Goal: Information Seeking & Learning: Learn about a topic

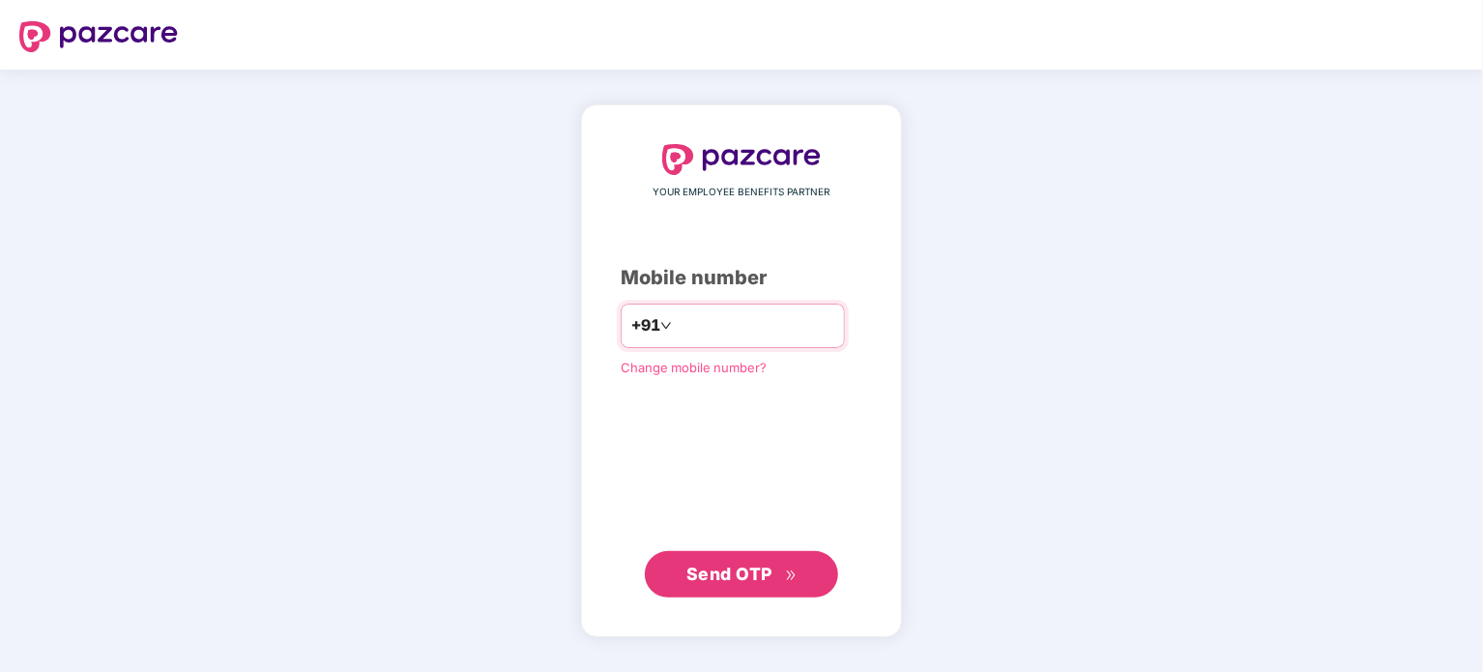
click at [679, 321] on input "number" at bounding box center [755, 325] width 159 height 31
type input "**********"
click at [725, 556] on div "Send OTP" at bounding box center [741, 574] width 242 height 46
click at [735, 577] on span "Send OTP" at bounding box center [729, 572] width 86 height 20
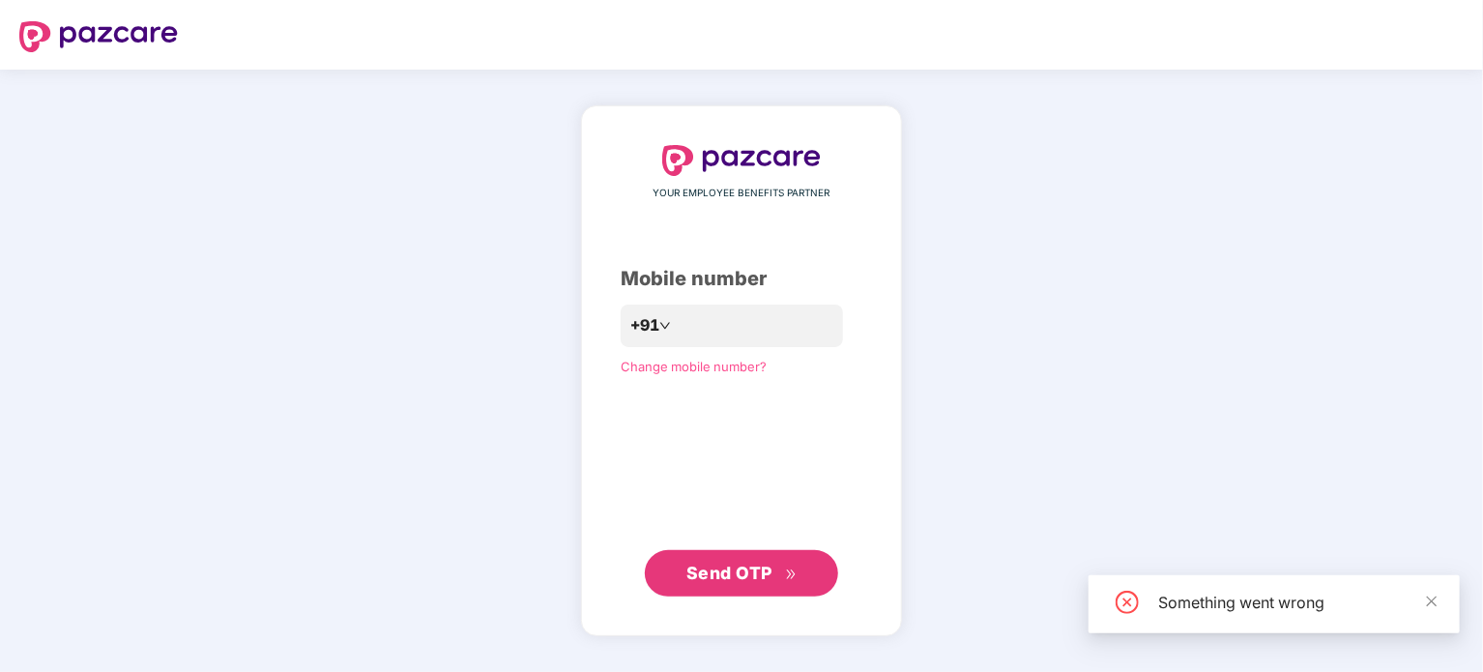
click at [733, 566] on span "Send OTP" at bounding box center [729, 572] width 86 height 20
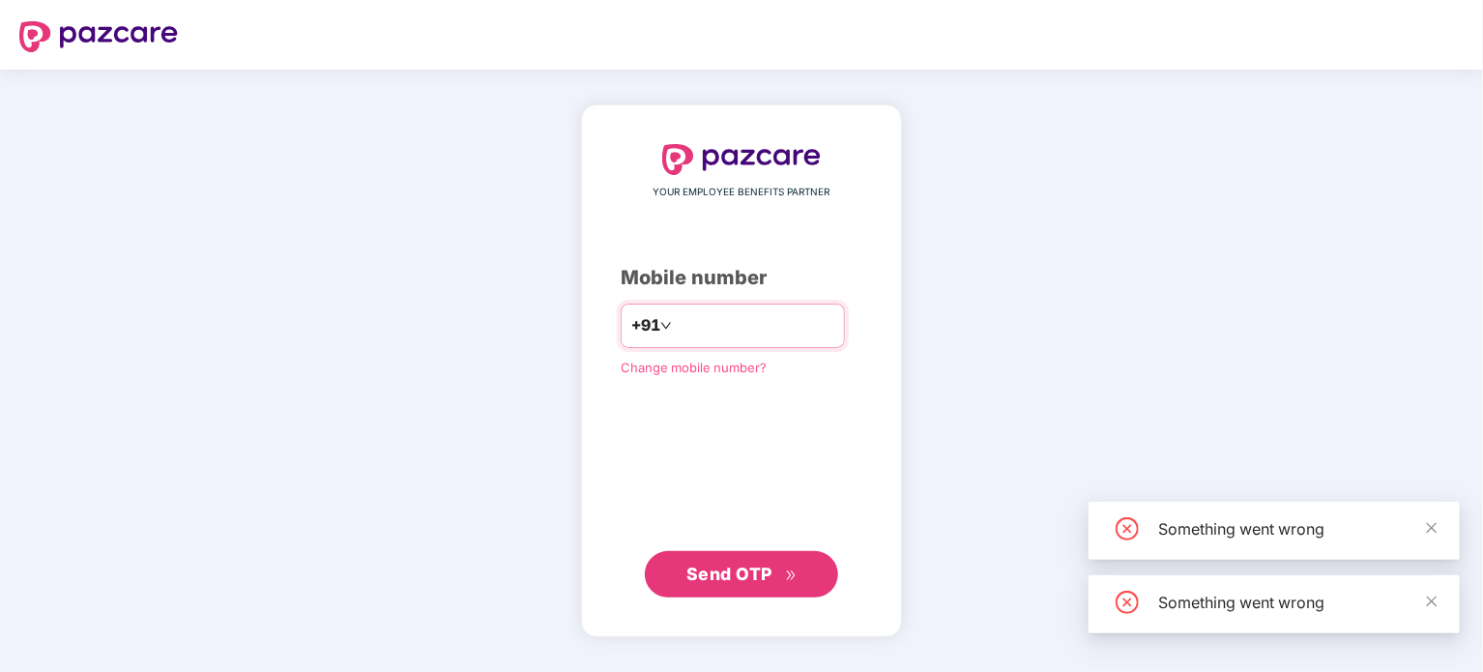
click at [730, 345] on div "**********" at bounding box center [732, 325] width 224 height 44
click at [723, 324] on input "**********" at bounding box center [755, 325] width 159 height 31
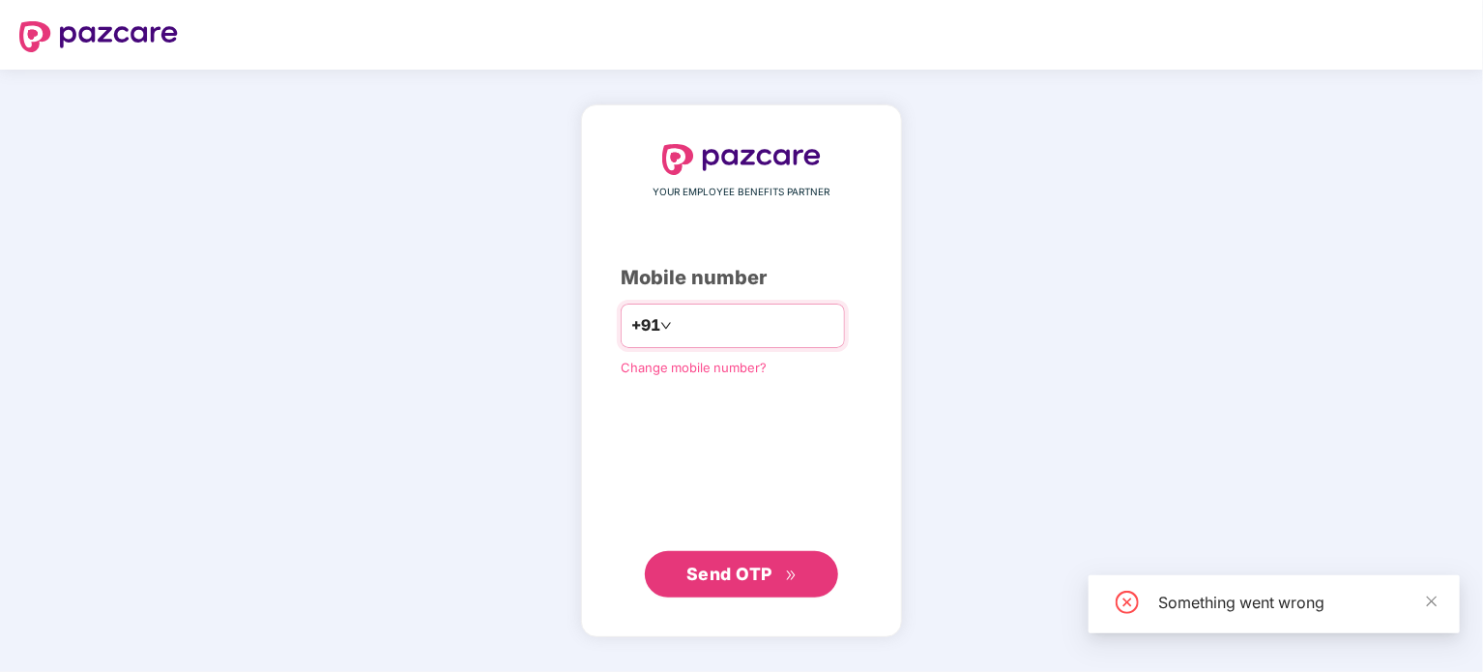
click at [723, 324] on input "**********" at bounding box center [755, 325] width 159 height 31
click at [719, 319] on input "**********" at bounding box center [755, 325] width 159 height 31
click at [746, 311] on input "**********" at bounding box center [755, 325] width 159 height 31
click at [768, 316] on input "**********" at bounding box center [755, 325] width 159 height 31
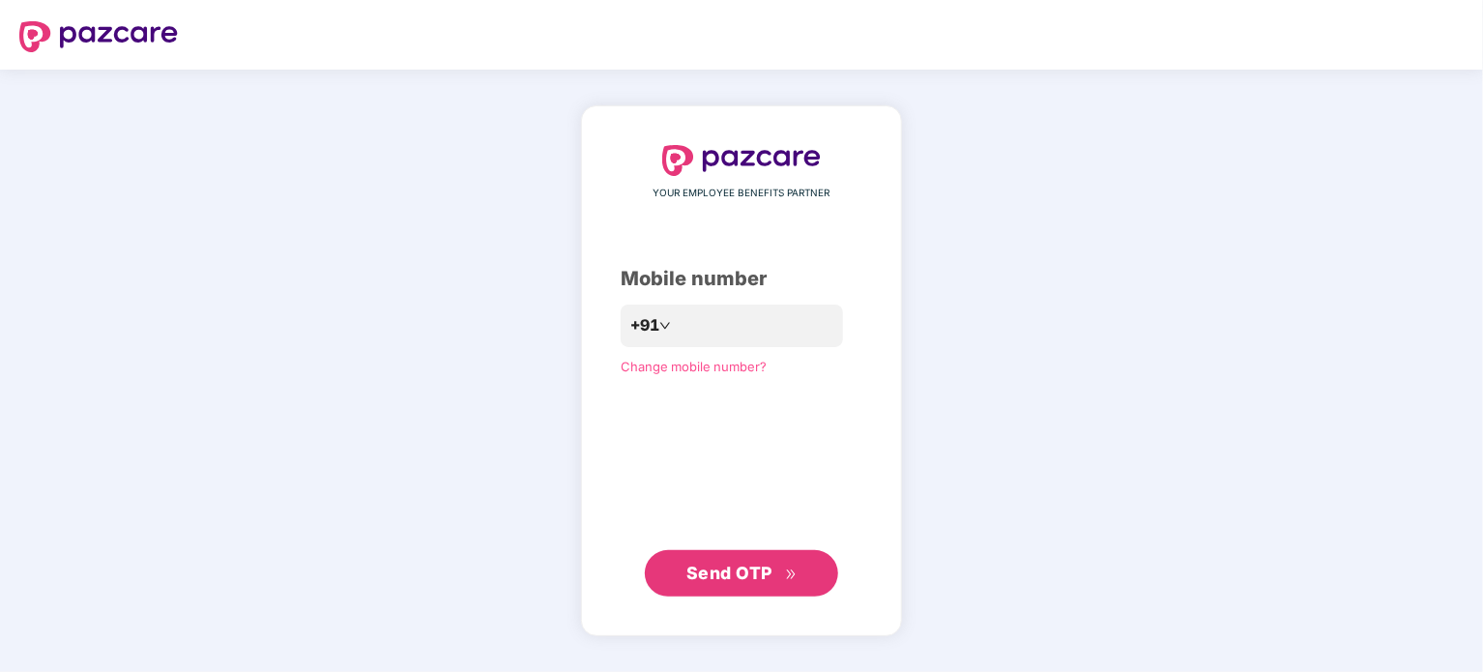
click at [722, 560] on button "Send OTP" at bounding box center [741, 573] width 193 height 46
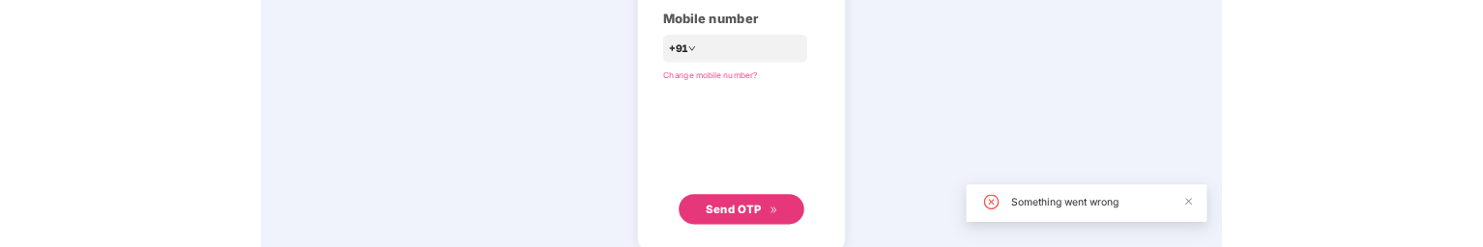
scroll to position [256, 0]
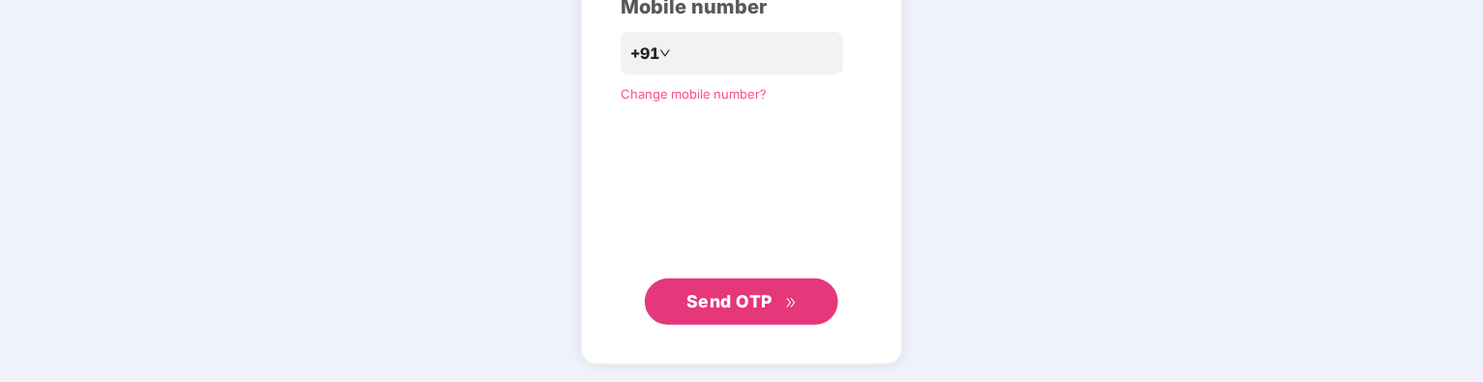
click at [796, 292] on span "Send OTP" at bounding box center [741, 301] width 111 height 27
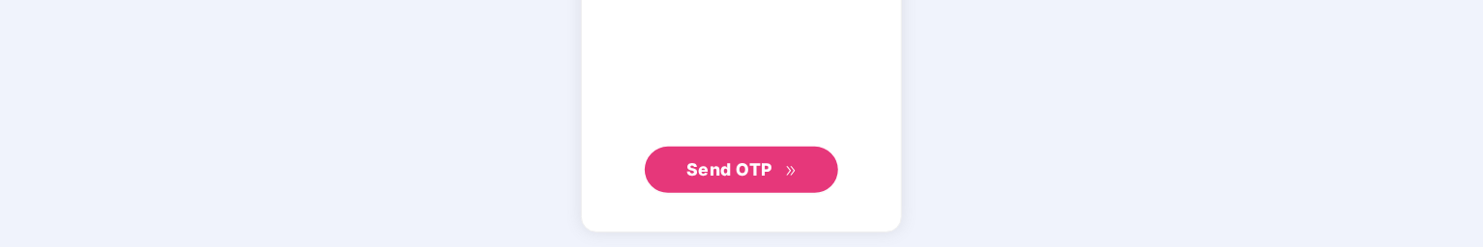
scroll to position [390, 0]
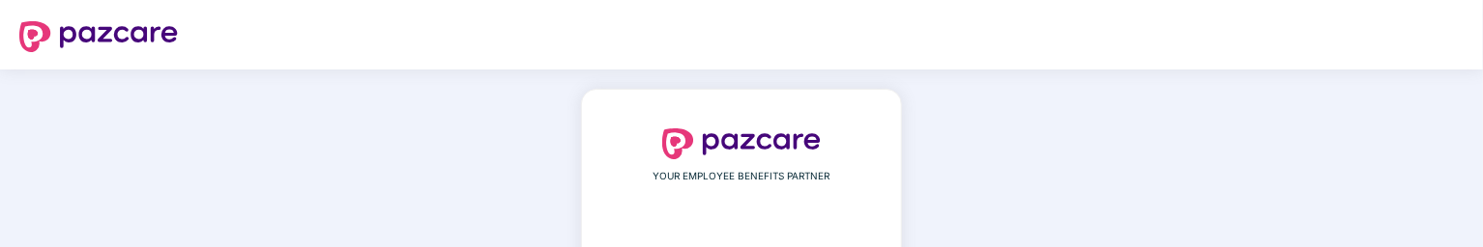
scroll to position [186, 0]
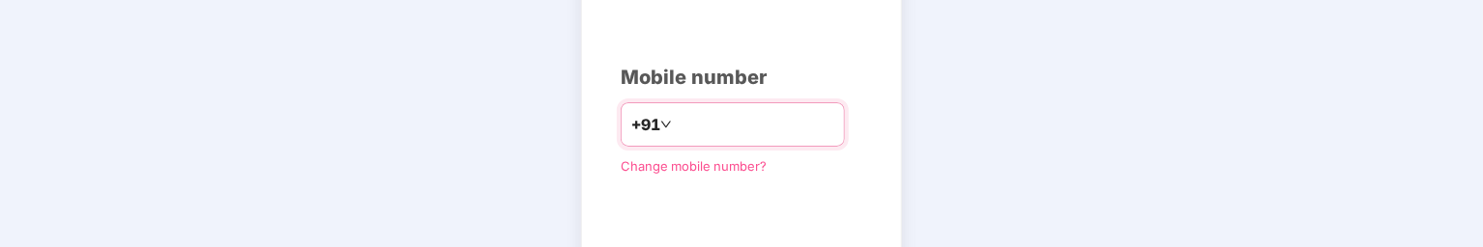
click at [714, 119] on input "number" at bounding box center [755, 124] width 159 height 31
type input "**********"
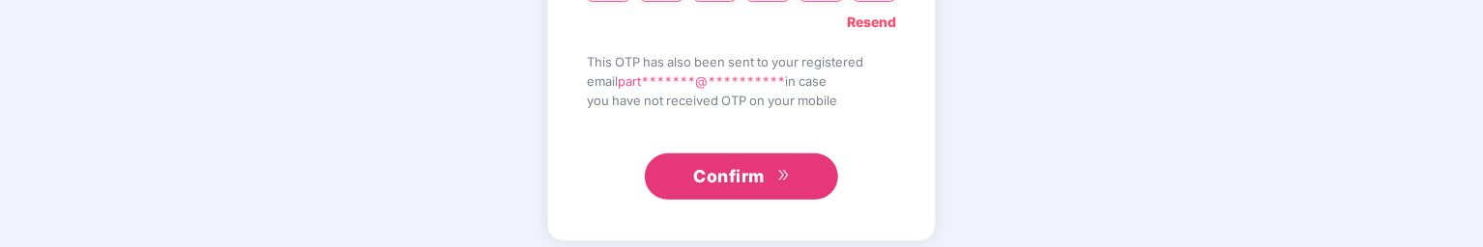
scroll to position [286, 0]
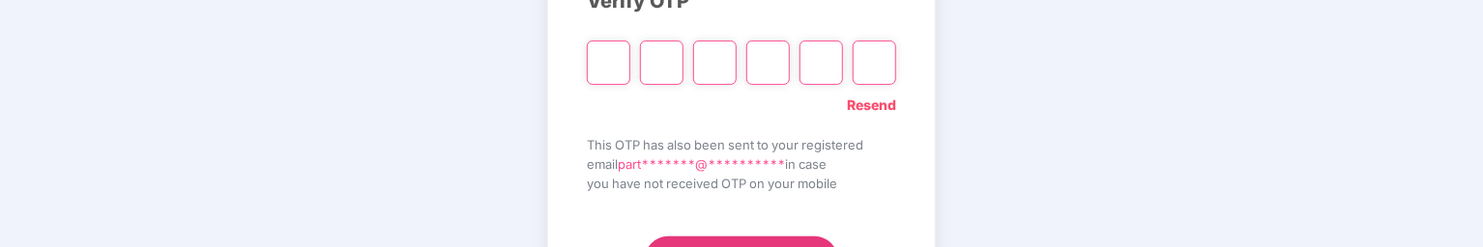
click at [605, 64] on input "Please enter verification code. Digit 1" at bounding box center [608, 63] width 43 height 44
type input "*"
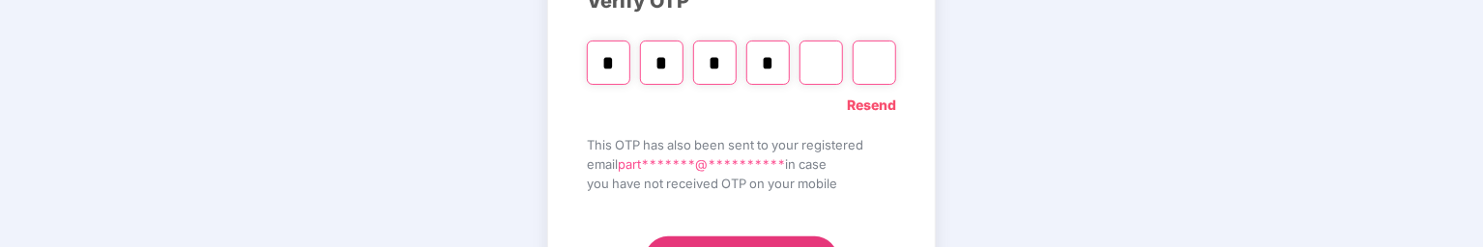
type input "*"
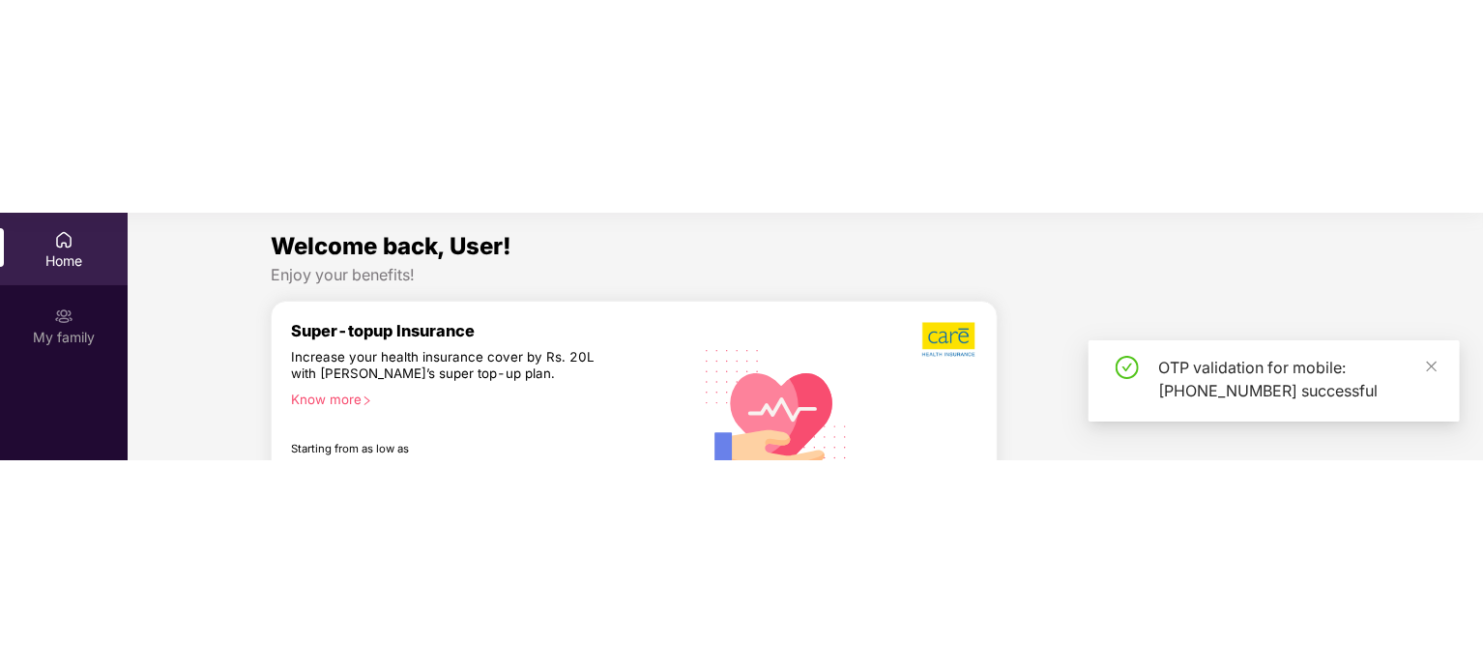
scroll to position [108, 0]
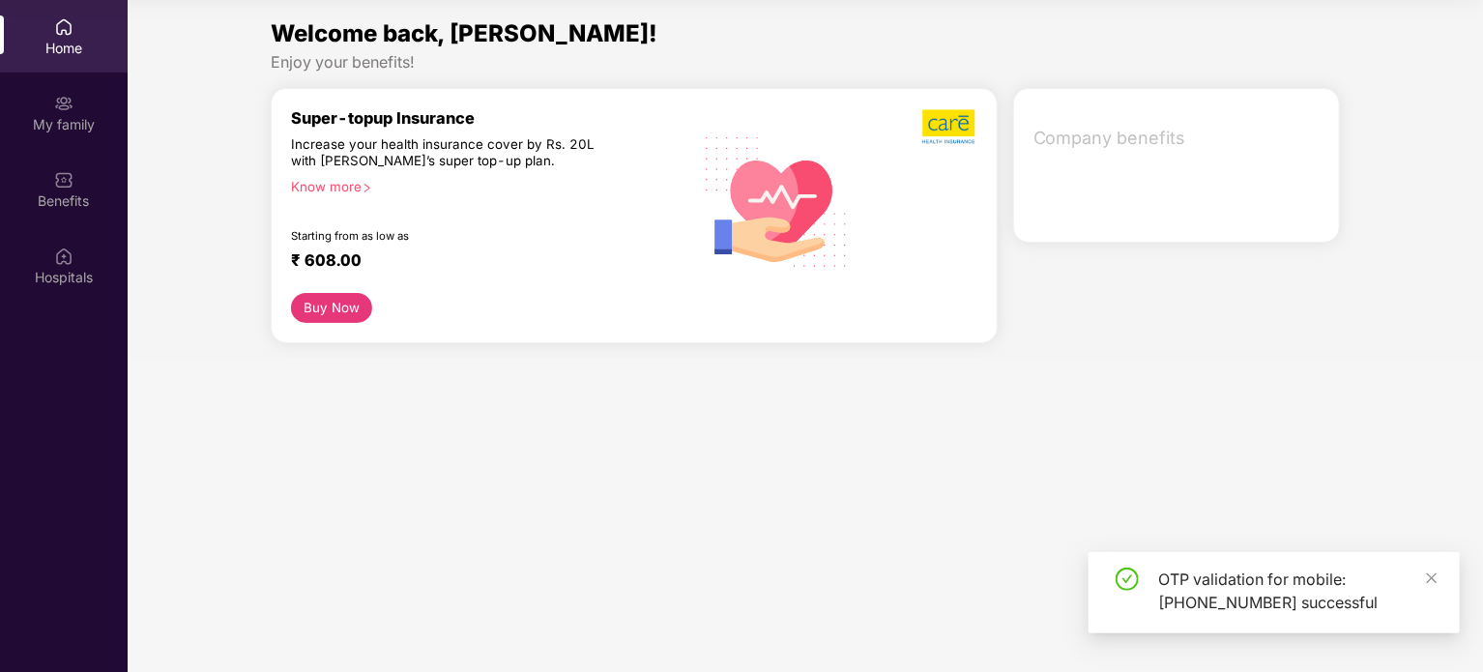
click at [36, 115] on div "My family" at bounding box center [64, 124] width 128 height 19
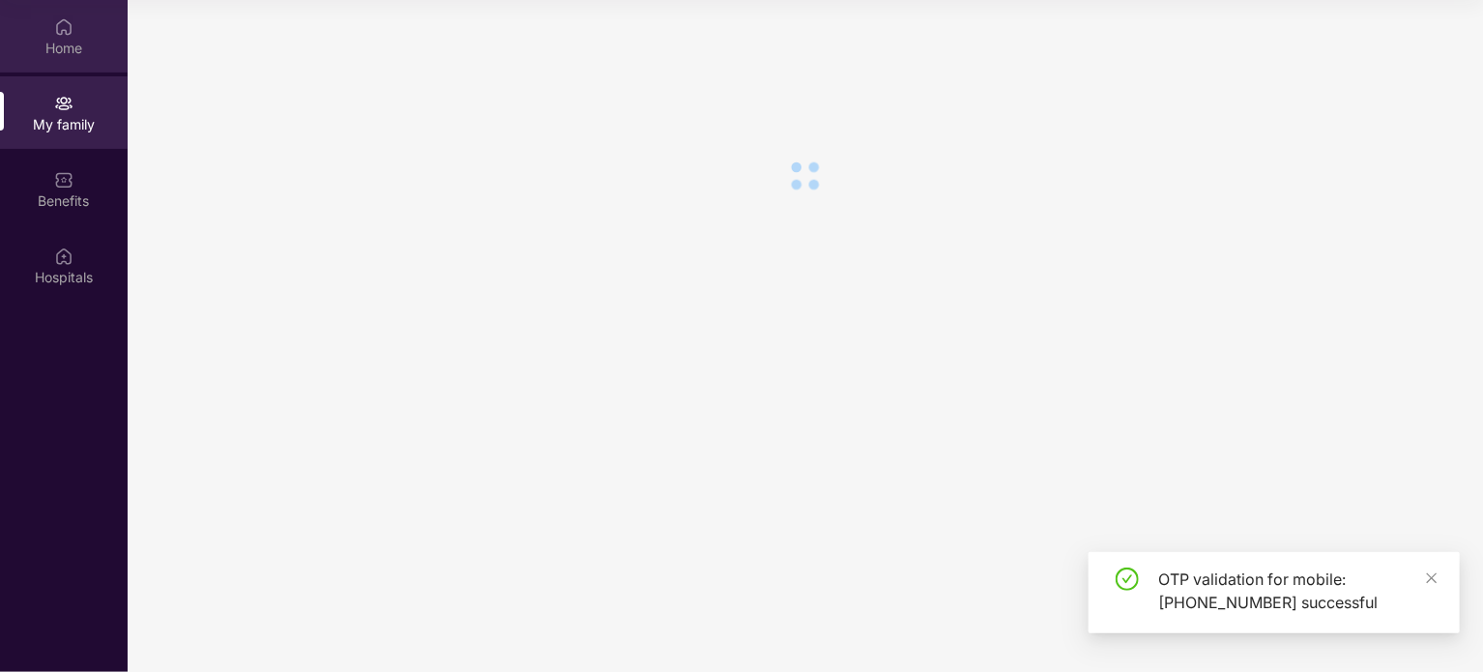
click at [80, 57] on div "Home" at bounding box center [64, 36] width 128 height 72
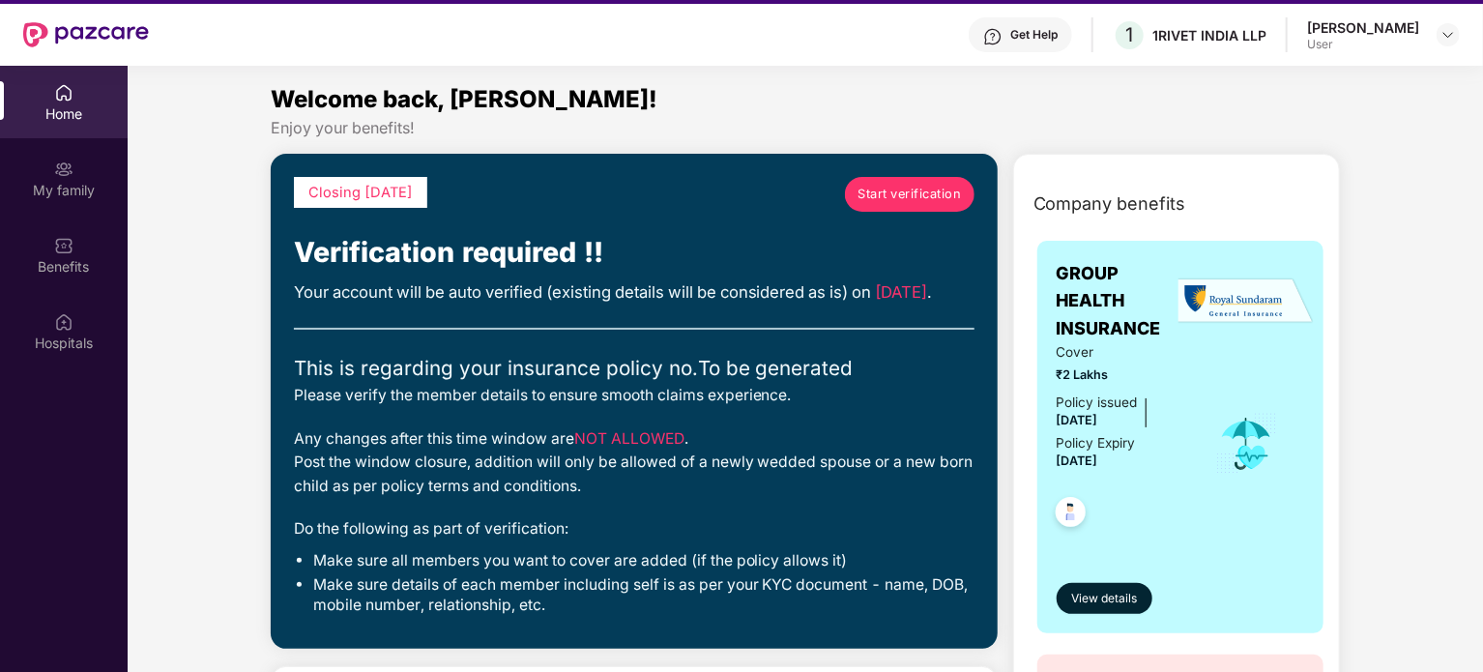
scroll to position [12, 0]
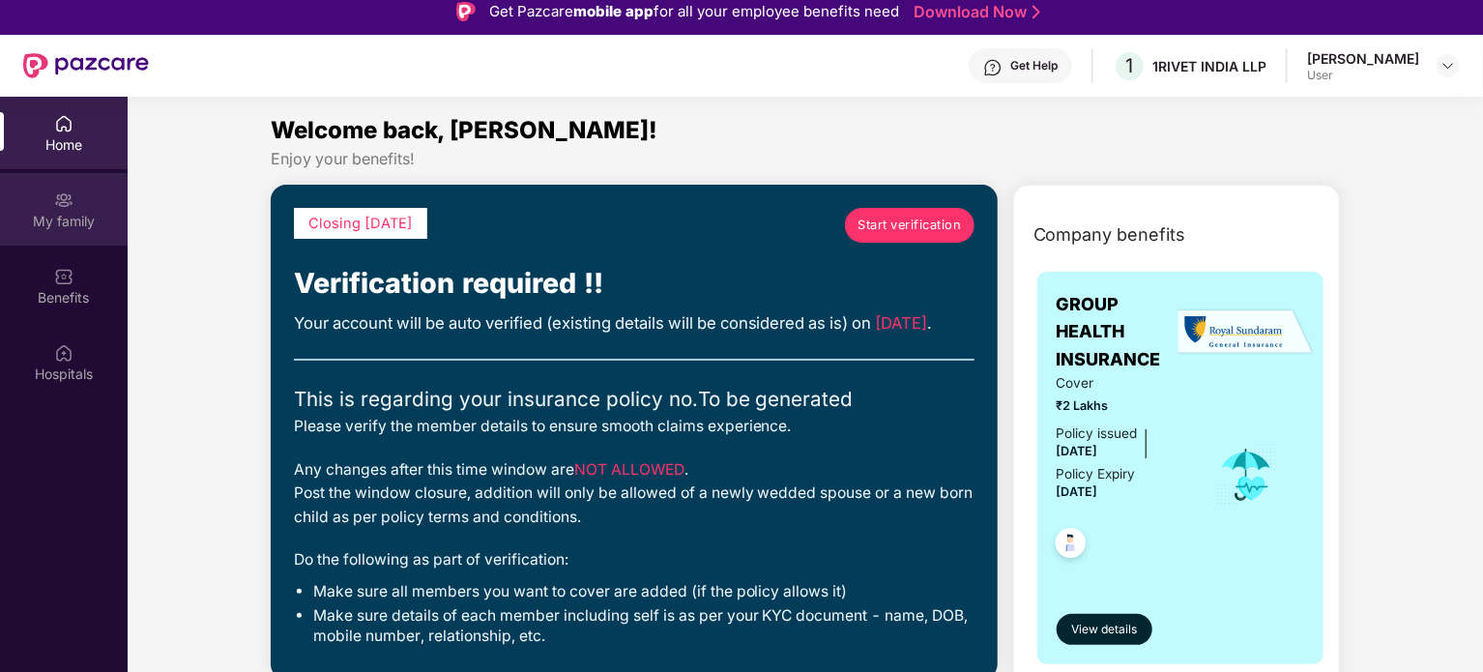
click at [42, 243] on div "My family" at bounding box center [64, 209] width 128 height 72
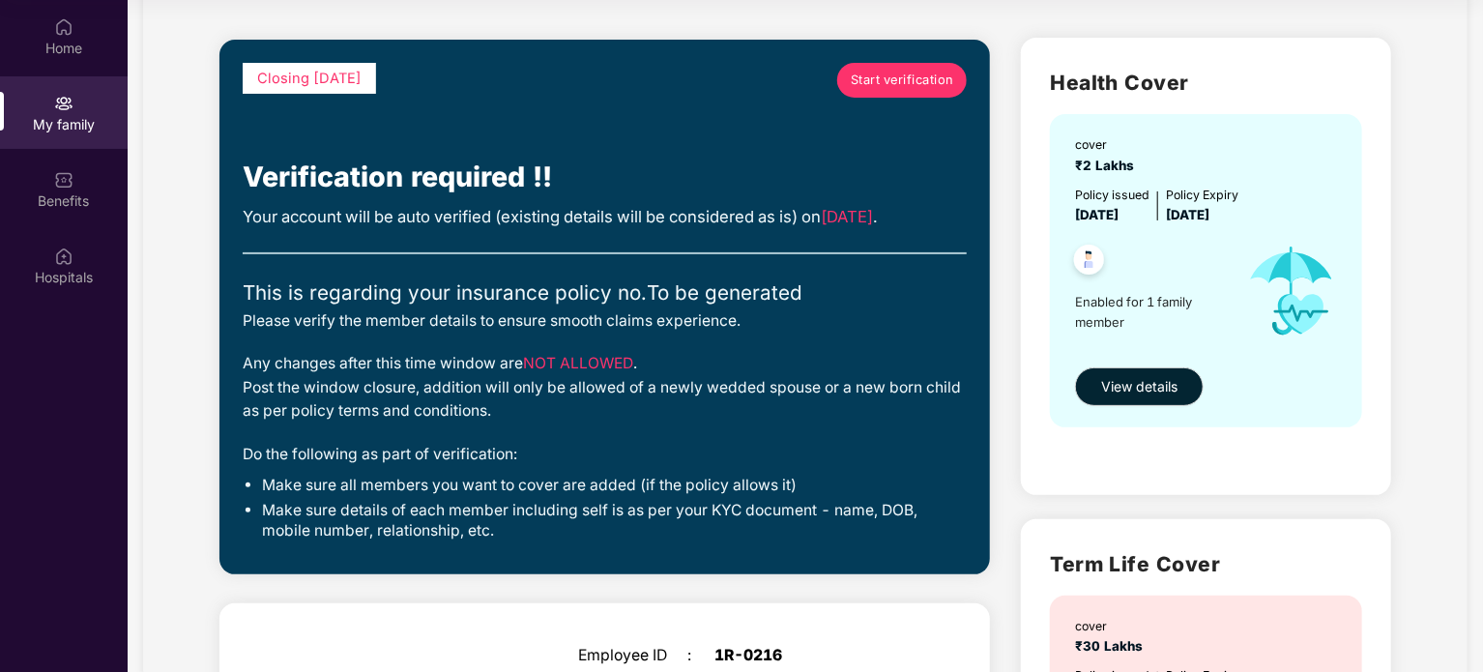
scroll to position [0, 0]
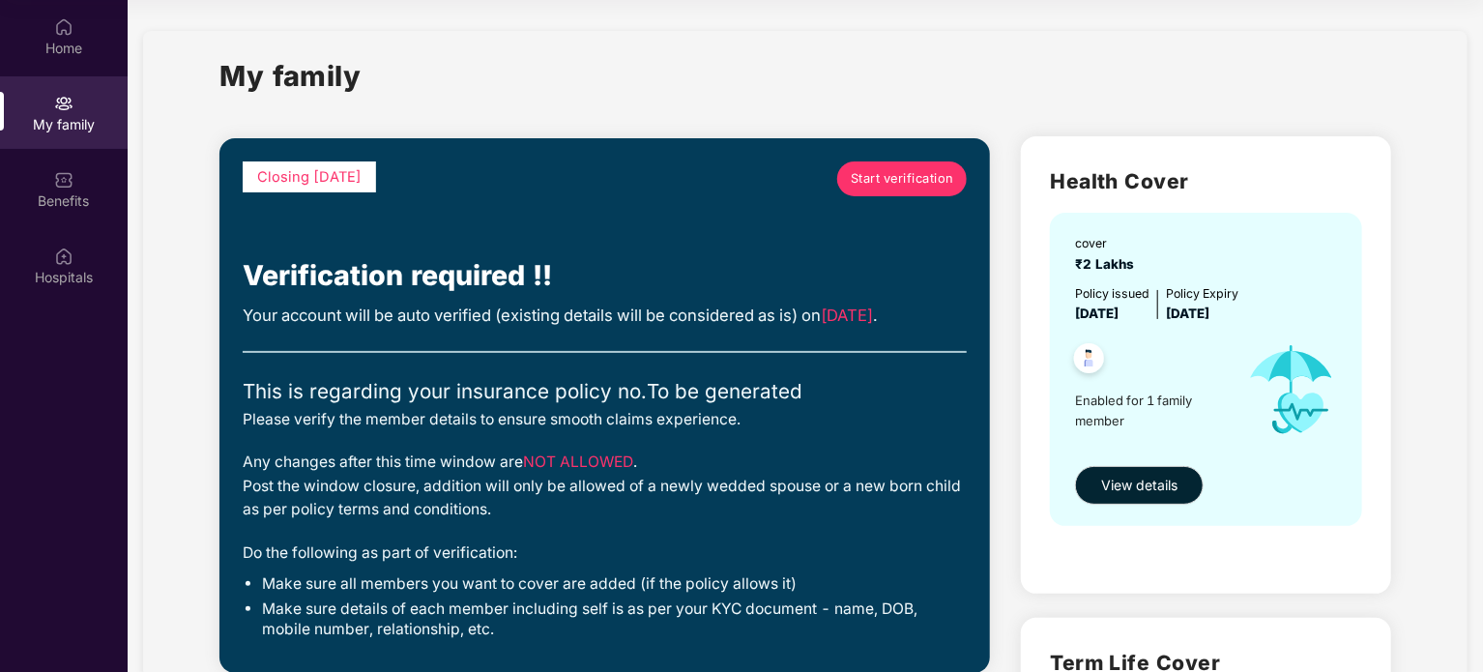
click at [66, 104] on img at bounding box center [63, 103] width 19 height 19
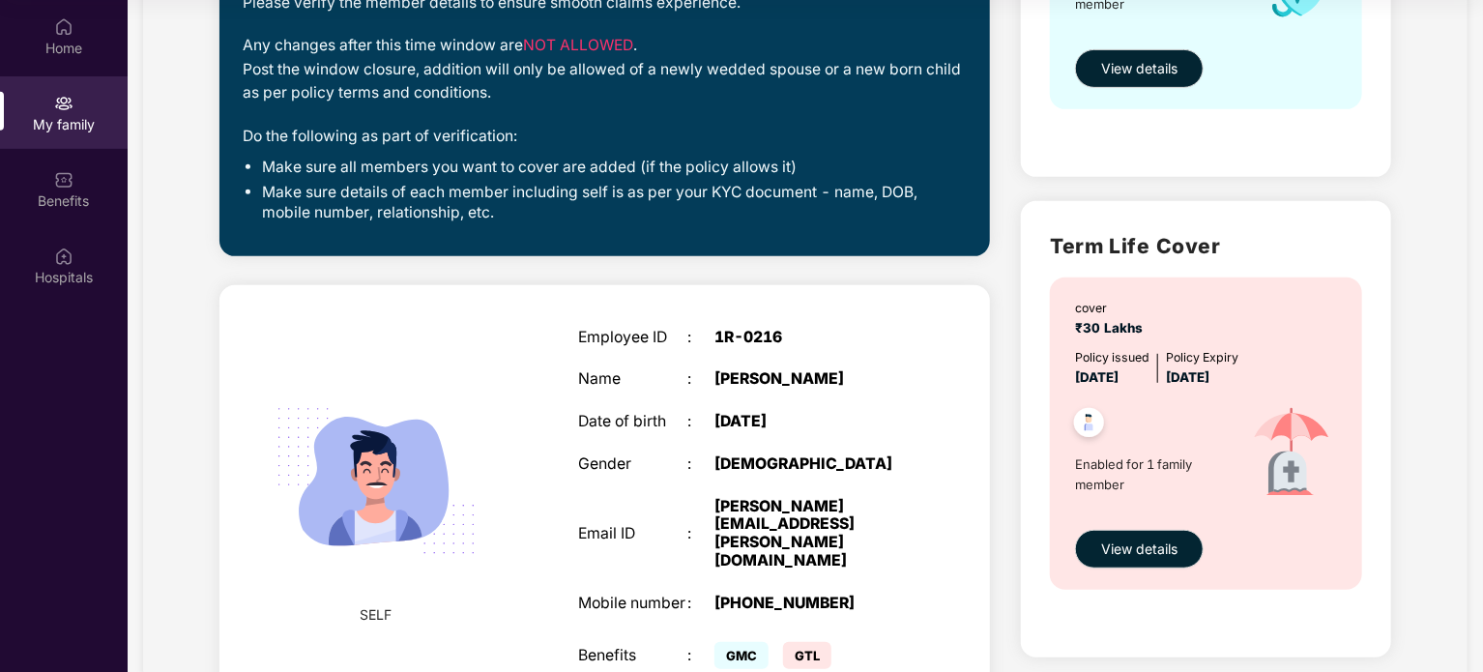
scroll to position [485, 0]
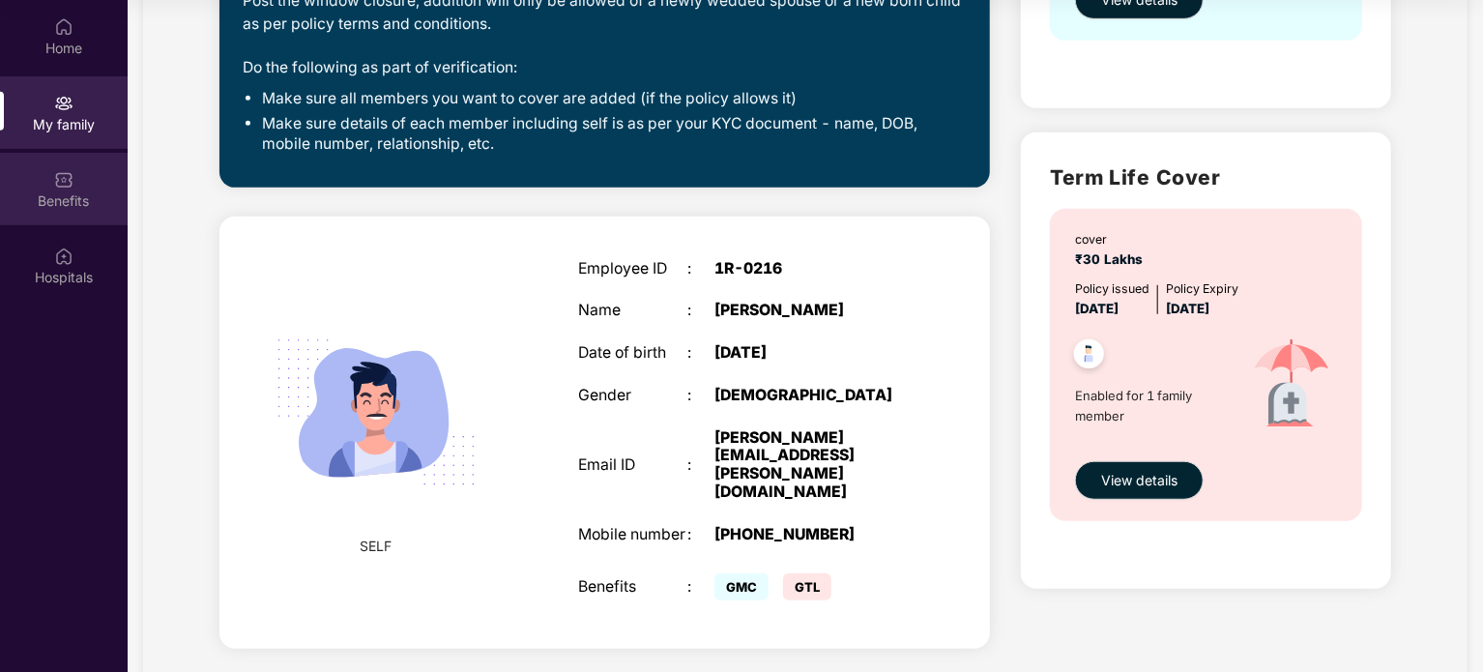
click at [62, 170] on img at bounding box center [63, 179] width 19 height 19
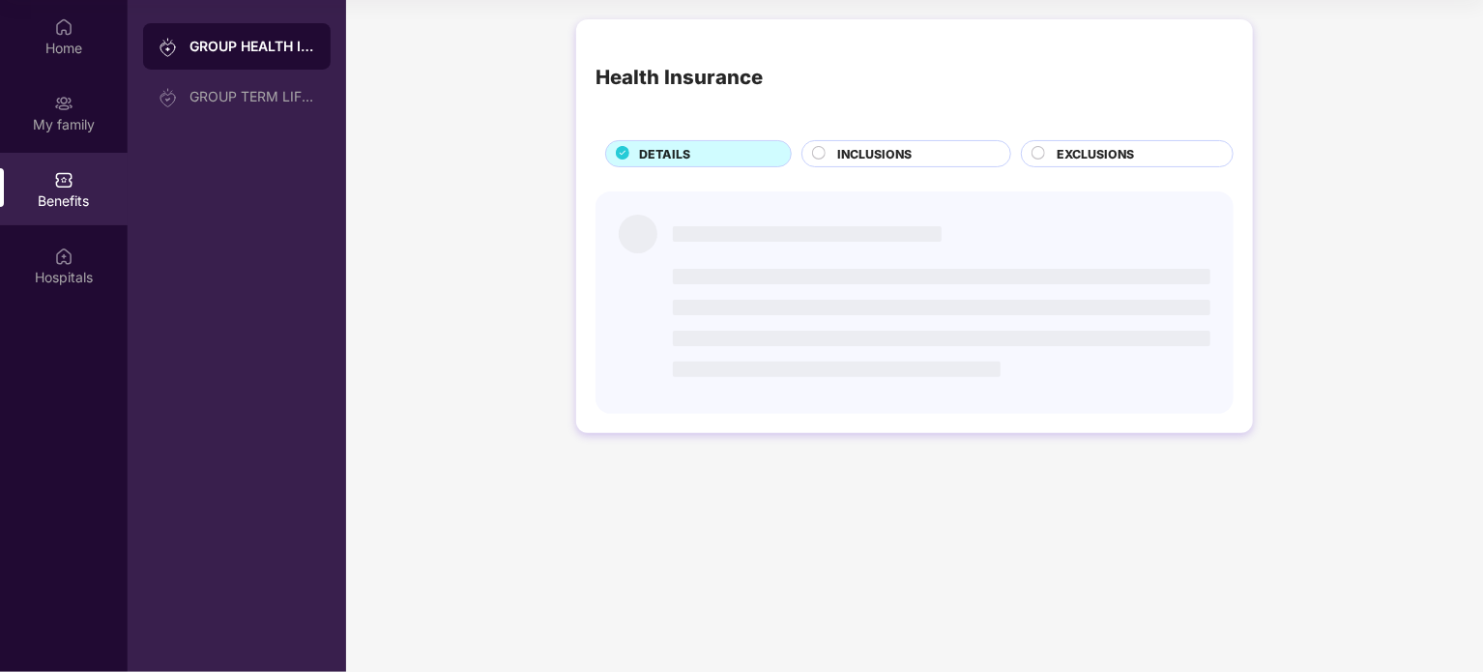
scroll to position [0, 0]
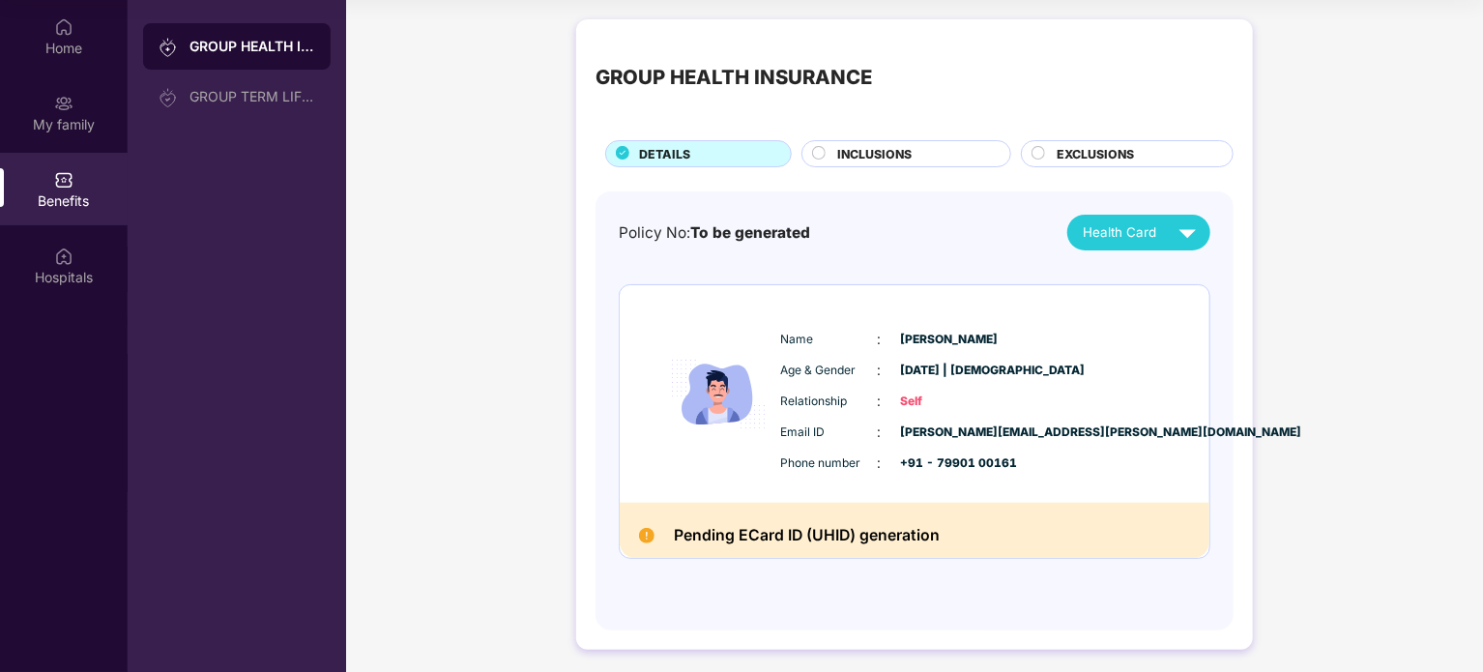
click at [937, 145] on div "INCLUSIONS" at bounding box center [913, 155] width 173 height 21
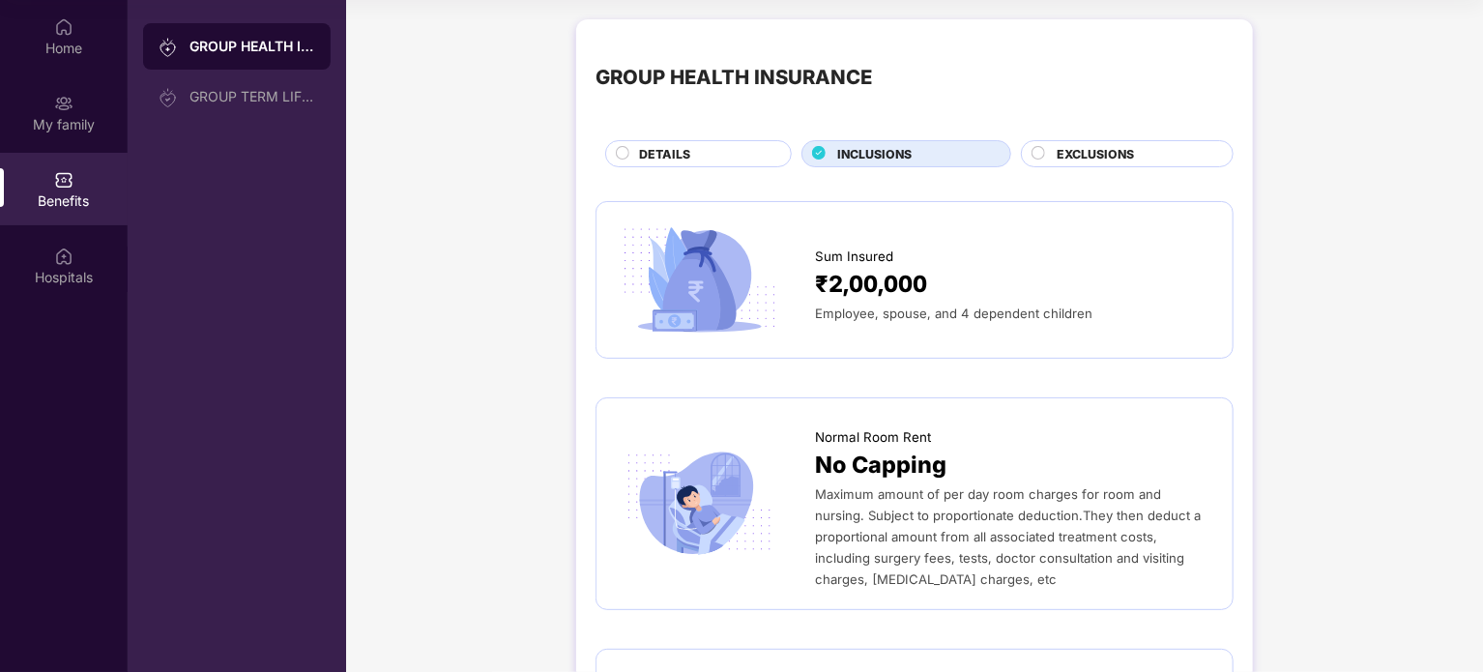
click at [1050, 161] on div "EXCLUSIONS" at bounding box center [1135, 155] width 176 height 21
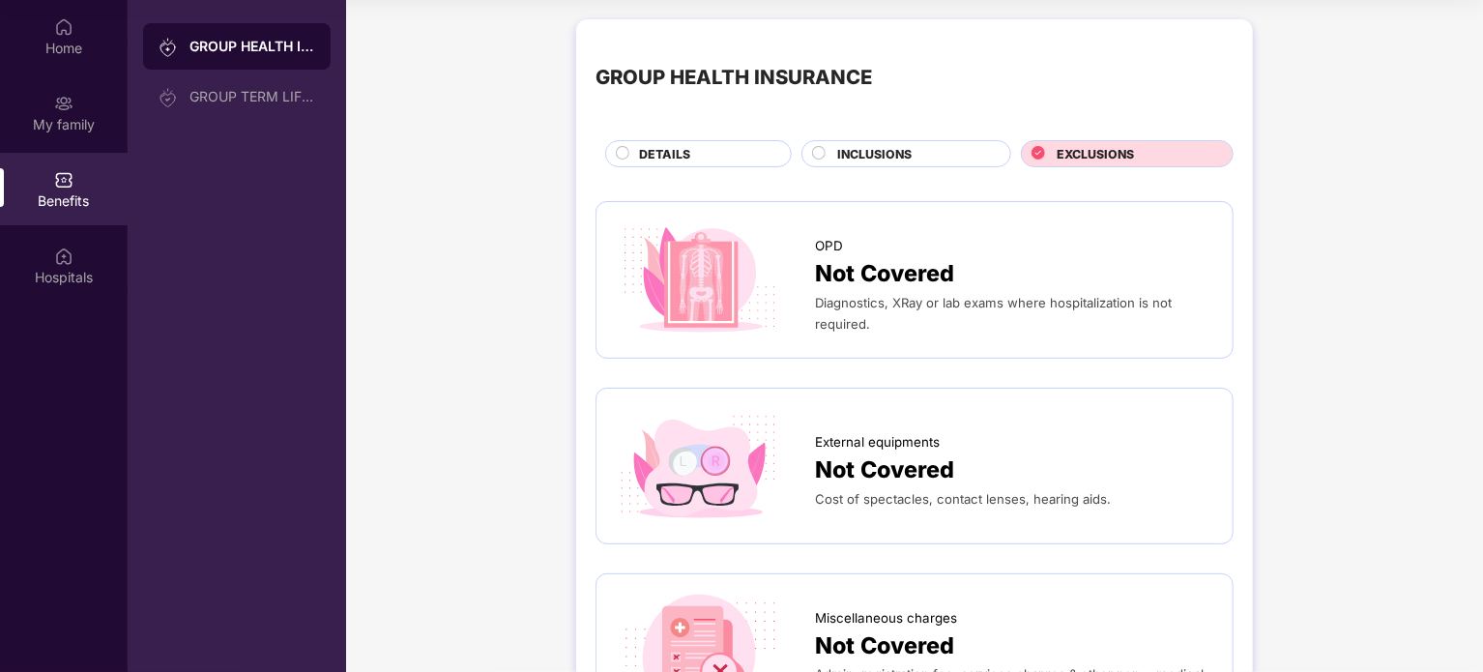
click at [680, 165] on div "DETAILS" at bounding box center [705, 155] width 152 height 21
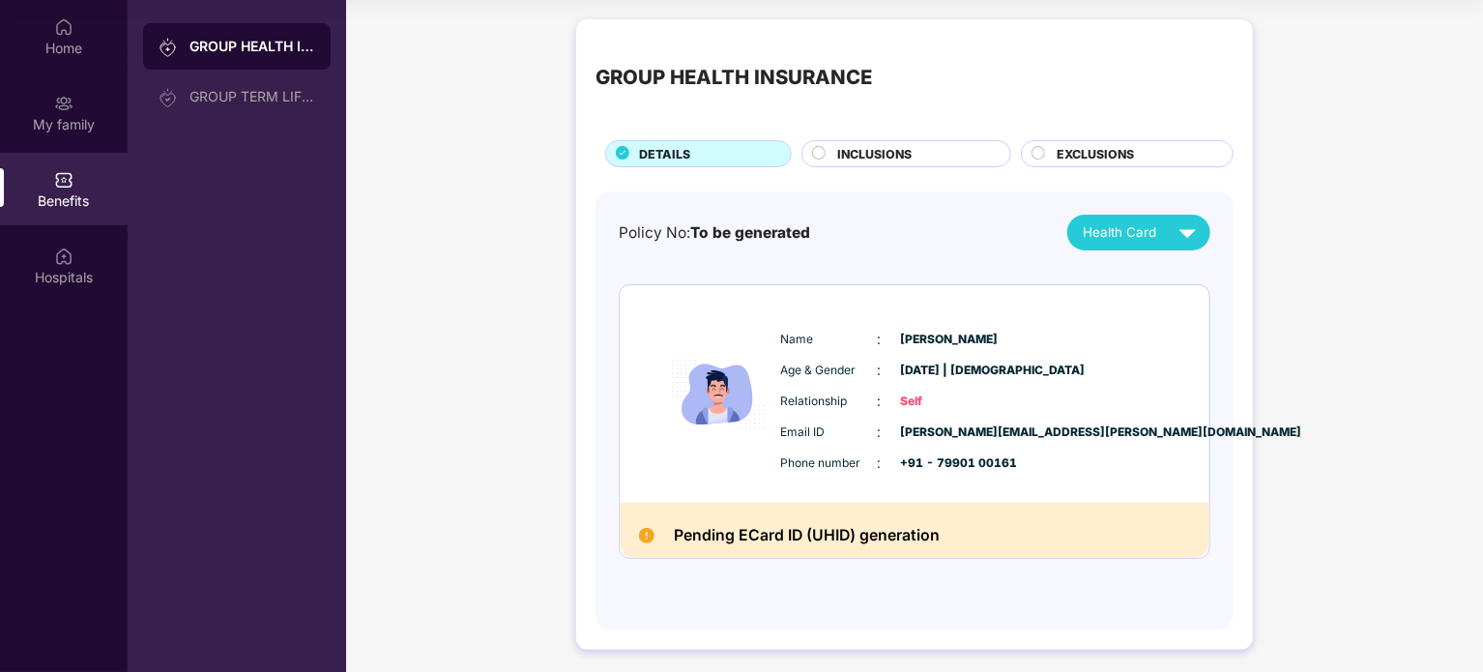
click at [858, 154] on span "INCLUSIONS" at bounding box center [874, 154] width 74 height 18
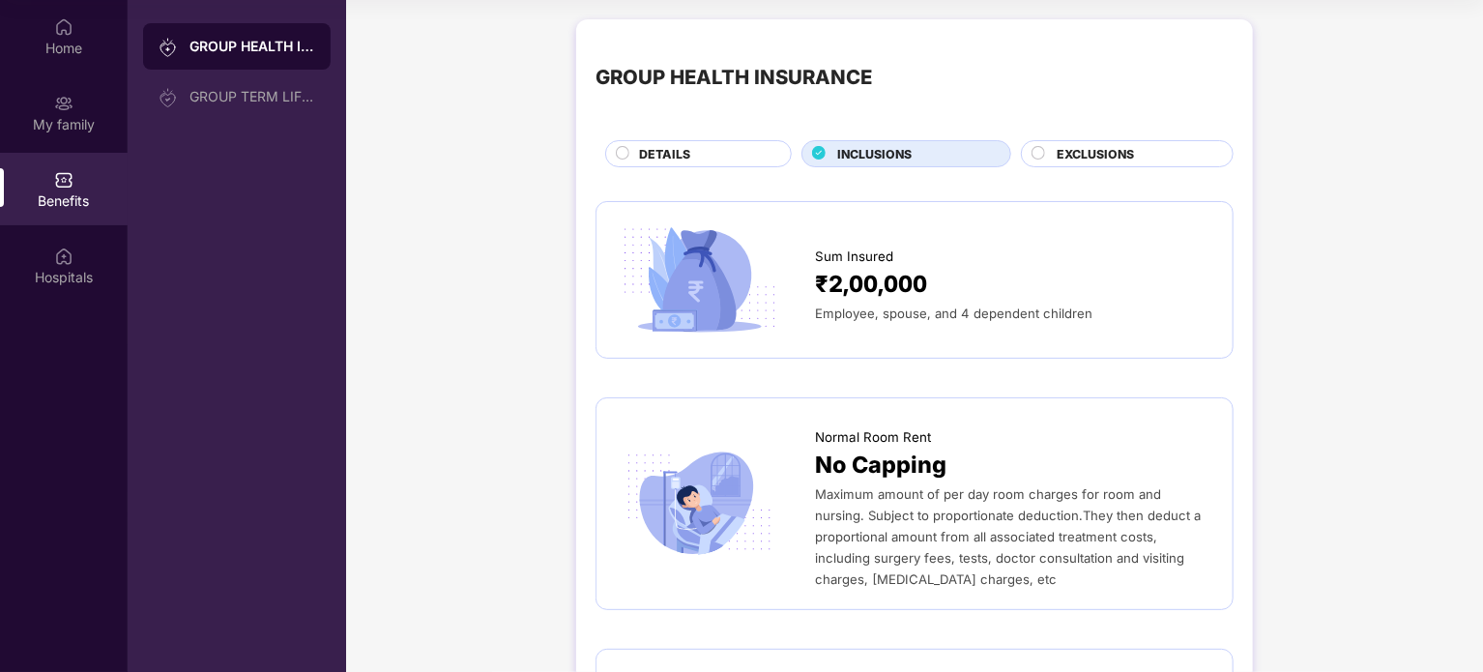
click at [926, 246] on div "Sum Insured" at bounding box center [1014, 252] width 398 height 30
click at [301, 103] on div "GROUP TERM LIFE INSURANCE" at bounding box center [252, 96] width 126 height 15
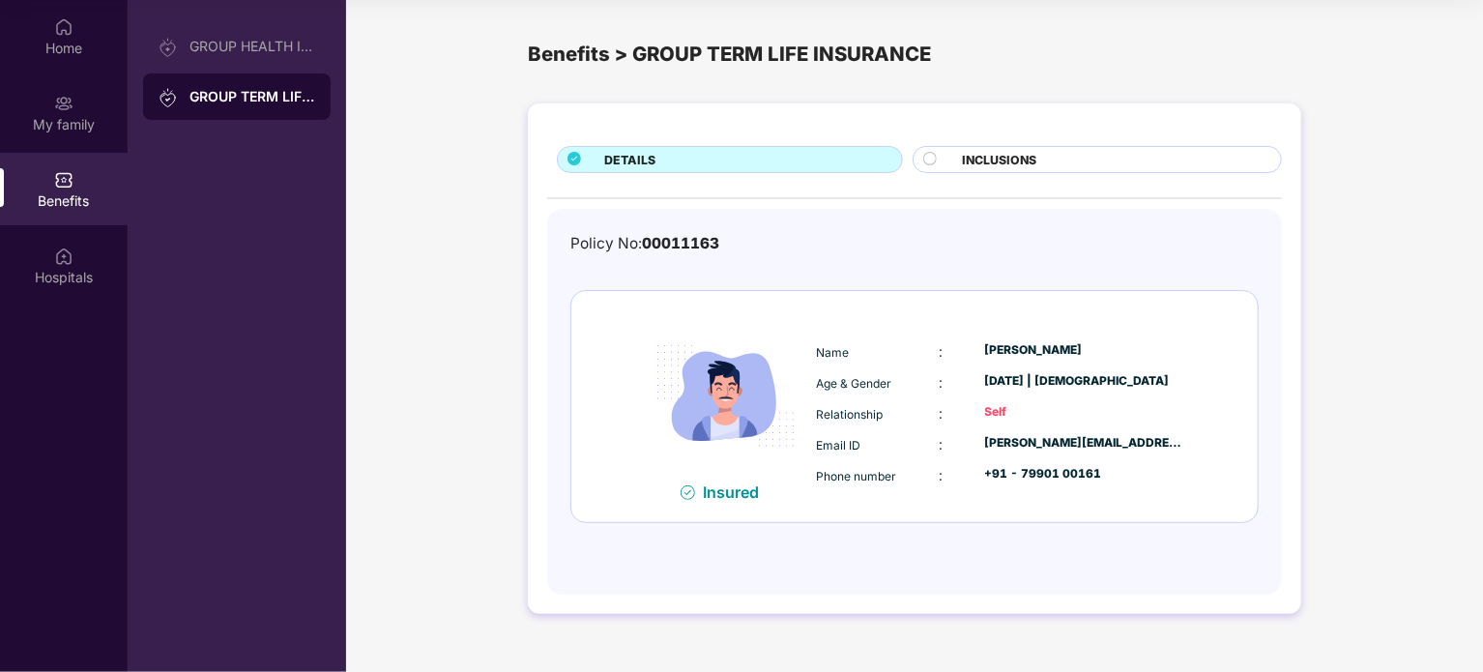
click at [1108, 159] on div "INCLUSIONS" at bounding box center [1111, 161] width 319 height 21
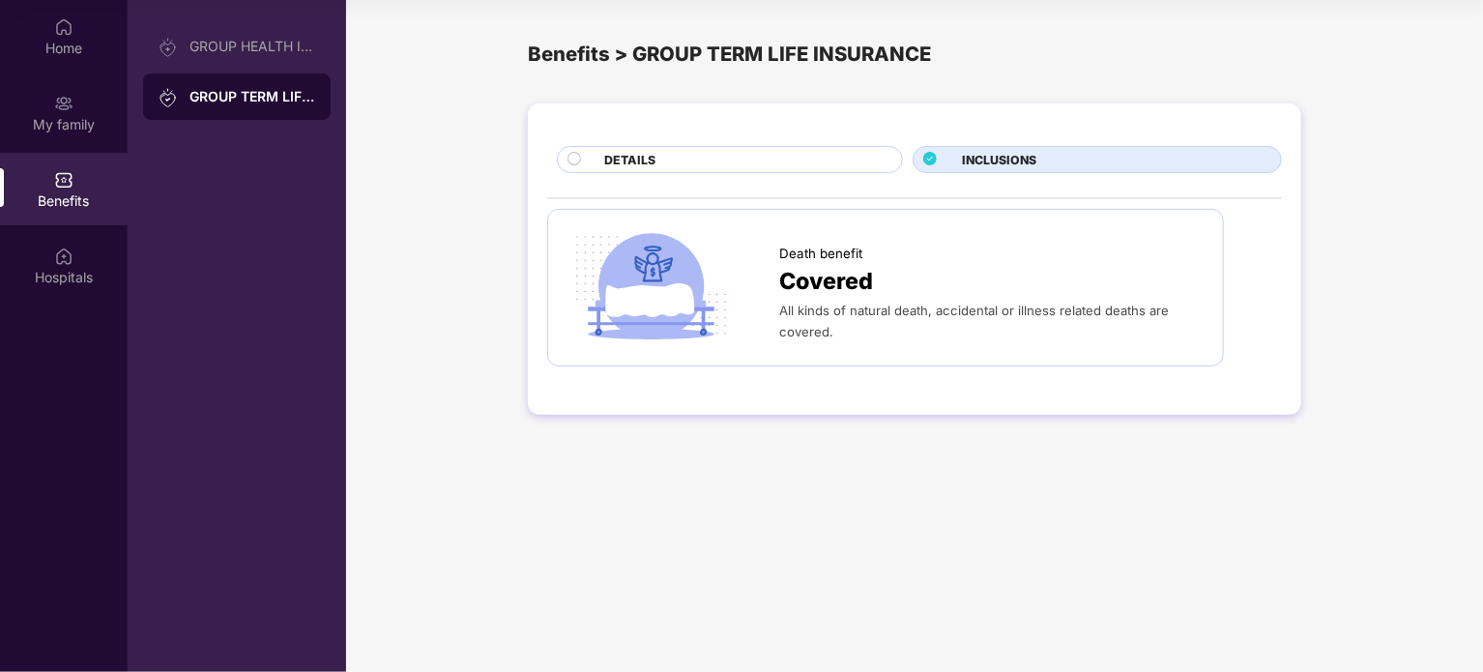
click at [823, 165] on div "DETAILS" at bounding box center [743, 161] width 298 height 21
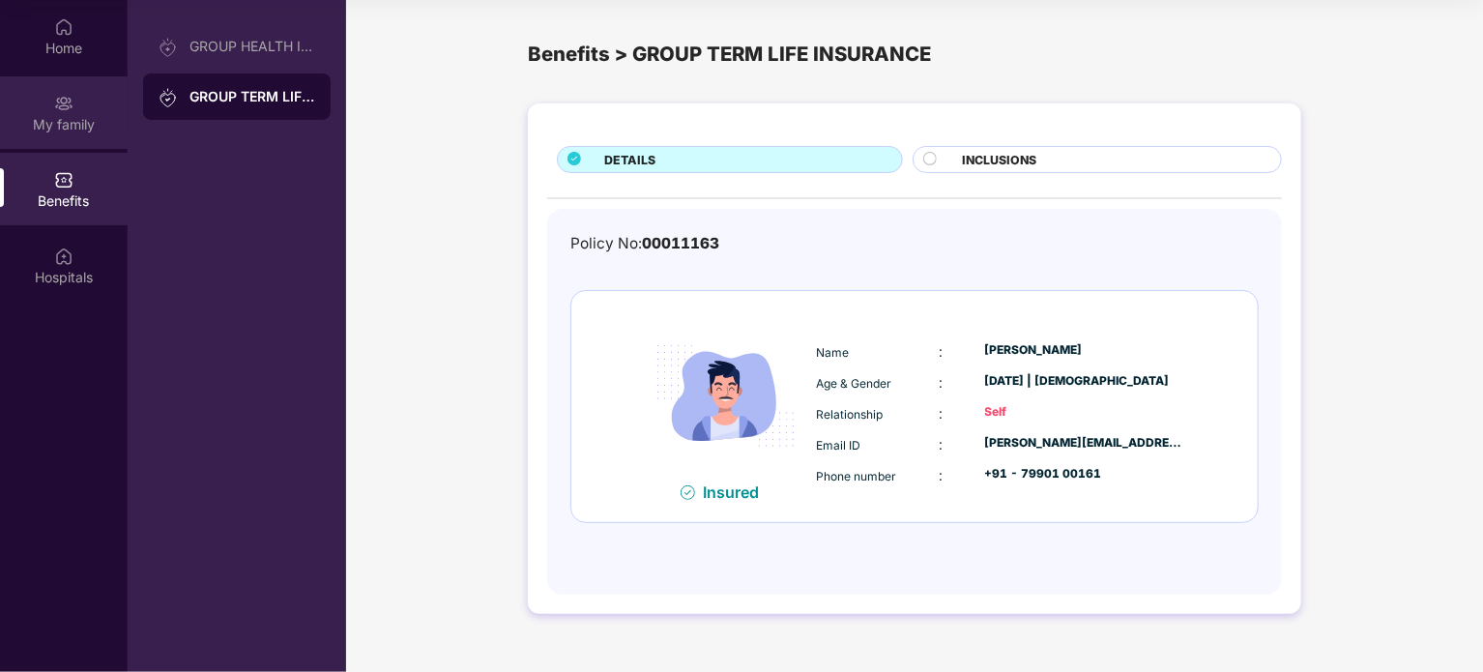
click at [63, 125] on div "My family" at bounding box center [64, 124] width 128 height 19
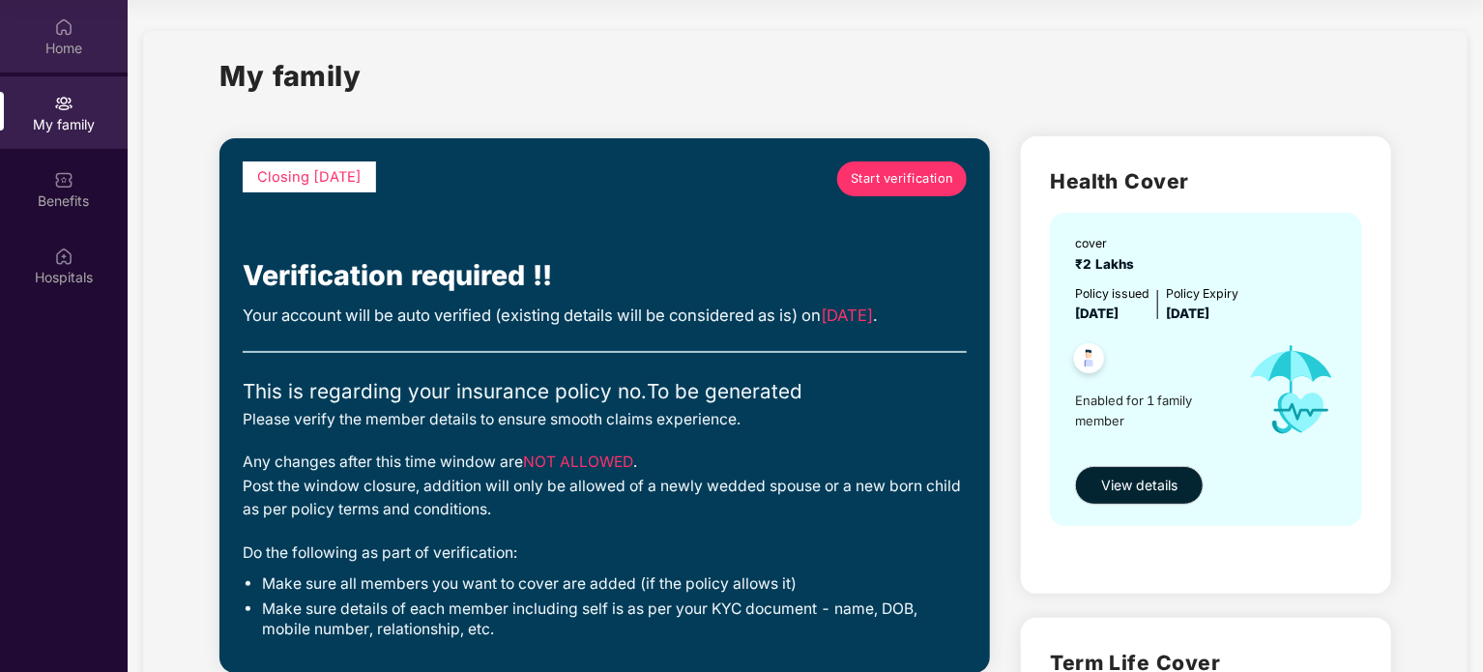
click at [105, 51] on div "Home" at bounding box center [64, 48] width 128 height 19
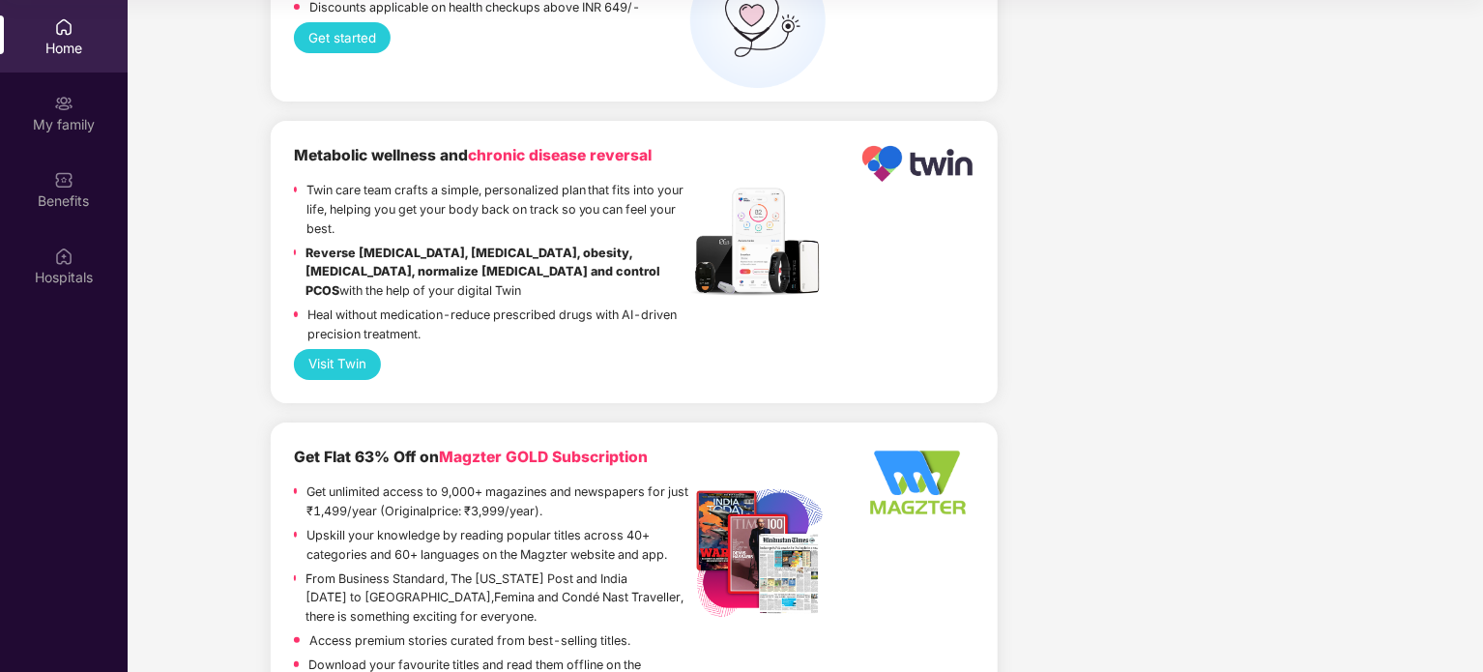
scroll to position [3866, 0]
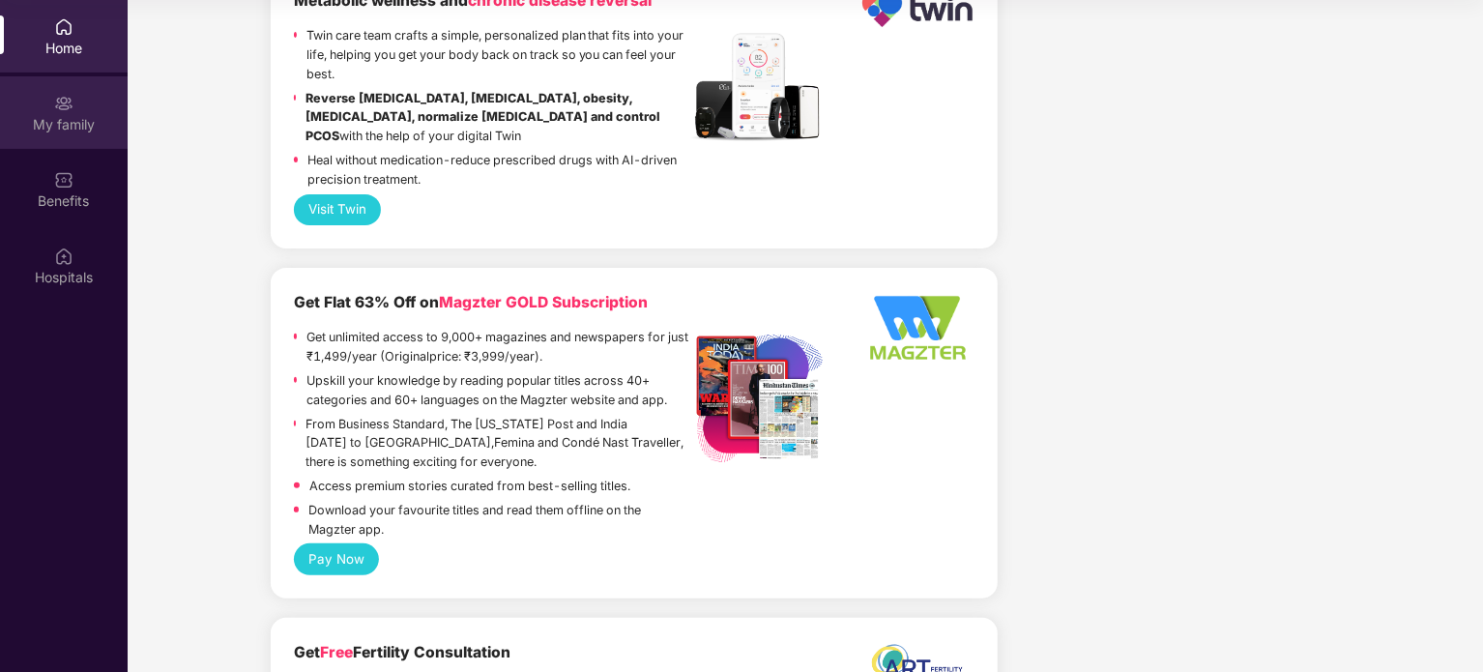
click at [61, 124] on div "My family" at bounding box center [64, 124] width 128 height 19
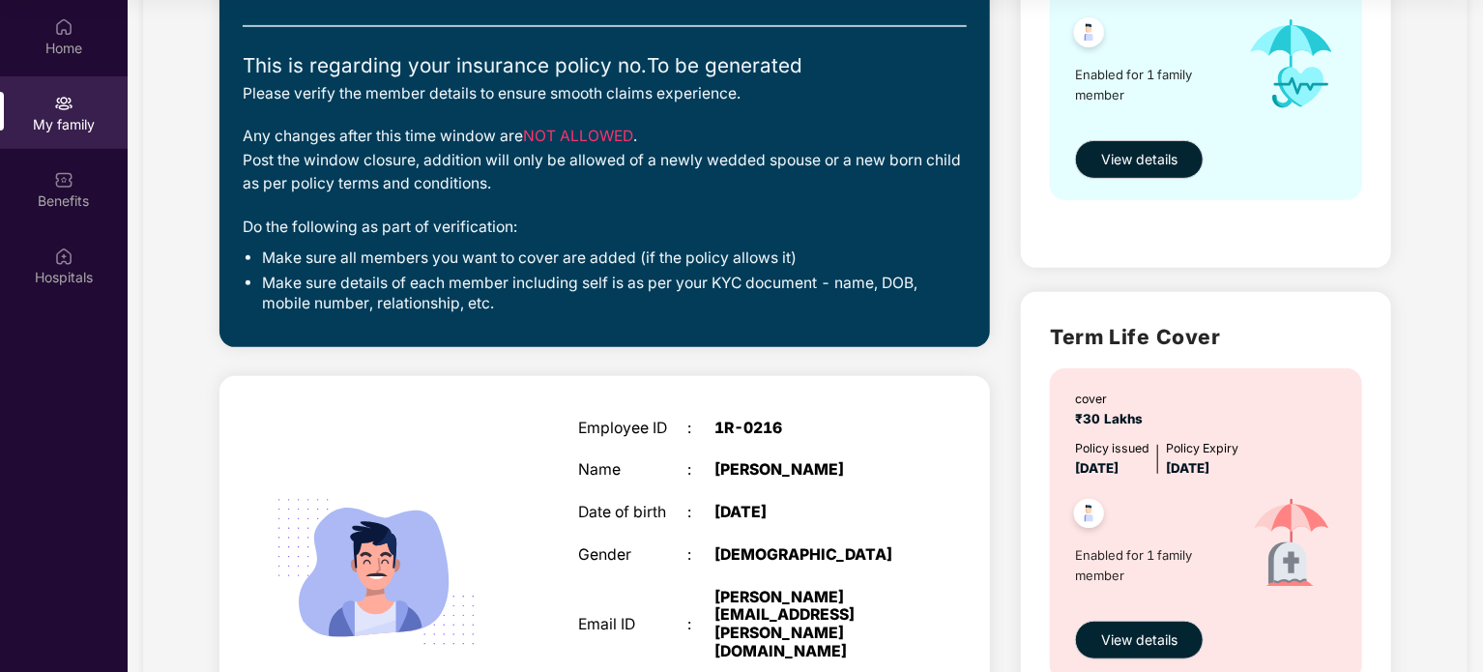
scroll to position [483, 0]
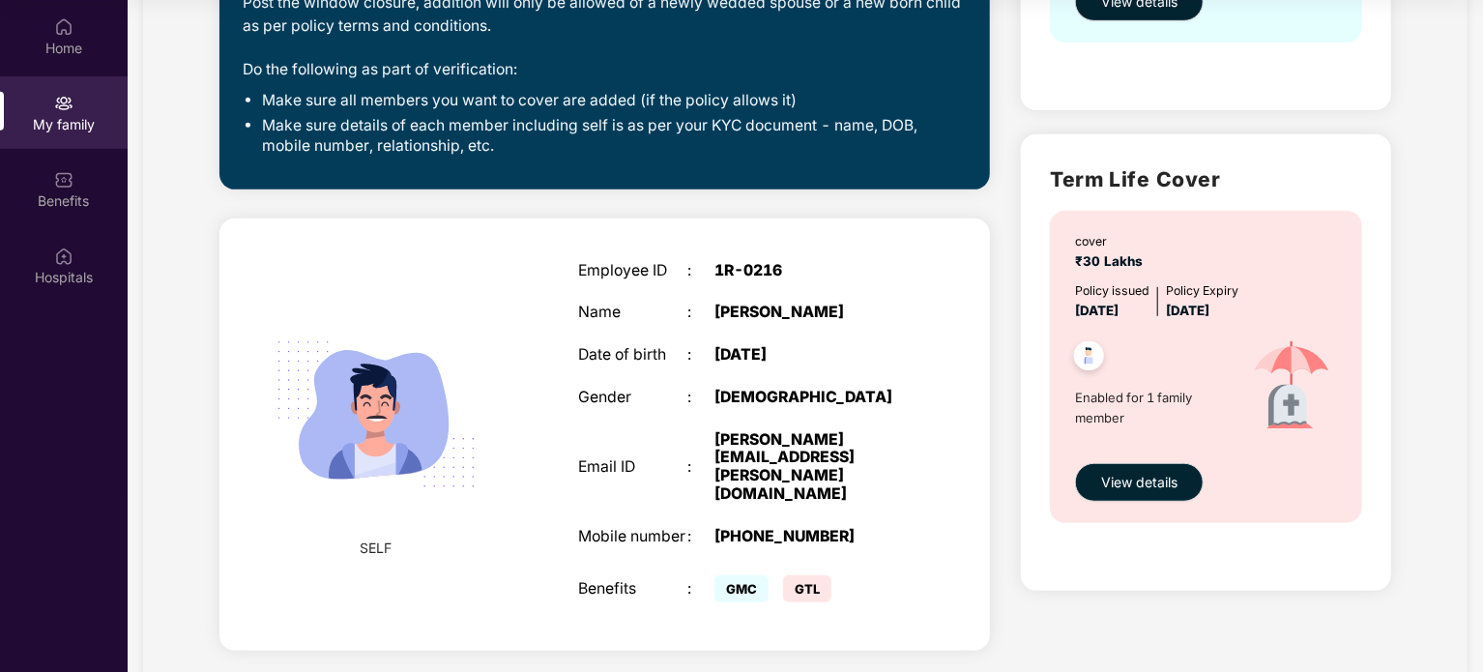
drag, startPoint x: 724, startPoint y: 536, endPoint x: 758, endPoint y: 522, distance: 36.8
click at [725, 246] on span "GMC" at bounding box center [741, 588] width 54 height 27
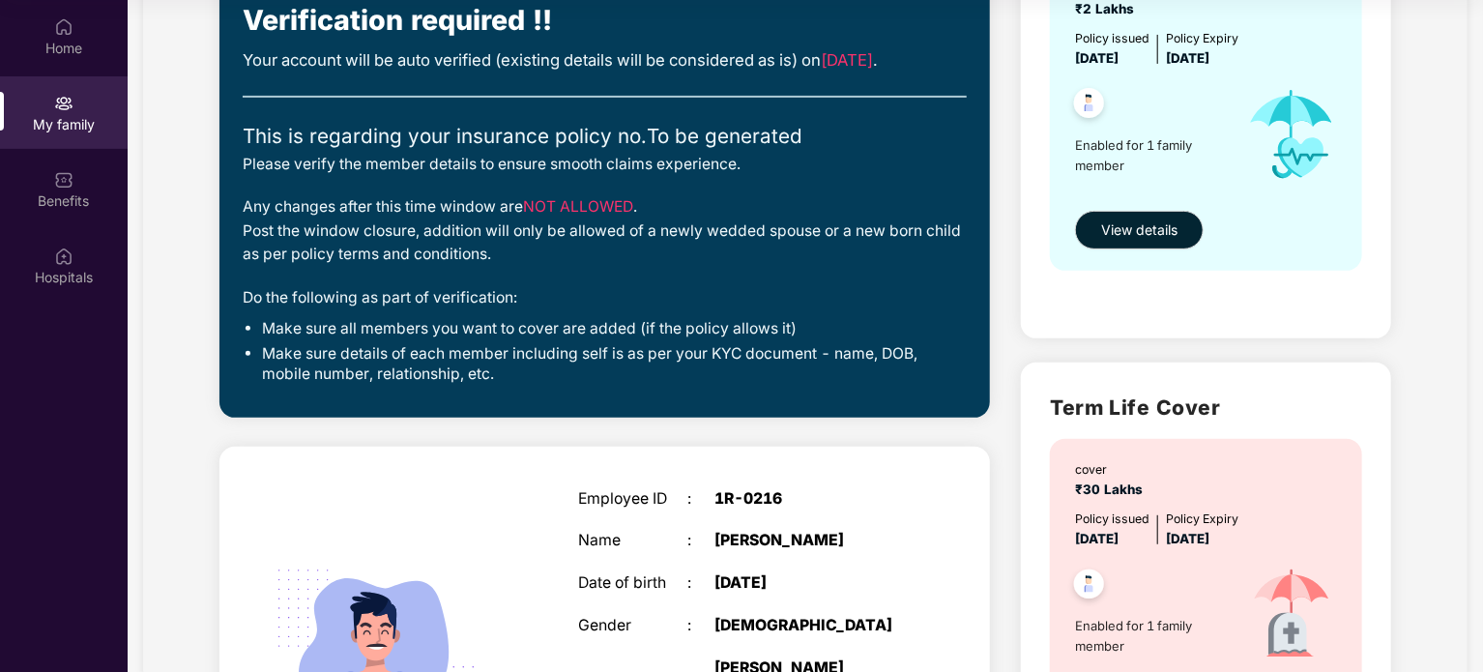
scroll to position [99, 0]
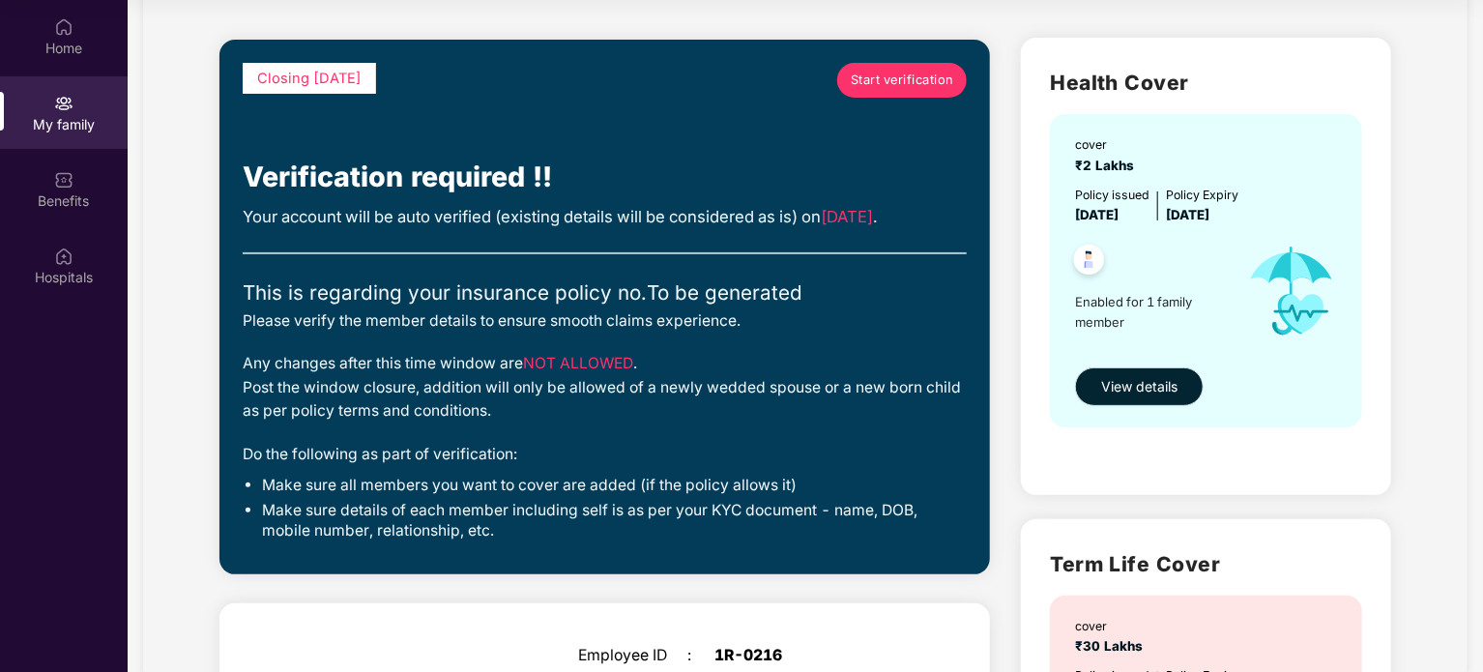
click at [1120, 246] on span "View details" at bounding box center [1139, 386] width 76 height 21
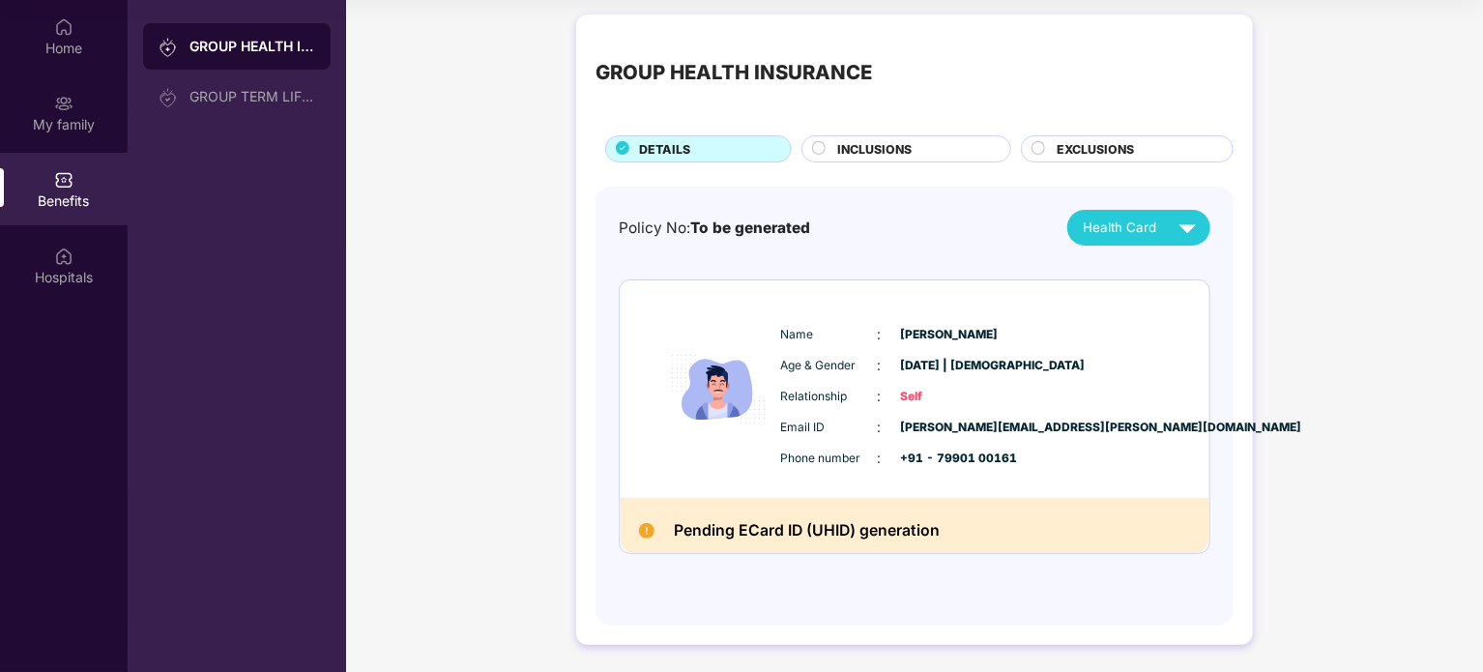
scroll to position [6, 0]
click at [912, 161] on div "GROUP HEALTH INSURANCE DETAILS INCLUSIONS EXCLUSIONS Policy No: To be generated…" at bounding box center [914, 329] width 677 height 630
click at [912, 156] on div "INCLUSIONS" at bounding box center [913, 149] width 173 height 21
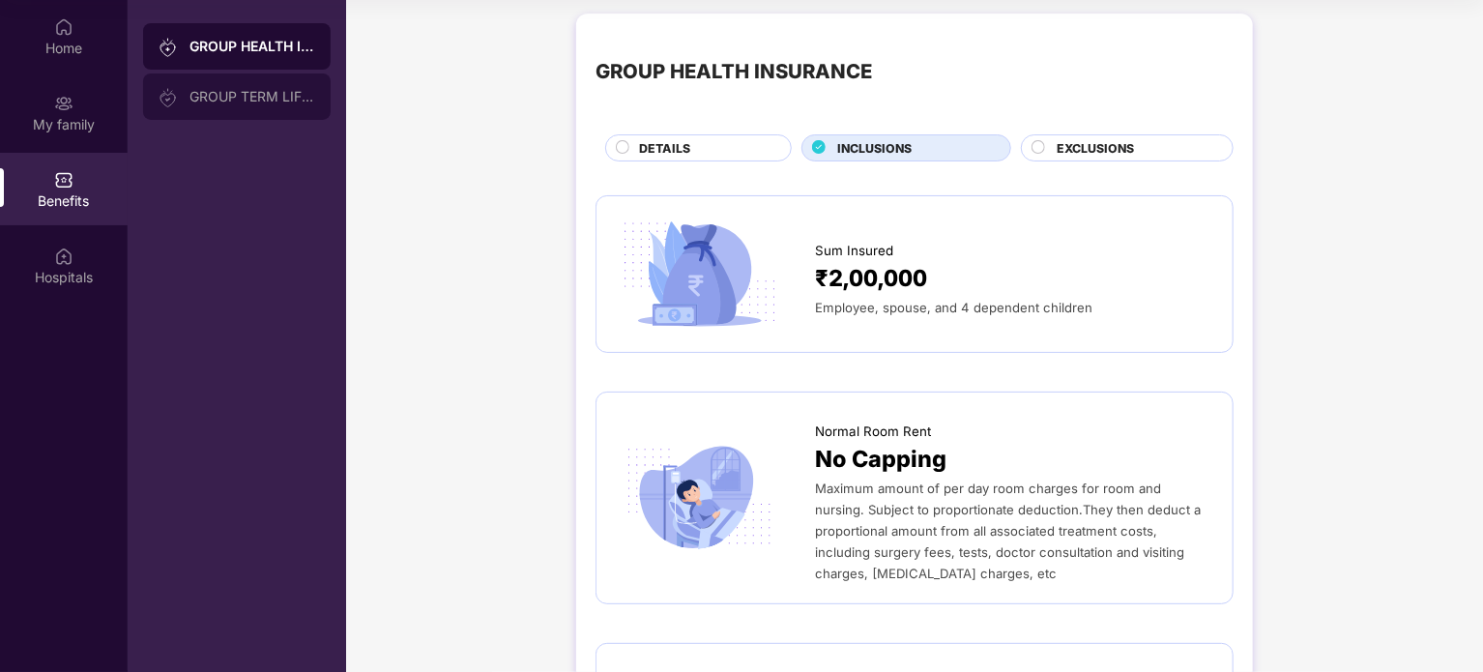
click at [233, 99] on div "GROUP TERM LIFE INSURANCE" at bounding box center [252, 96] width 126 height 15
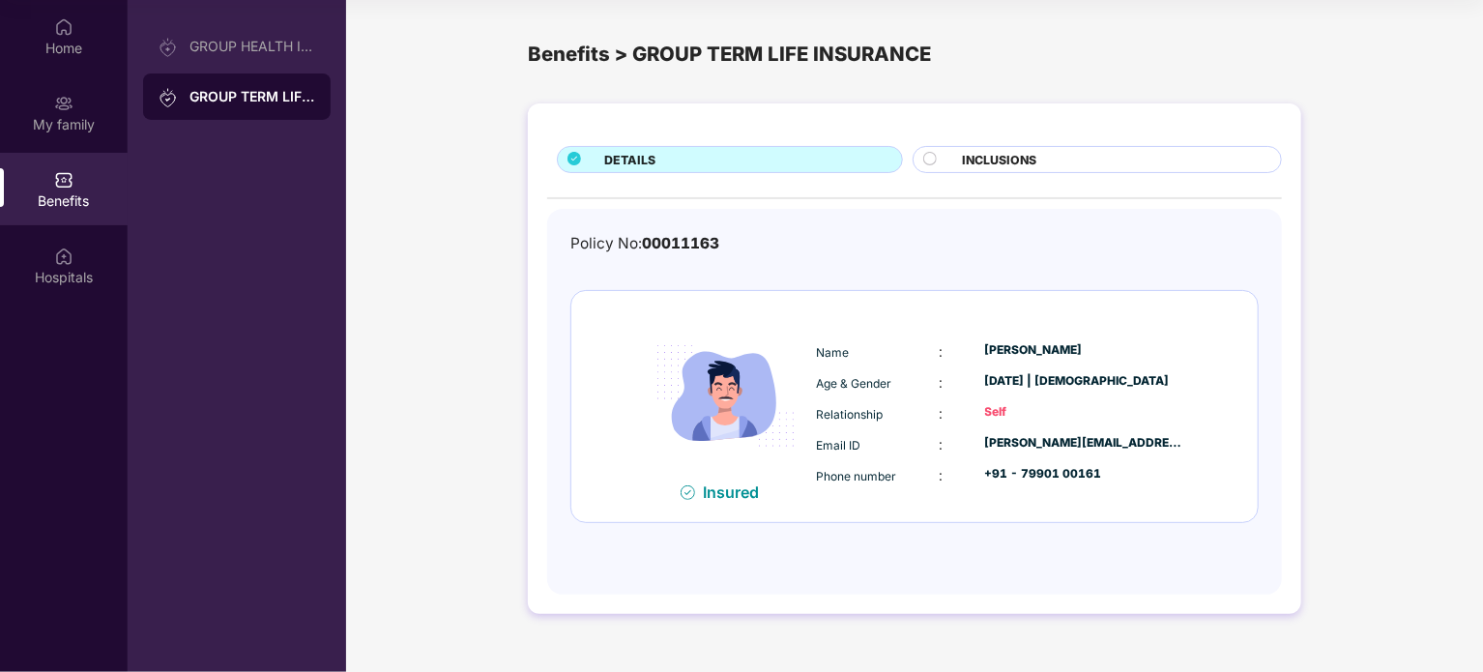
click at [1034, 164] on span "INCLUSIONS" at bounding box center [999, 160] width 74 height 18
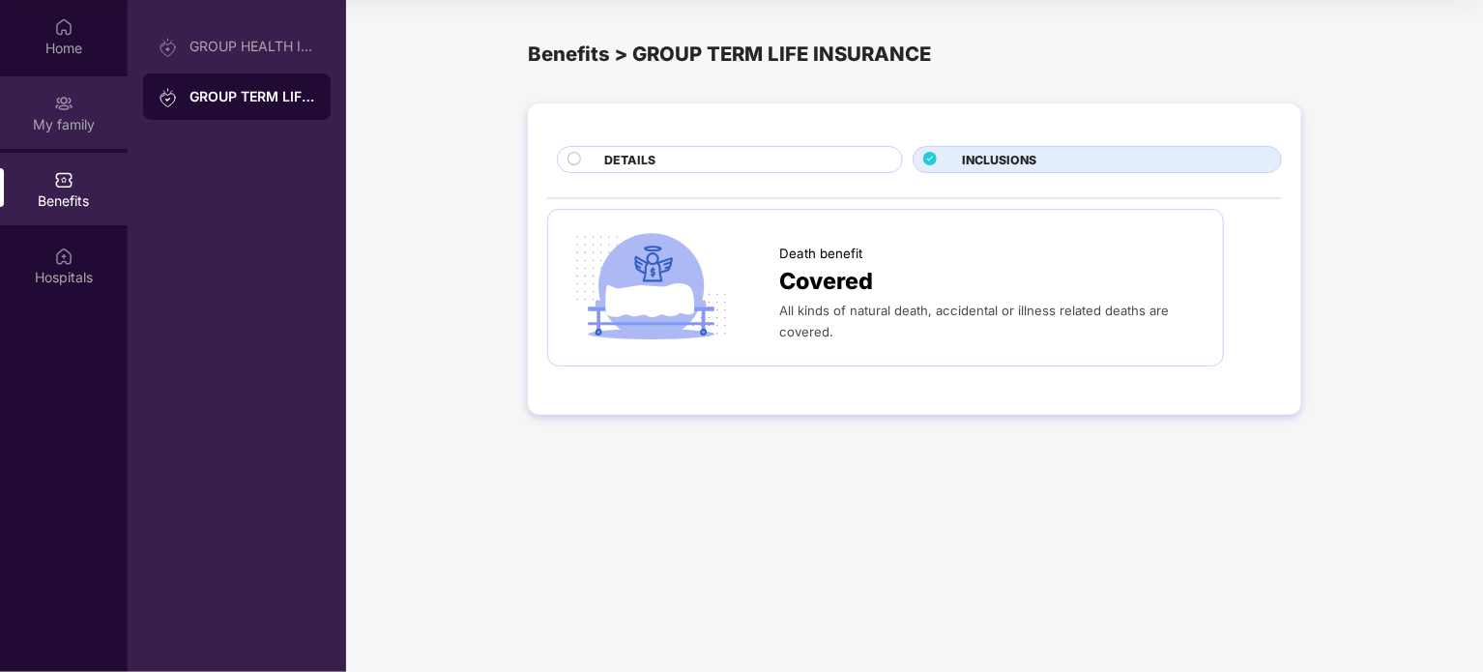
click at [35, 118] on div "My family" at bounding box center [64, 124] width 128 height 19
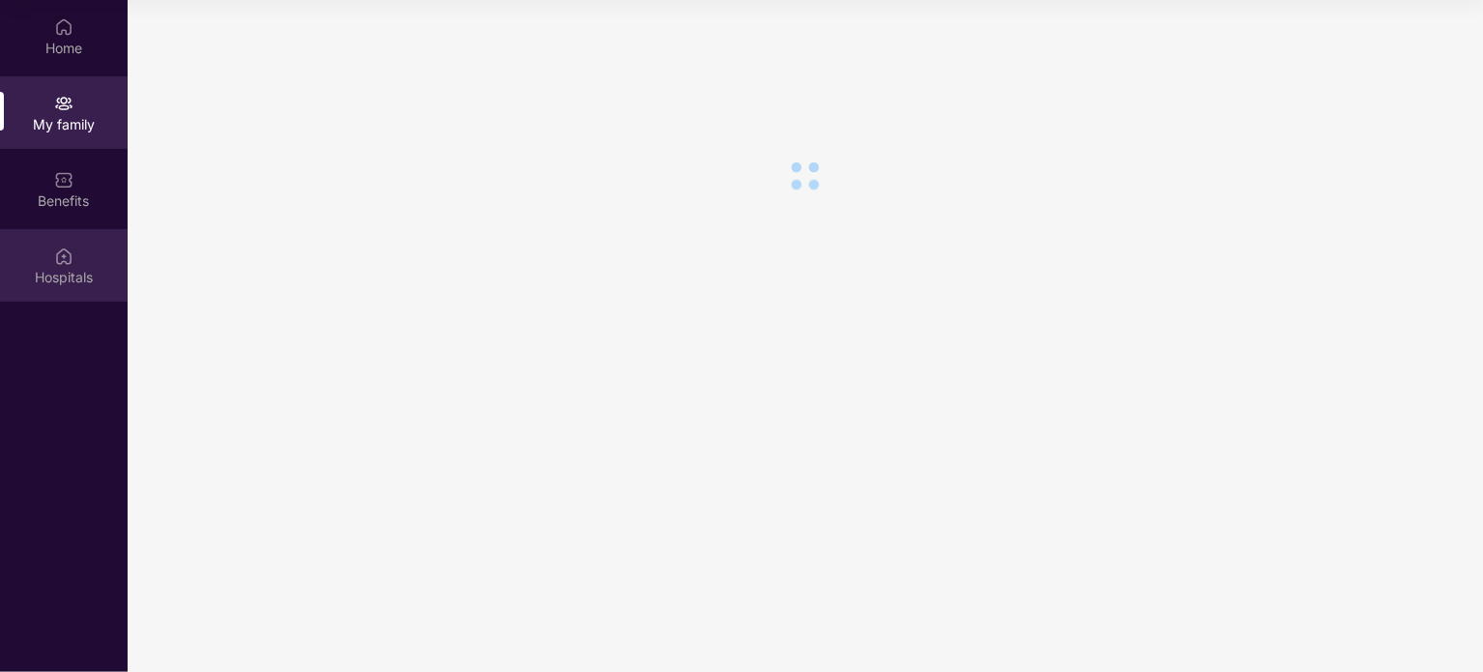
click at [43, 242] on div "Hospitals" at bounding box center [64, 265] width 128 height 72
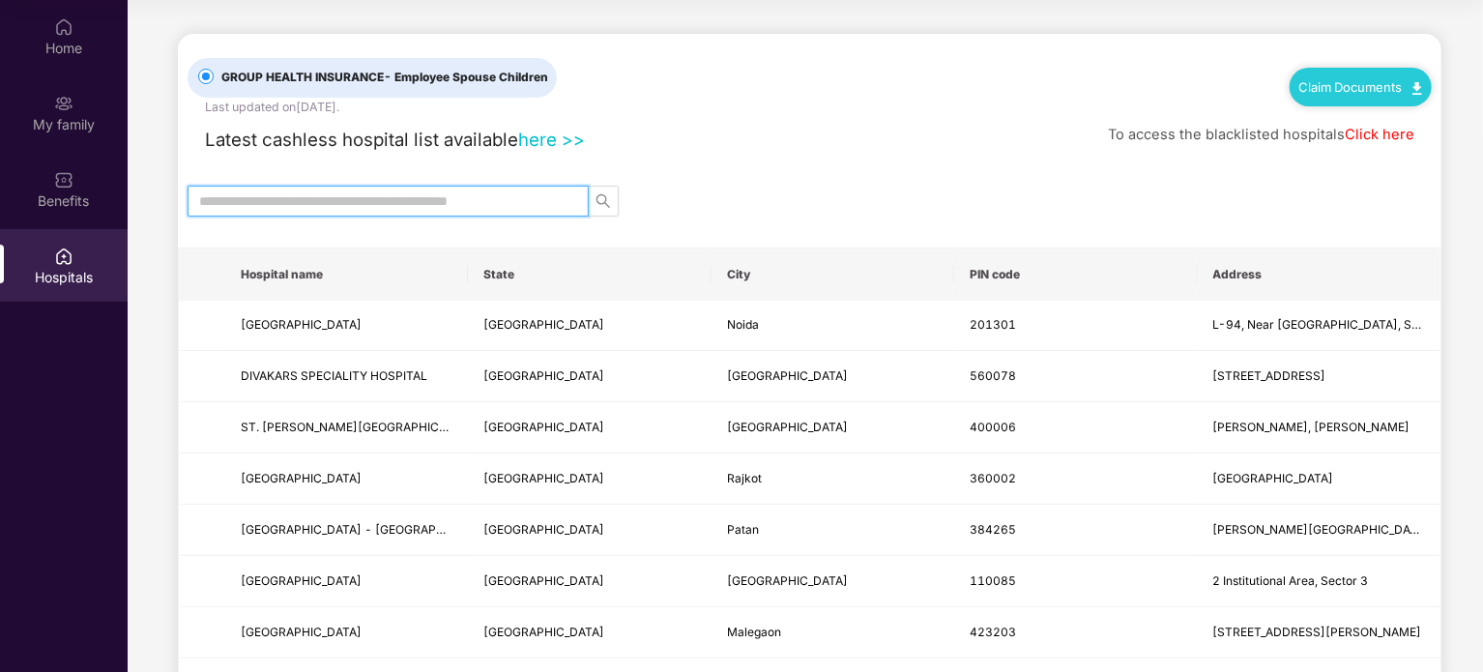
click at [415, 196] on input "text" at bounding box center [380, 200] width 362 height 21
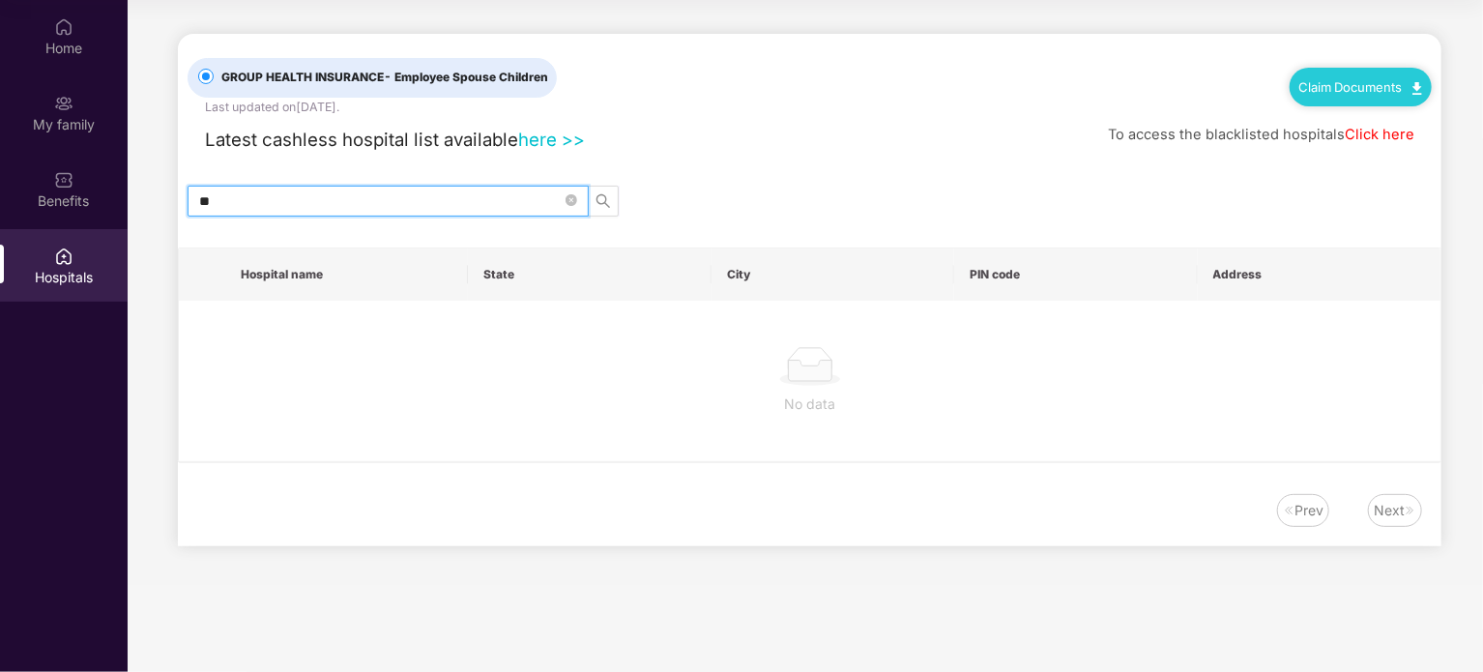
type input "*"
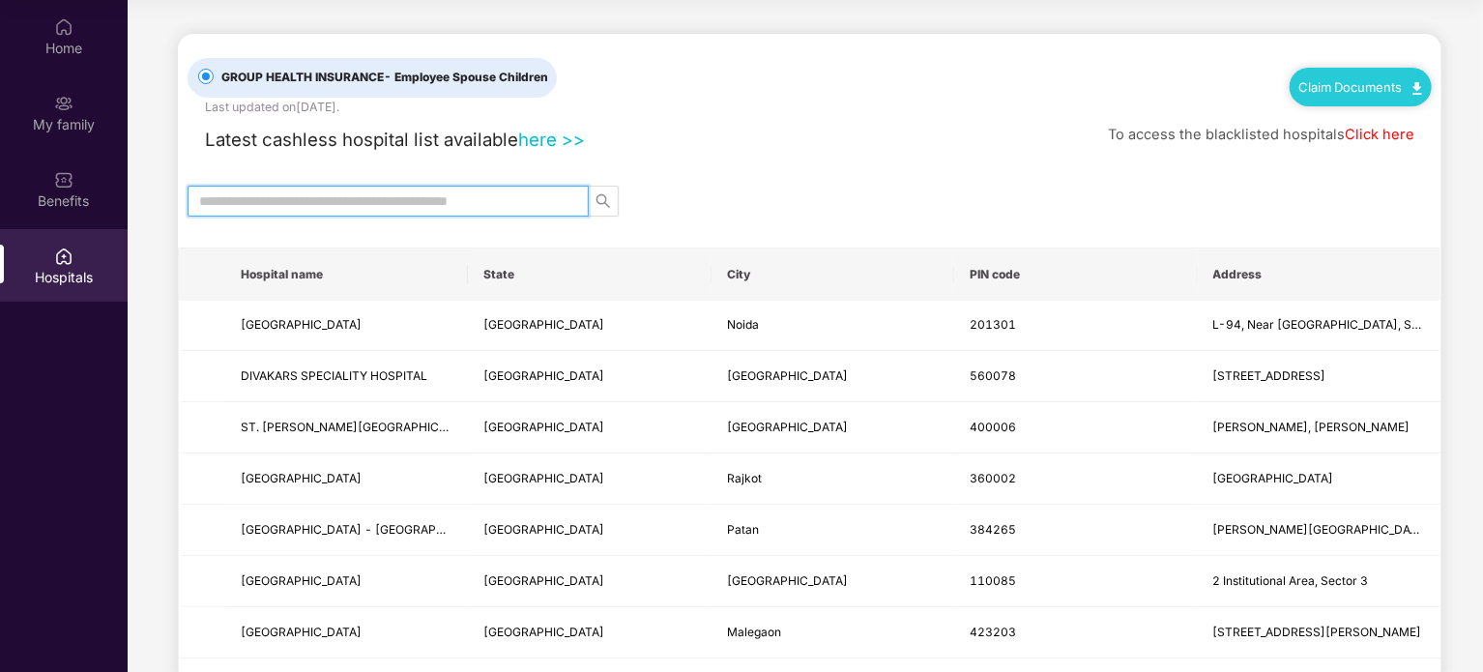
click at [339, 206] on input "text" at bounding box center [380, 200] width 362 height 21
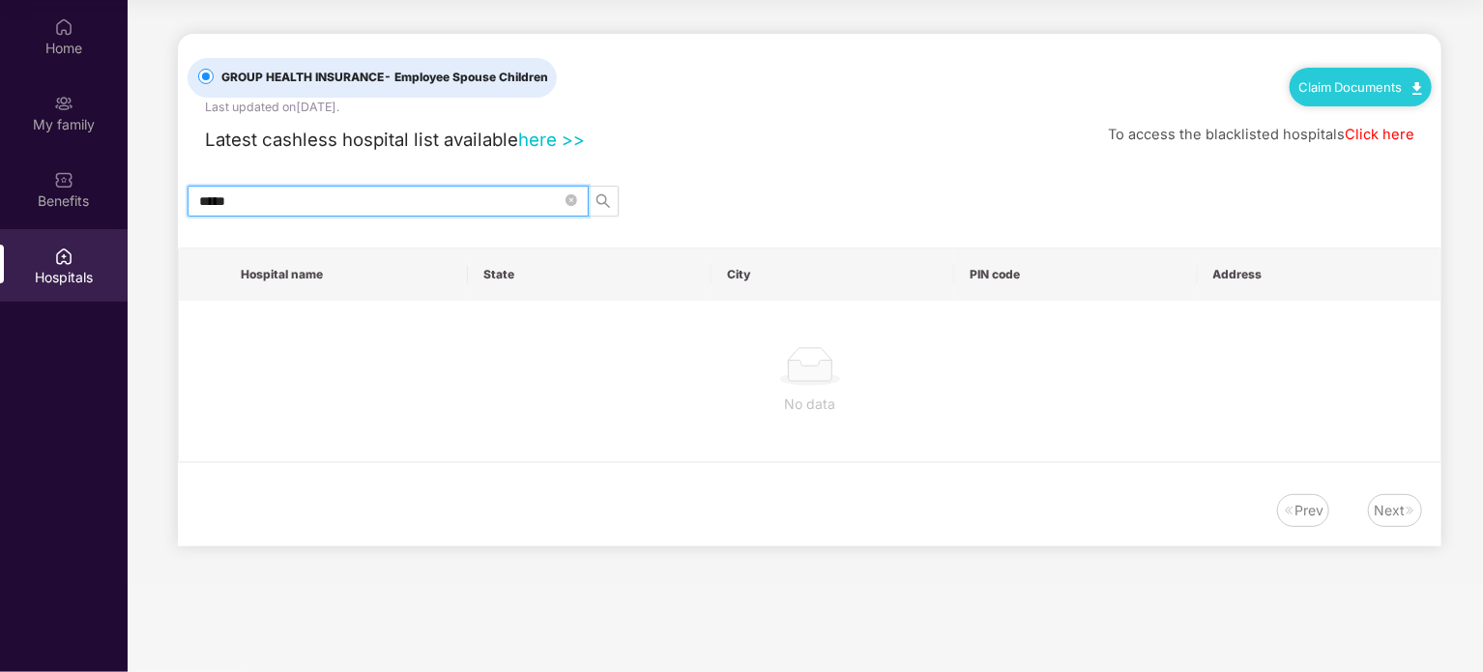
type input "******"
click at [313, 197] on input "******" at bounding box center [380, 200] width 362 height 21
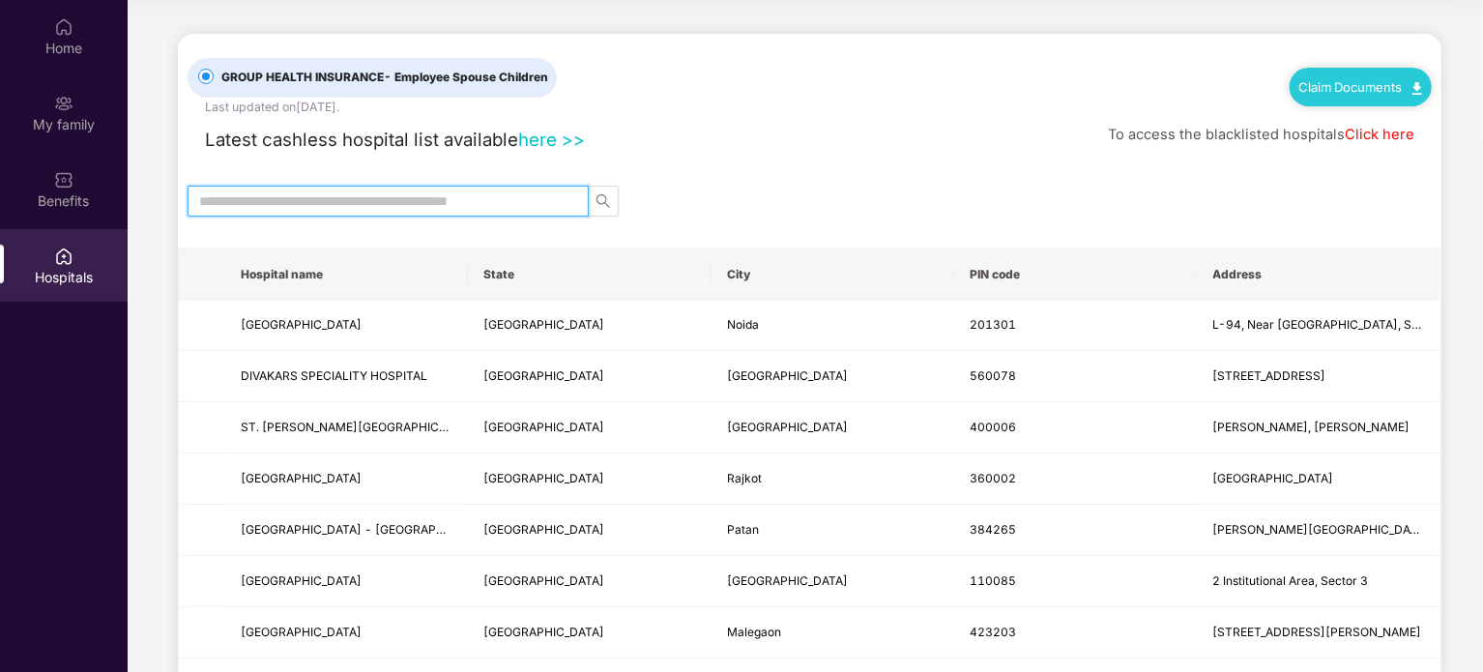
click at [325, 190] on input "text" at bounding box center [380, 200] width 362 height 21
click at [735, 246] on th "City" at bounding box center [832, 274] width 243 height 52
click at [763, 246] on th "City" at bounding box center [832, 274] width 243 height 52
click at [356, 194] on input "text" at bounding box center [380, 200] width 362 height 21
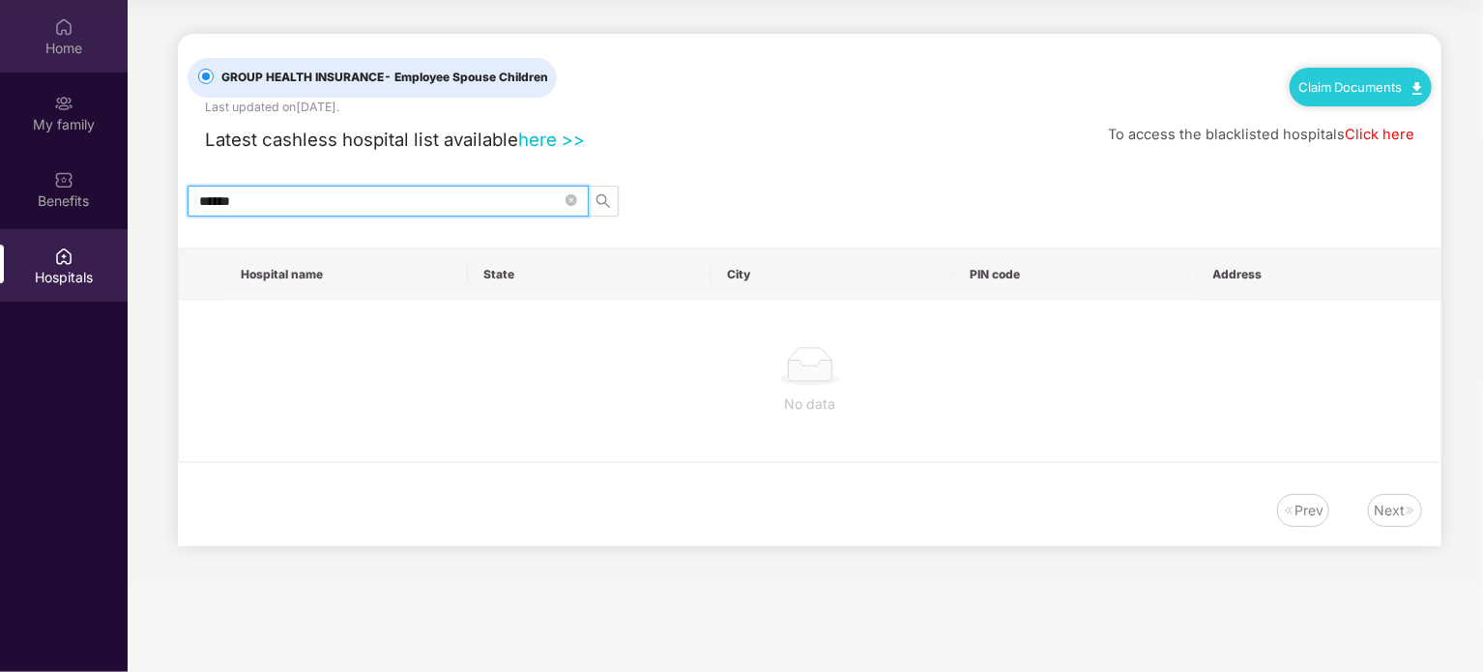
type input "******"
click at [66, 37] on div "Home" at bounding box center [64, 36] width 128 height 72
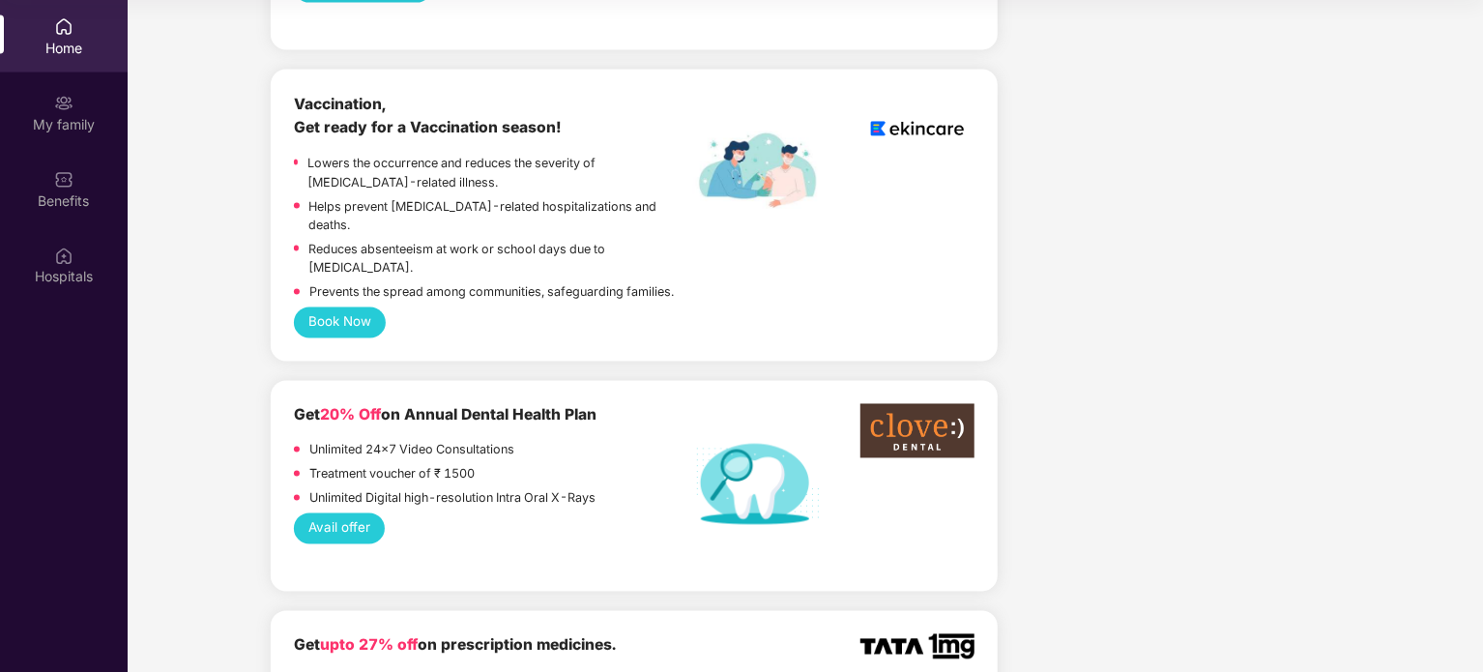
scroll to position [1740, 0]
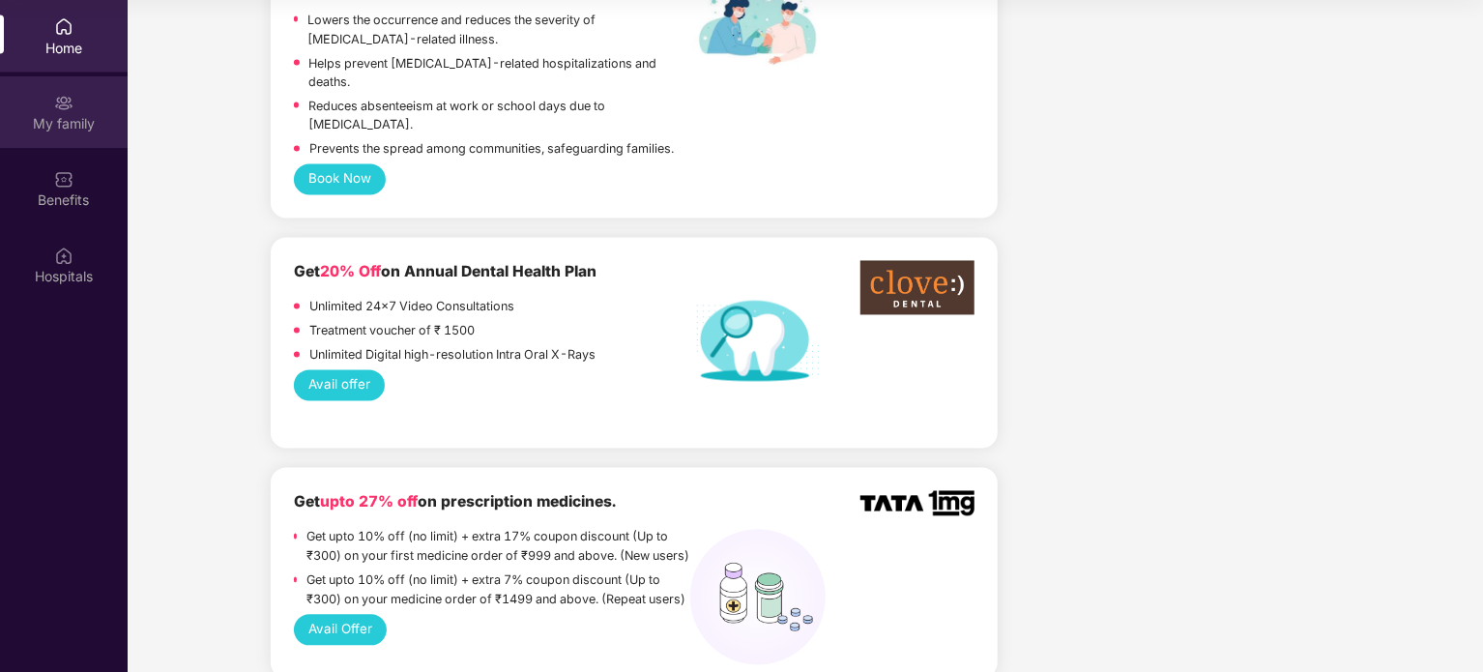
click at [49, 116] on div "My family" at bounding box center [64, 124] width 128 height 19
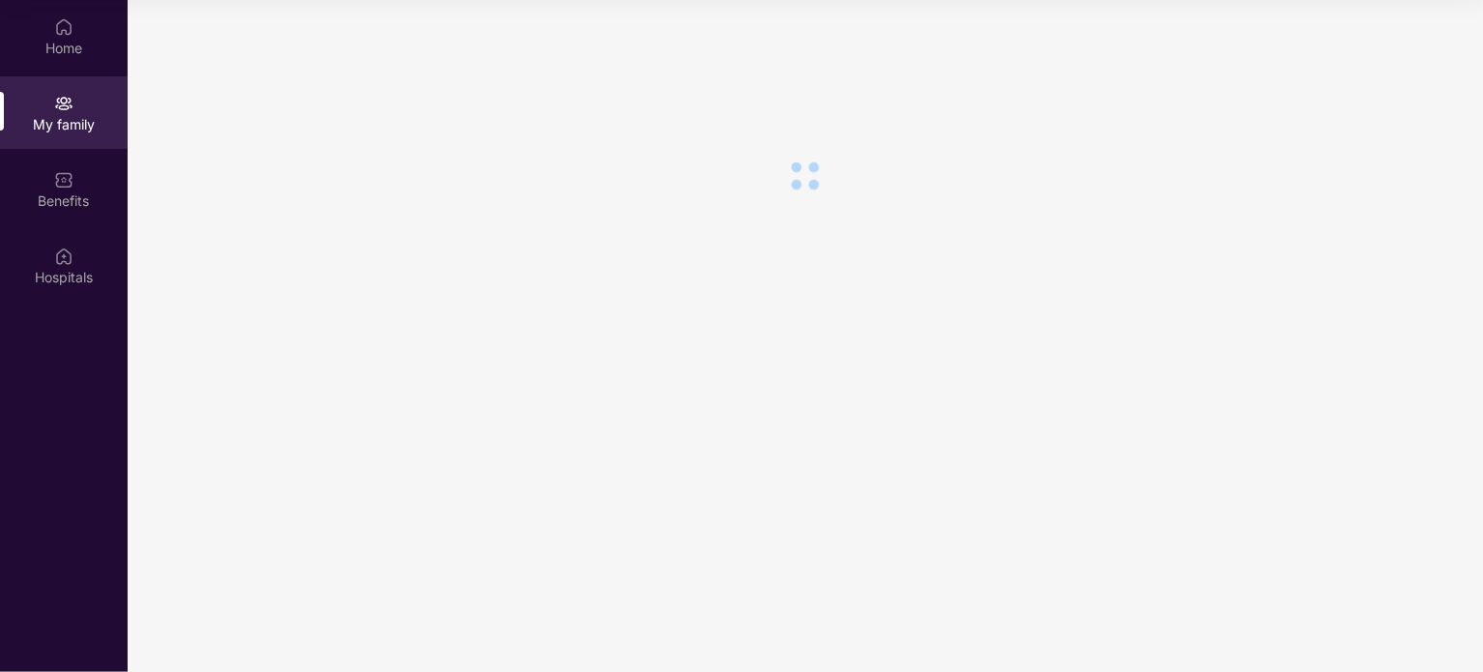
scroll to position [0, 0]
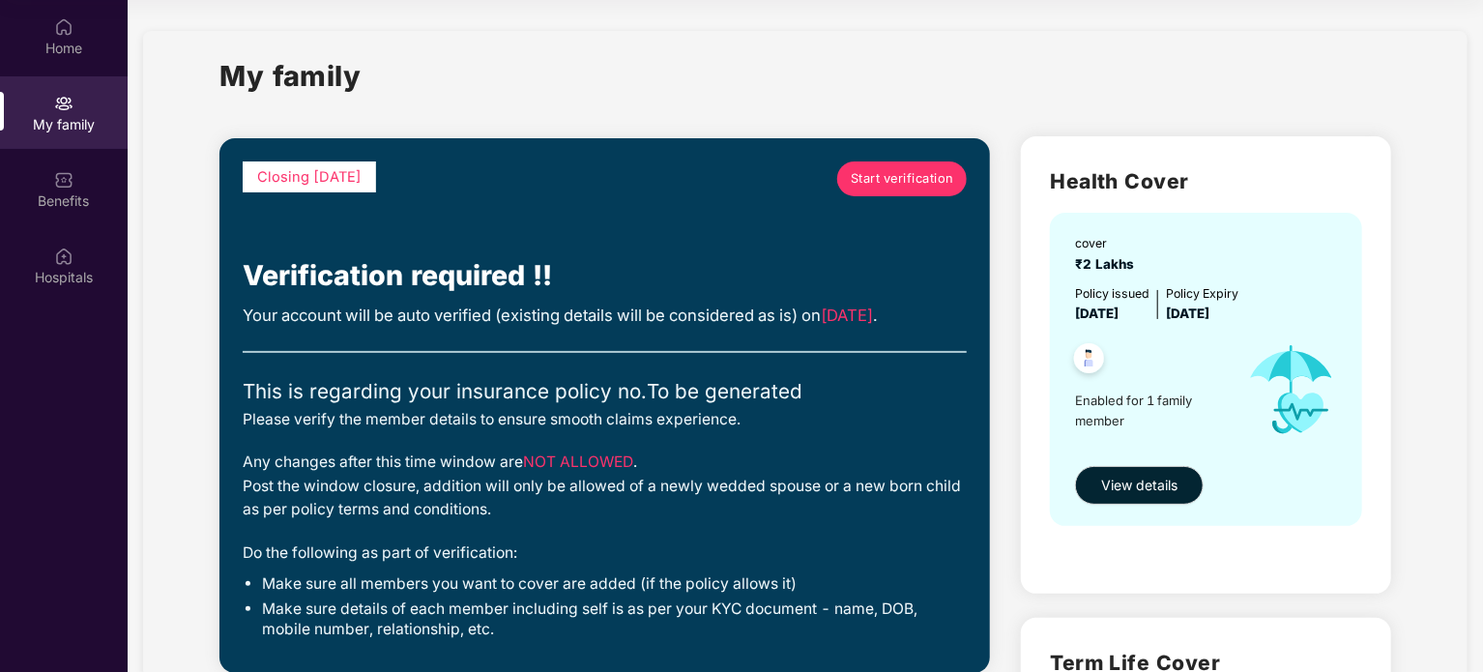
click at [899, 187] on span "Start verification" at bounding box center [902, 178] width 103 height 19
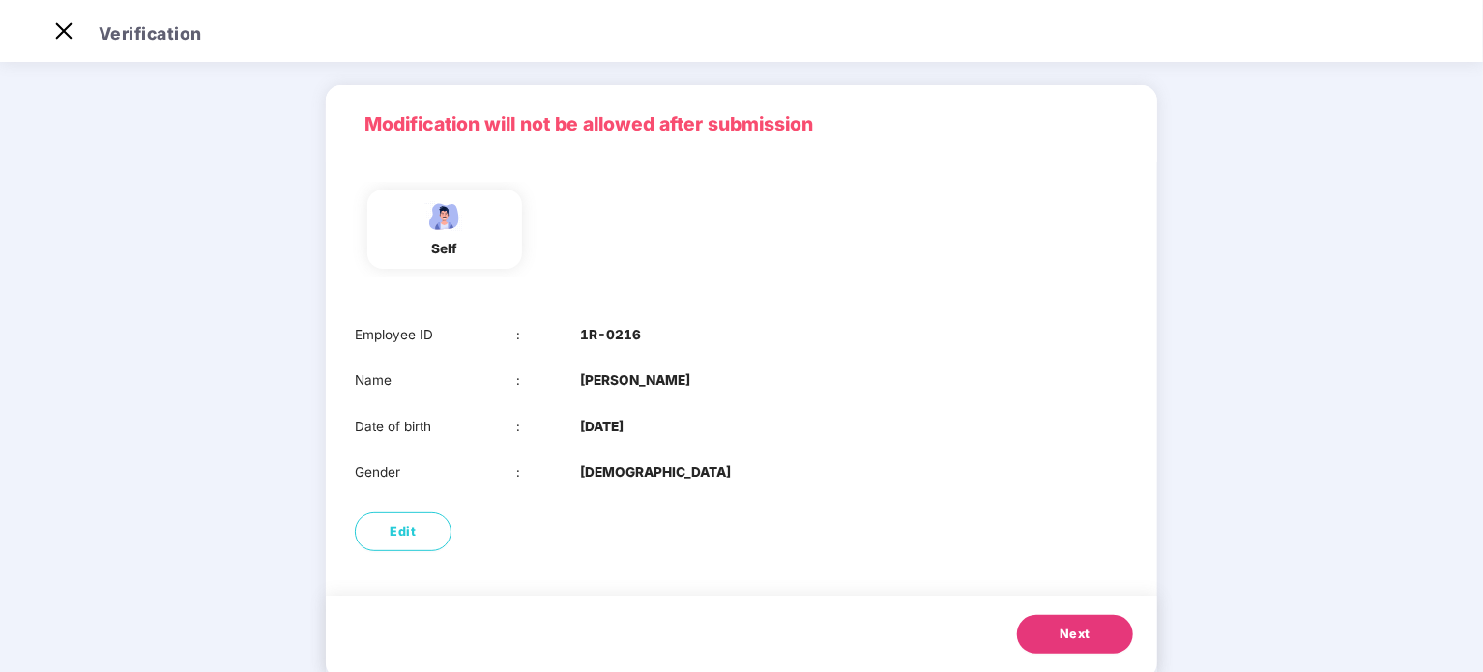
scroll to position [97, 0]
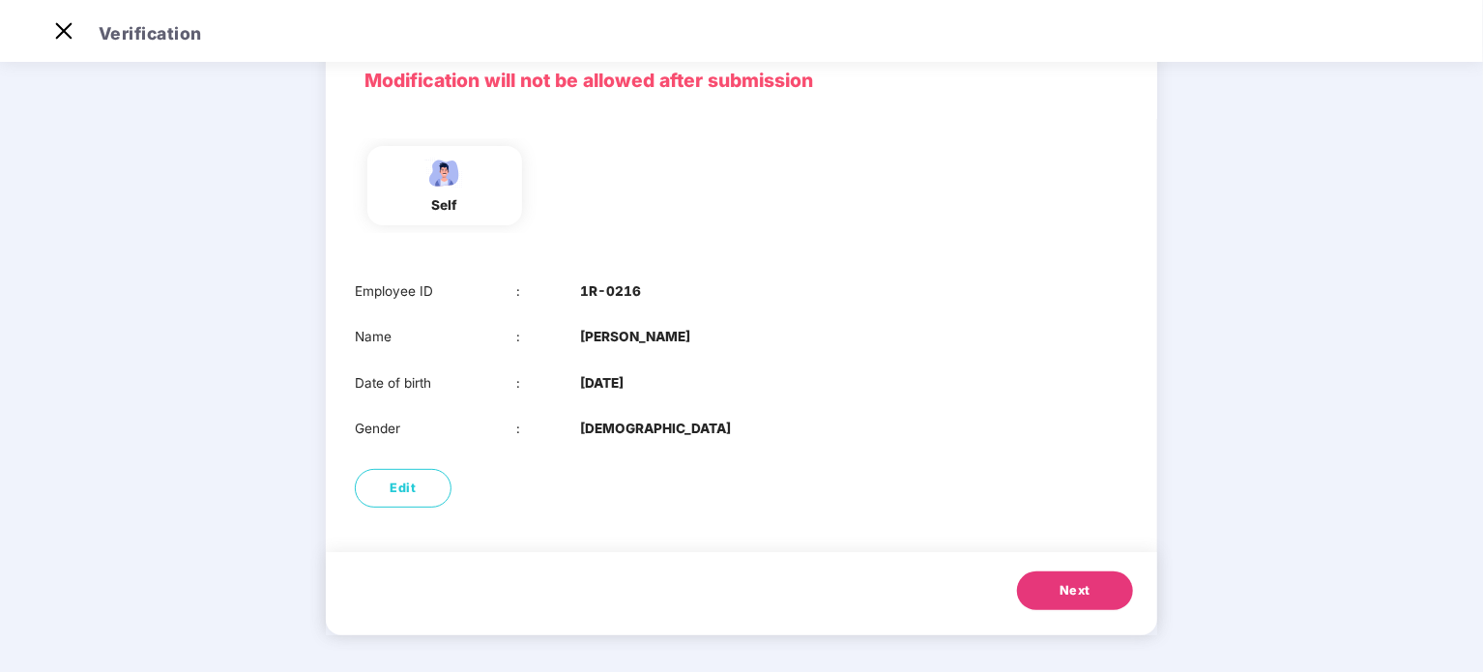
click at [1058, 246] on button "Next" at bounding box center [1075, 590] width 116 height 39
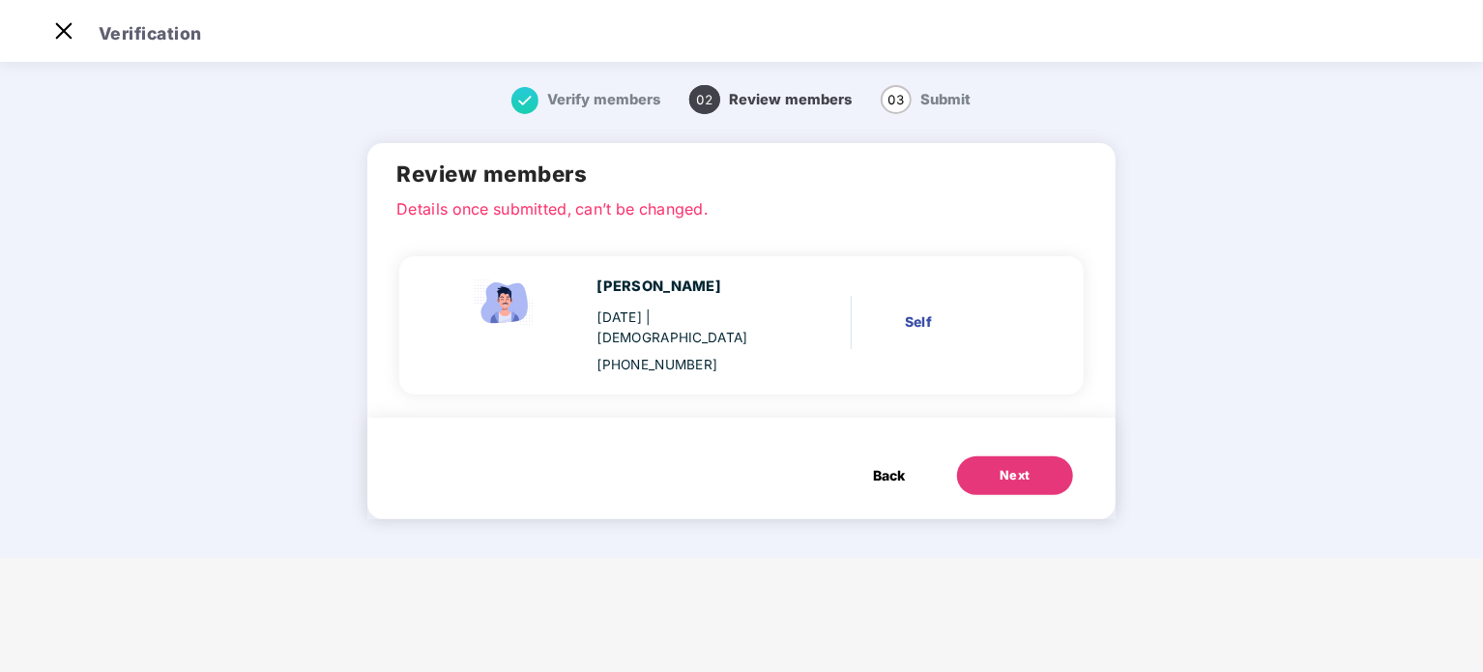
scroll to position [0, 0]
click at [891, 246] on span "Back" at bounding box center [889, 475] width 32 height 21
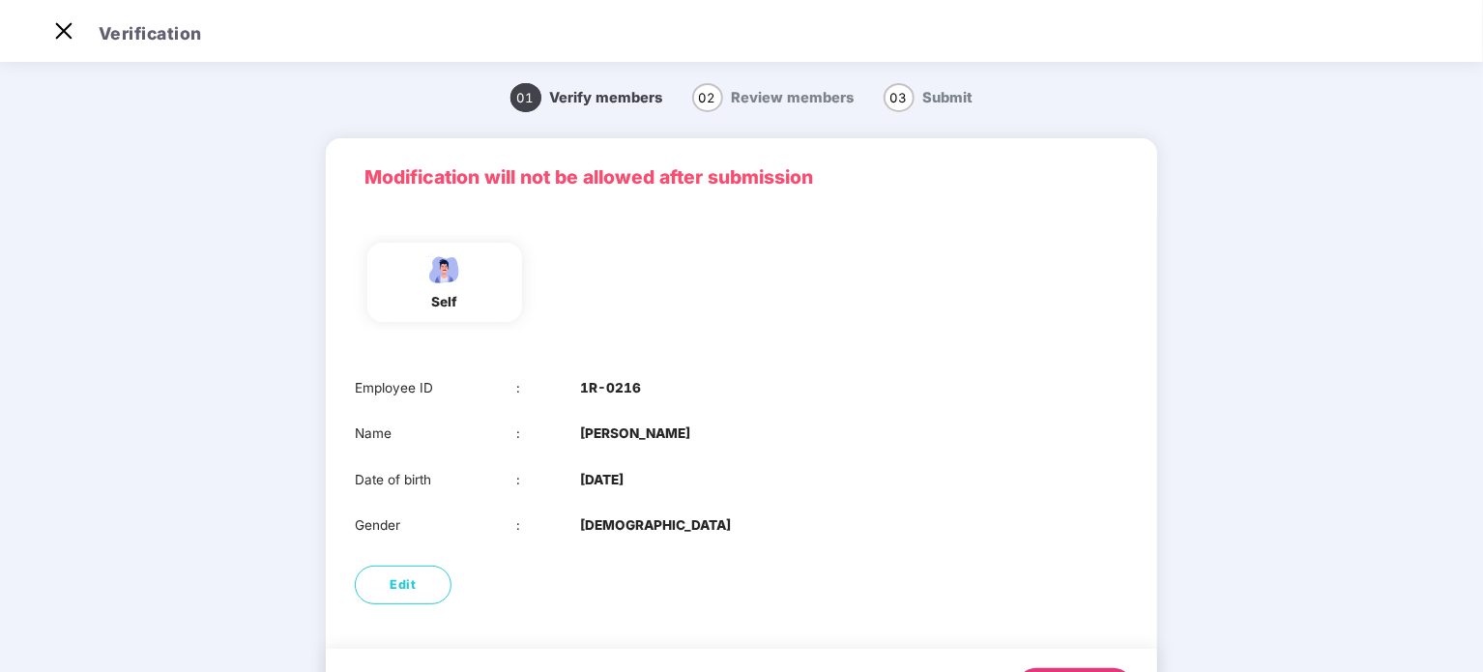
click at [44, 18] on header "Verification" at bounding box center [741, 31] width 1483 height 62
click at [54, 27] on img at bounding box center [63, 30] width 31 height 31
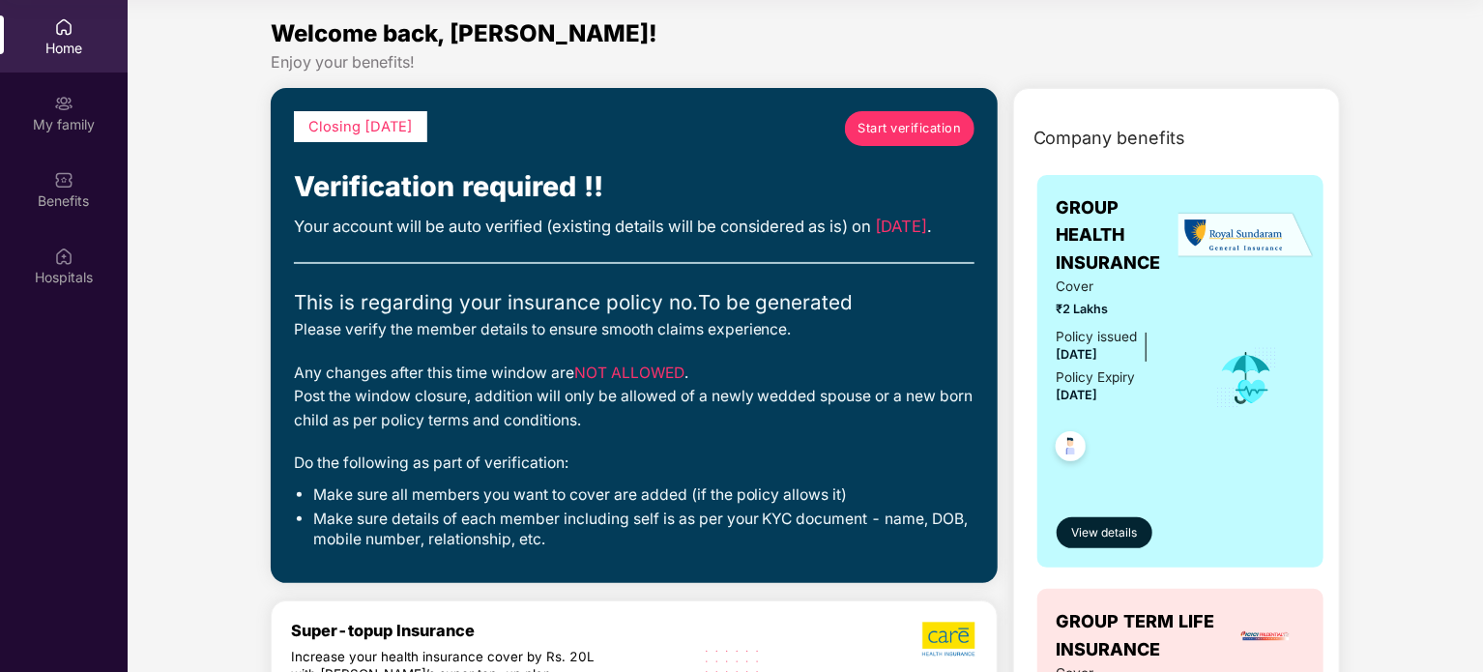
scroll to position [193, 0]
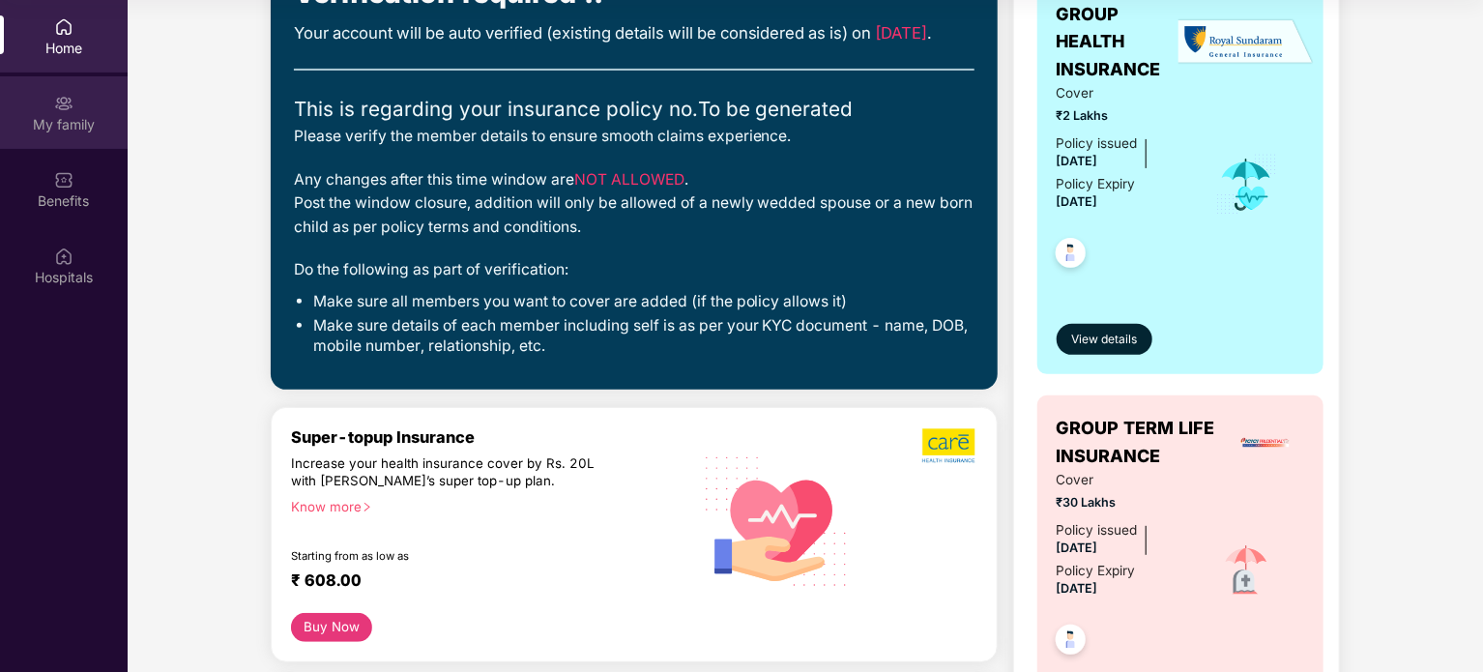
click at [74, 92] on div "My family" at bounding box center [64, 112] width 128 height 72
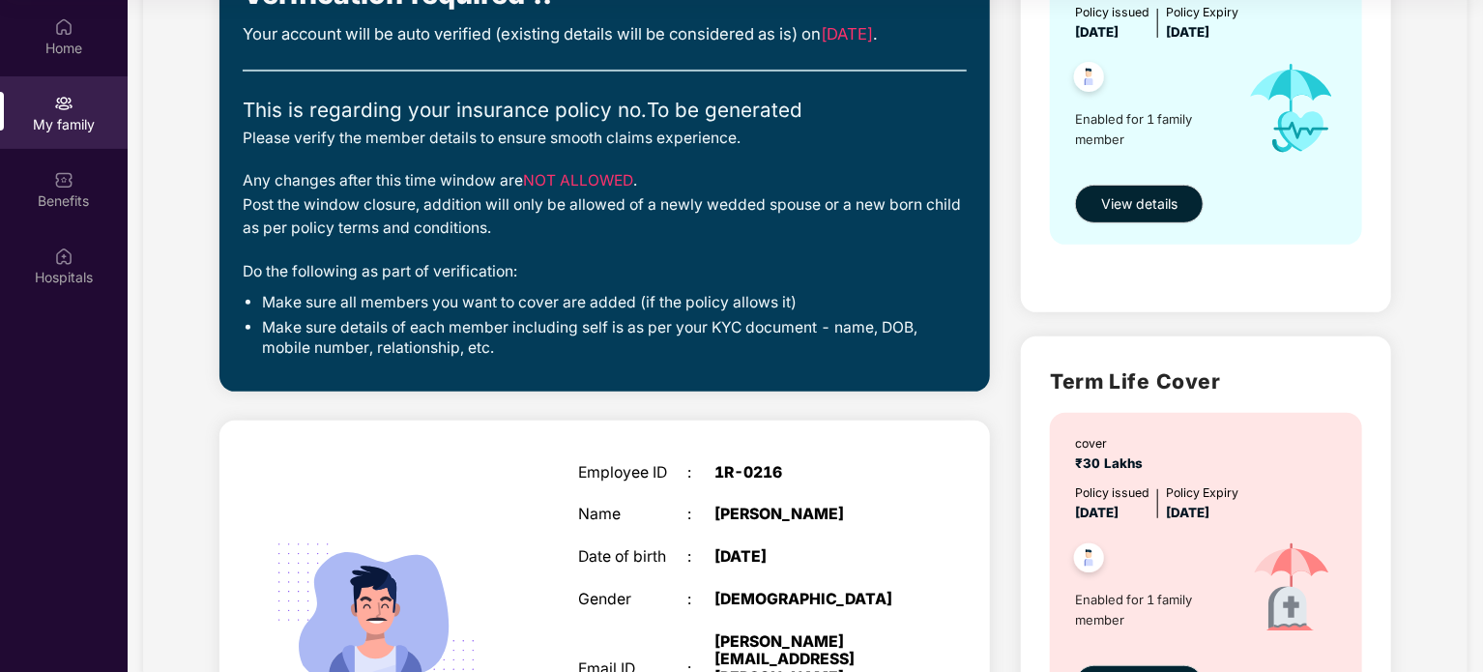
scroll to position [485, 0]
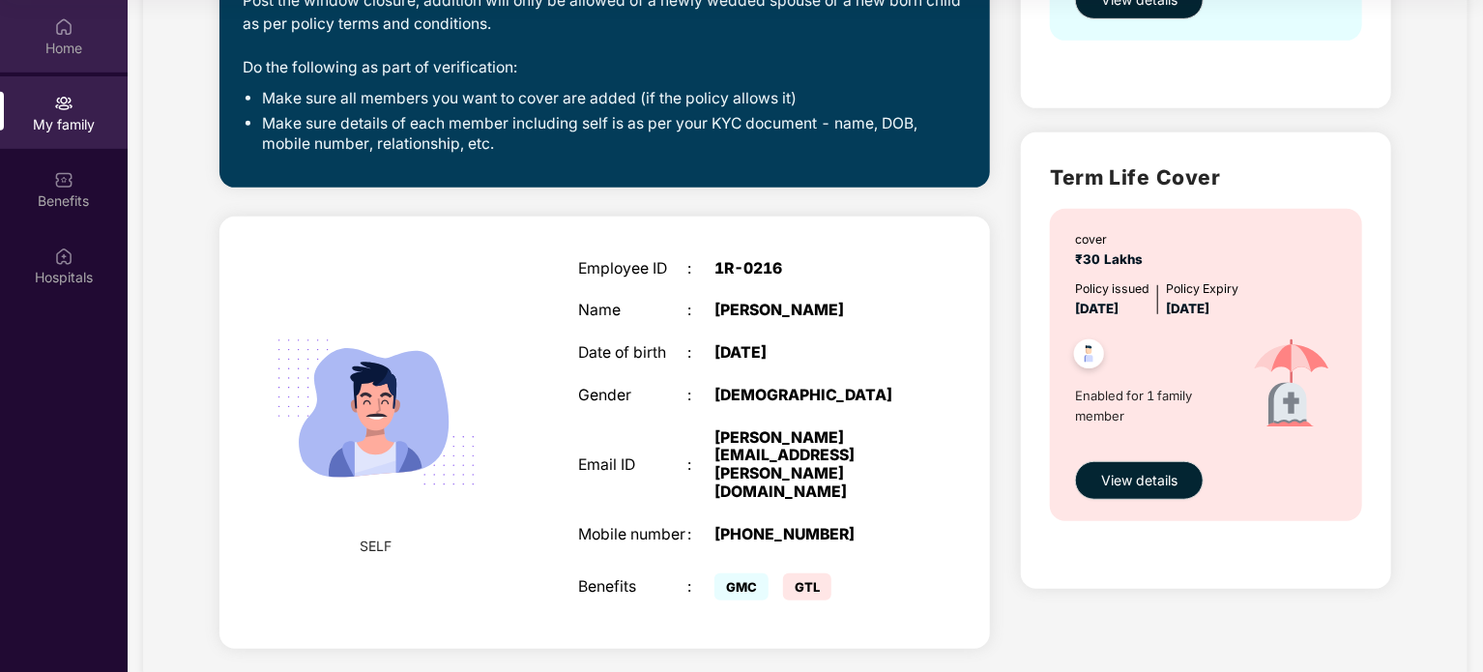
click at [61, 52] on div "Home" at bounding box center [64, 48] width 128 height 19
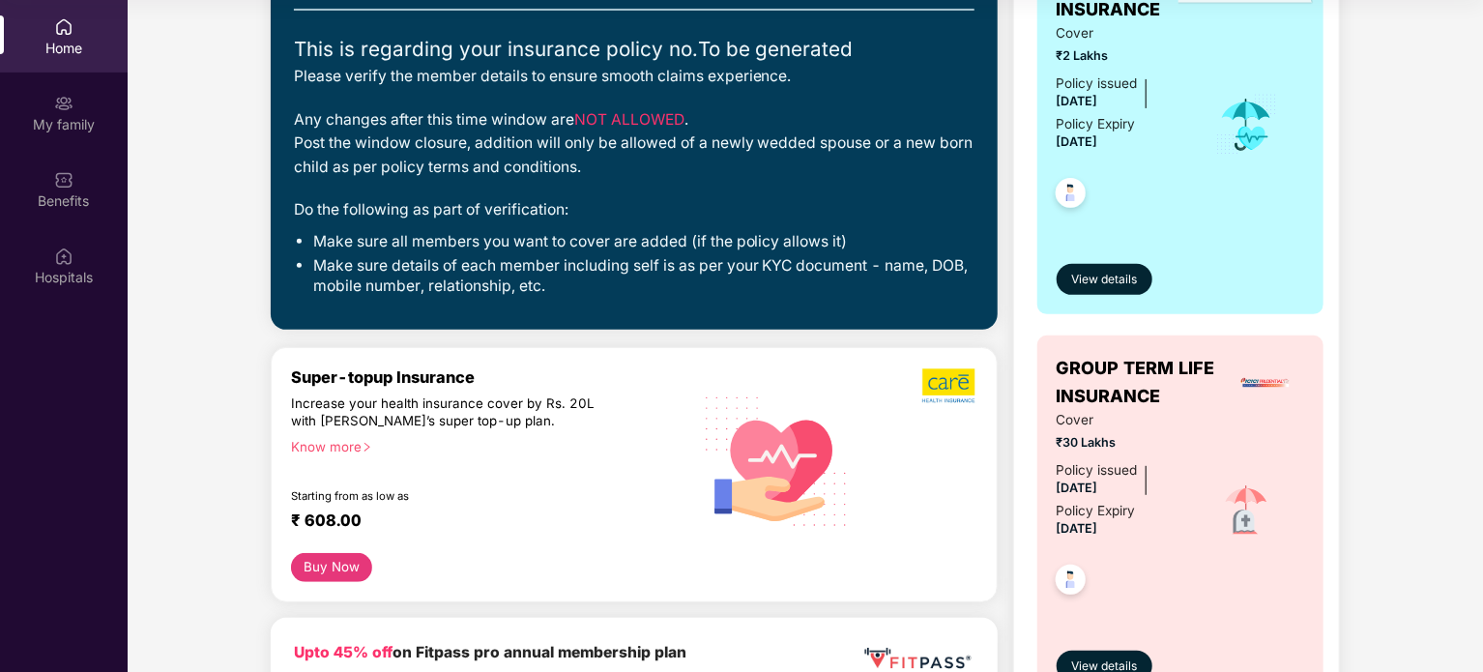
scroll to position [137, 0]
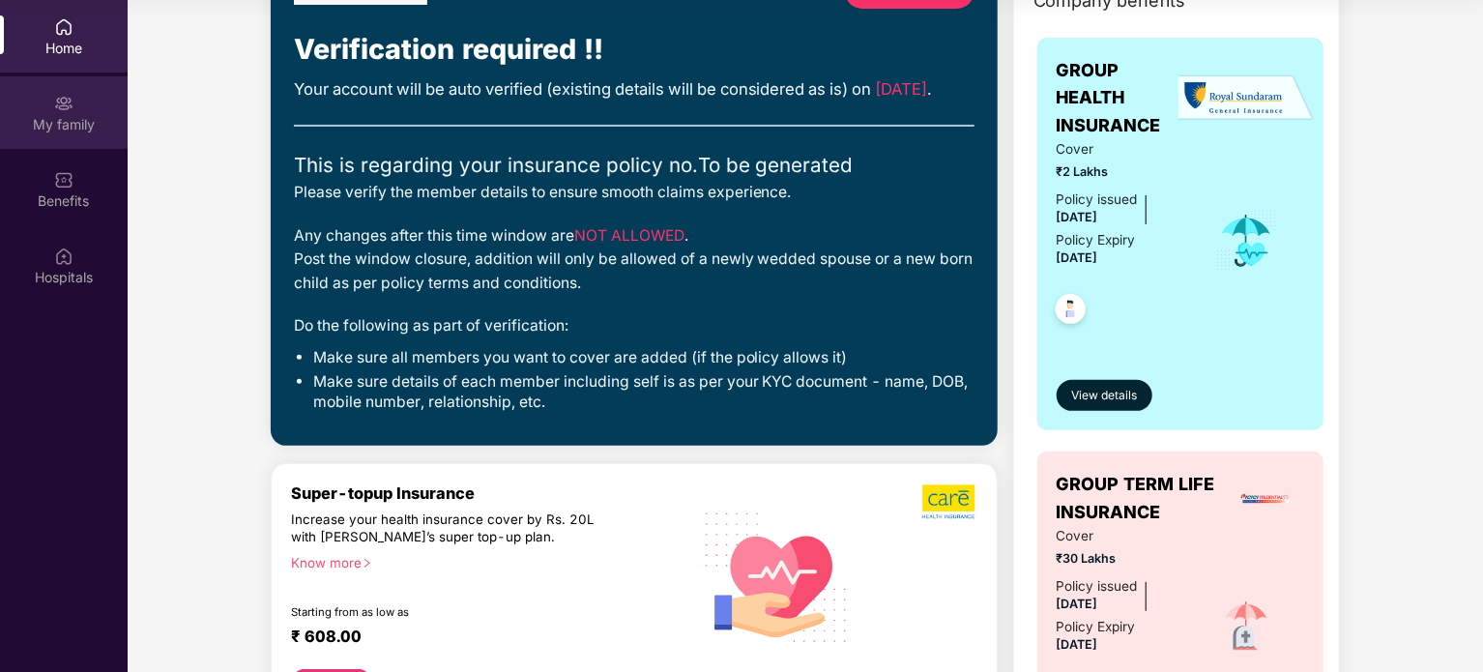
click at [69, 92] on div at bounding box center [63, 101] width 19 height 19
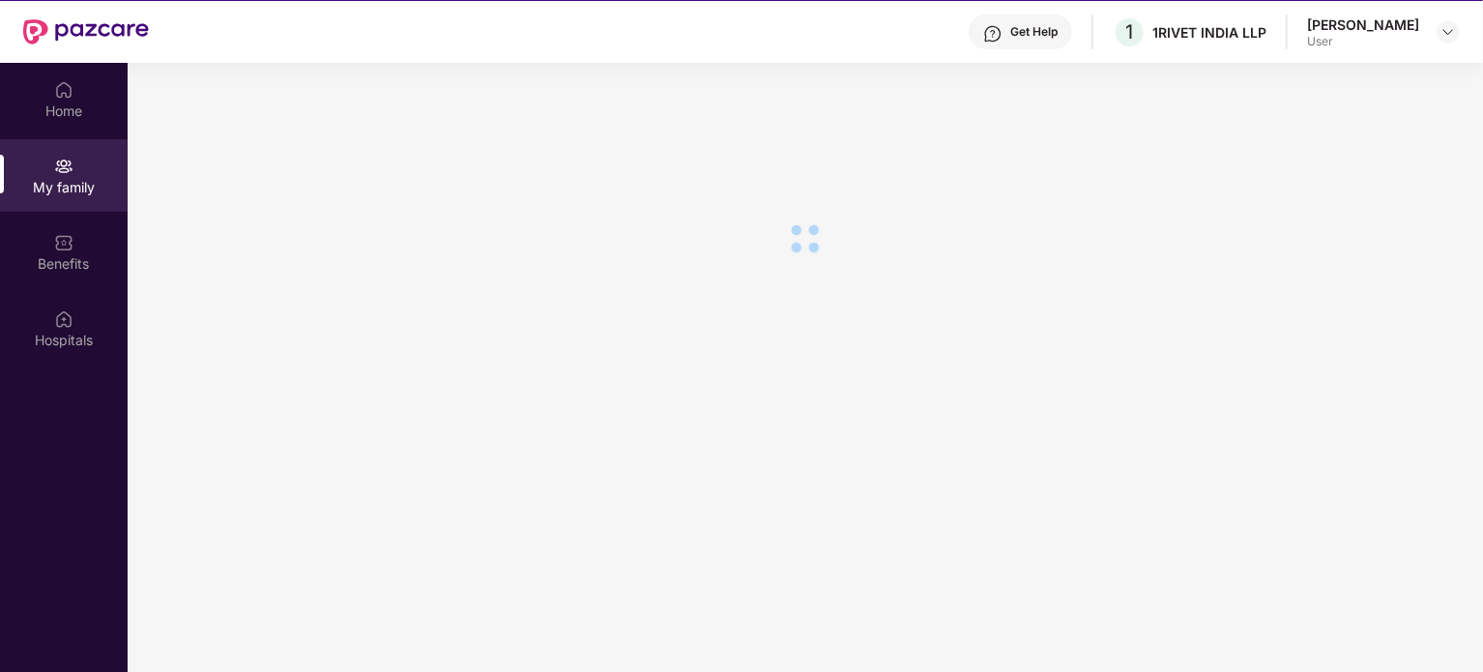
scroll to position [0, 0]
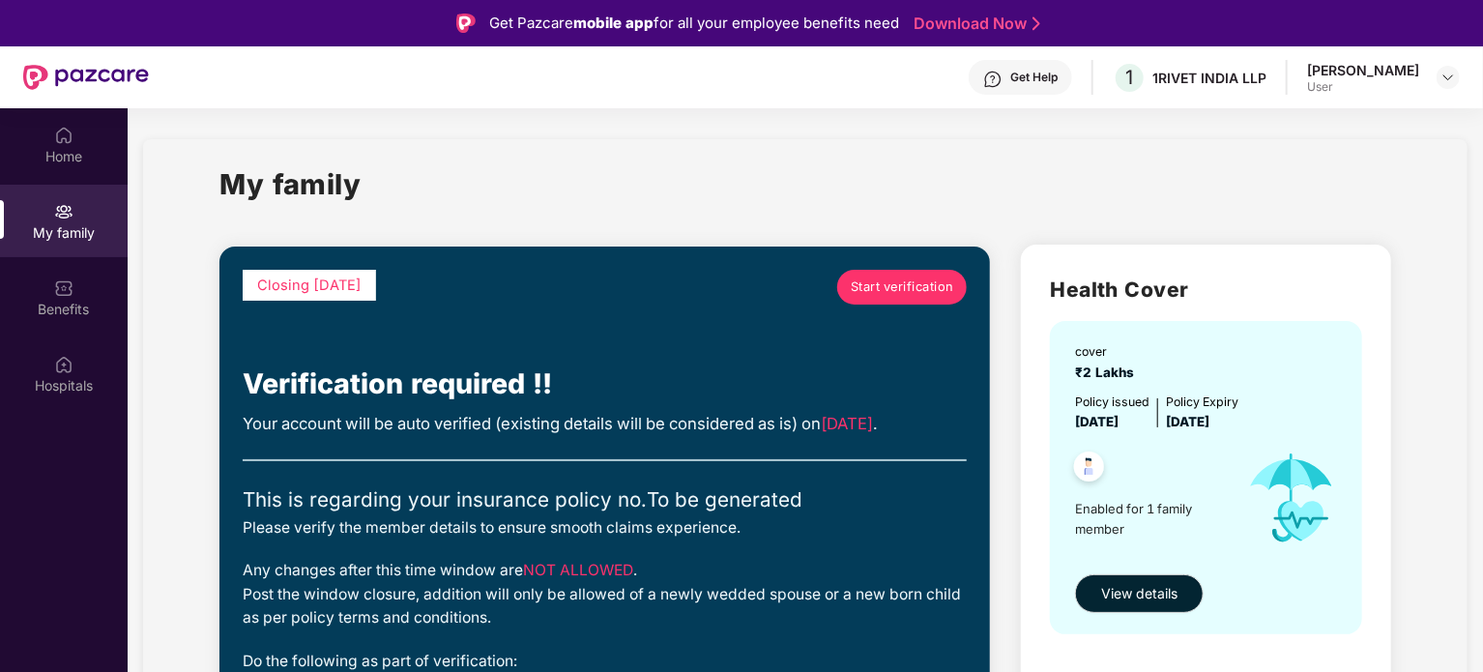
click at [1307, 80] on div "User" at bounding box center [1363, 86] width 112 height 15
click at [1450, 72] on img at bounding box center [1447, 77] width 15 height 15
click at [1449, 72] on img at bounding box center [1447, 77] width 15 height 15
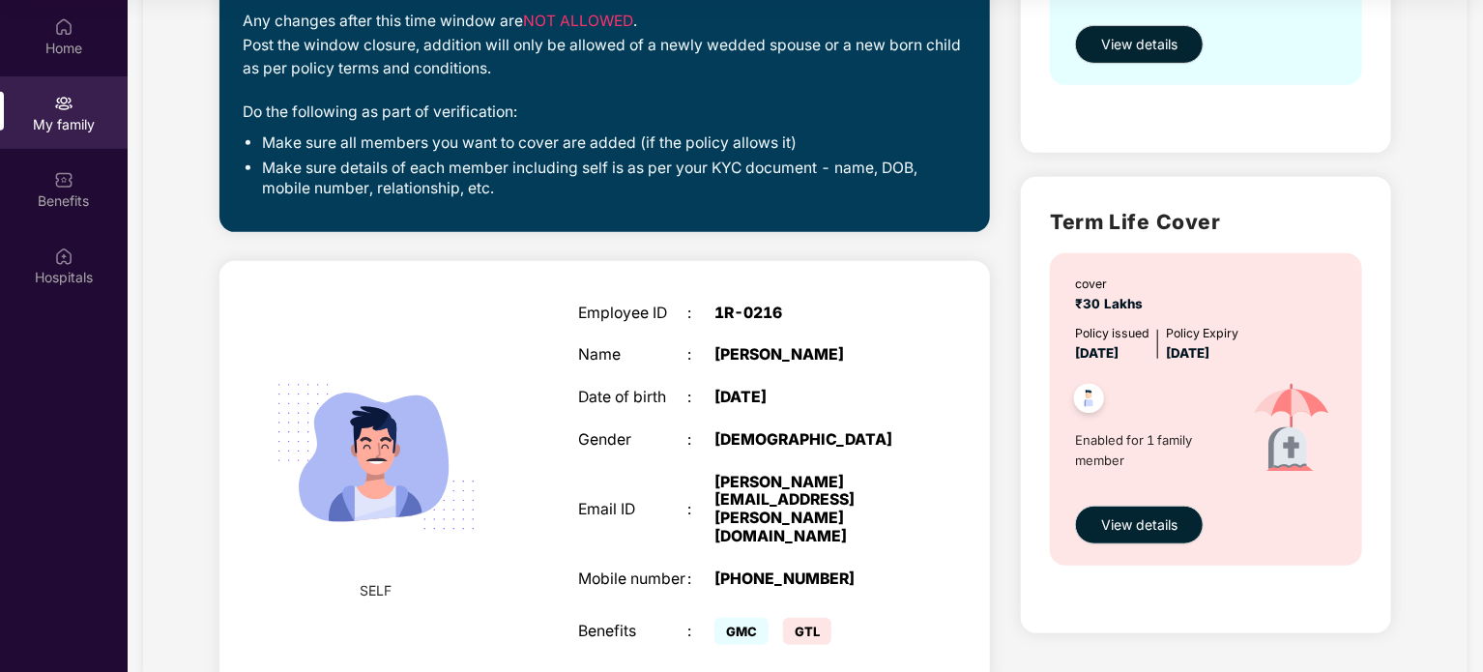
scroll to position [485, 0]
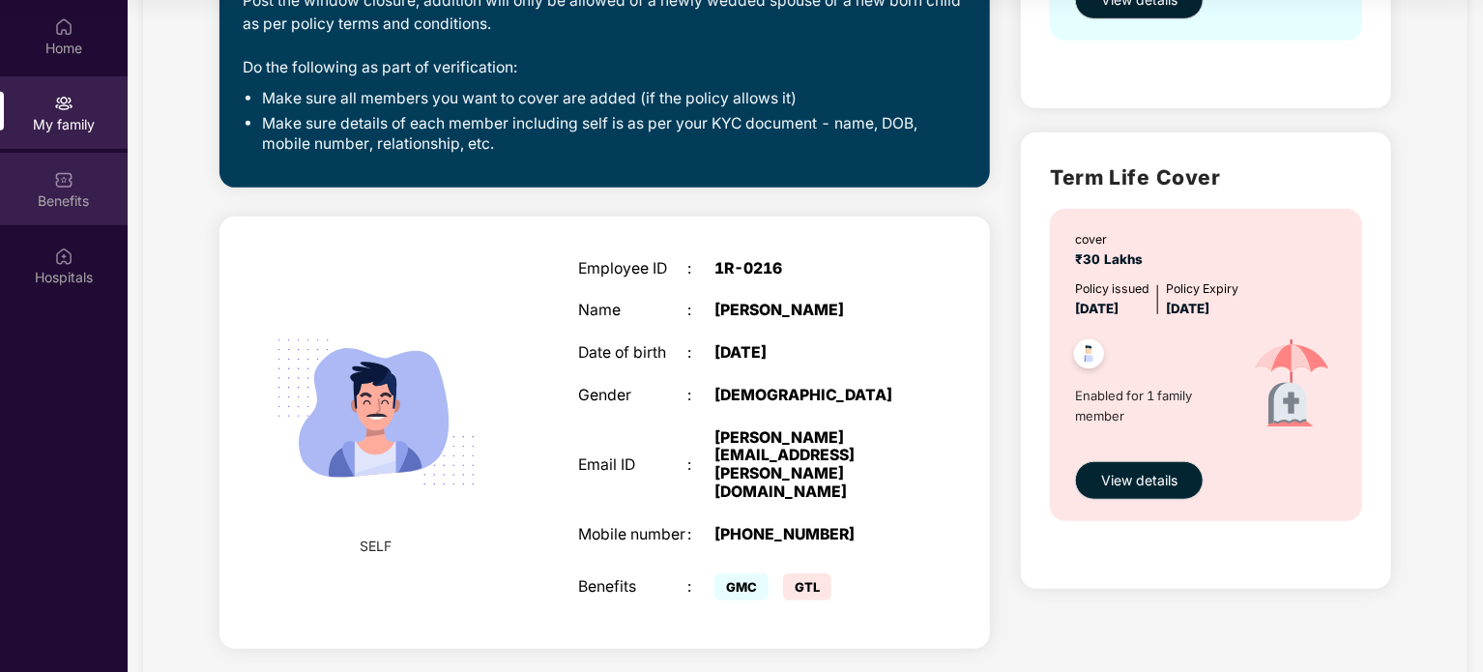
click at [71, 178] on img at bounding box center [63, 179] width 19 height 19
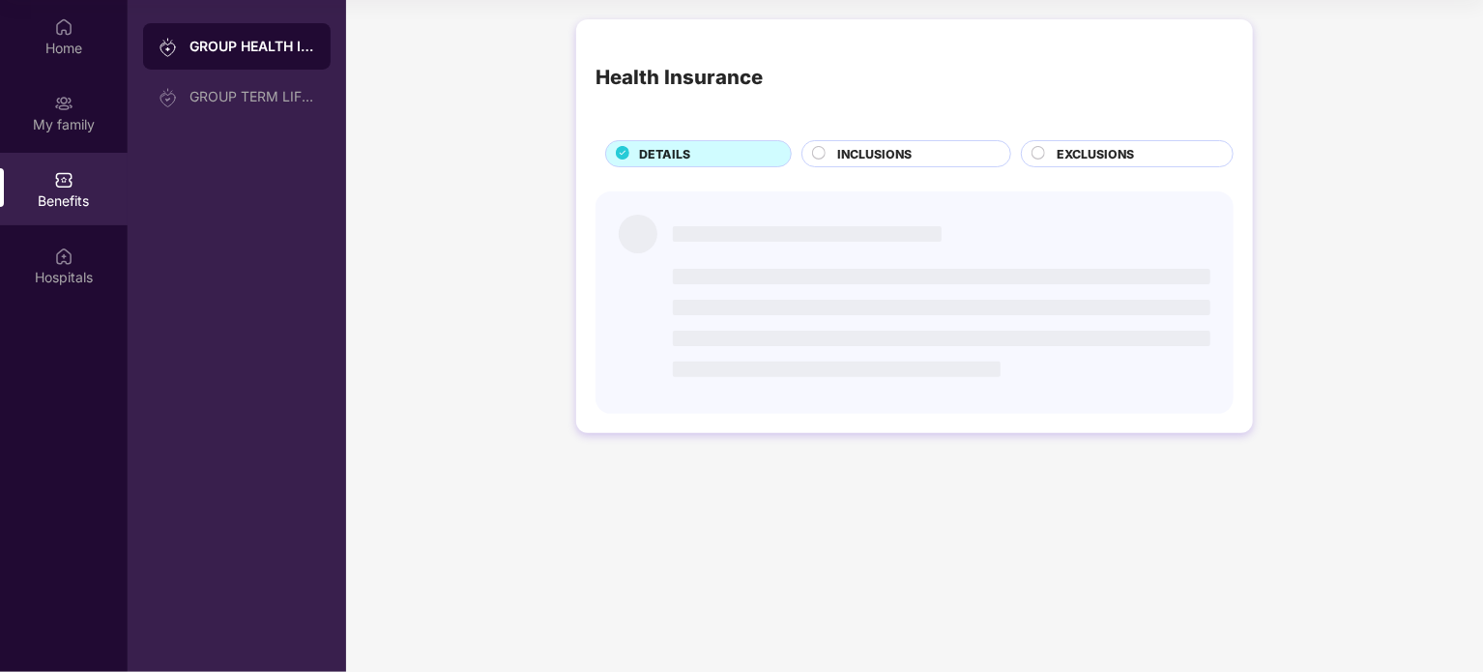
scroll to position [0, 0]
click at [100, 246] on div "Hospitals" at bounding box center [64, 277] width 128 height 19
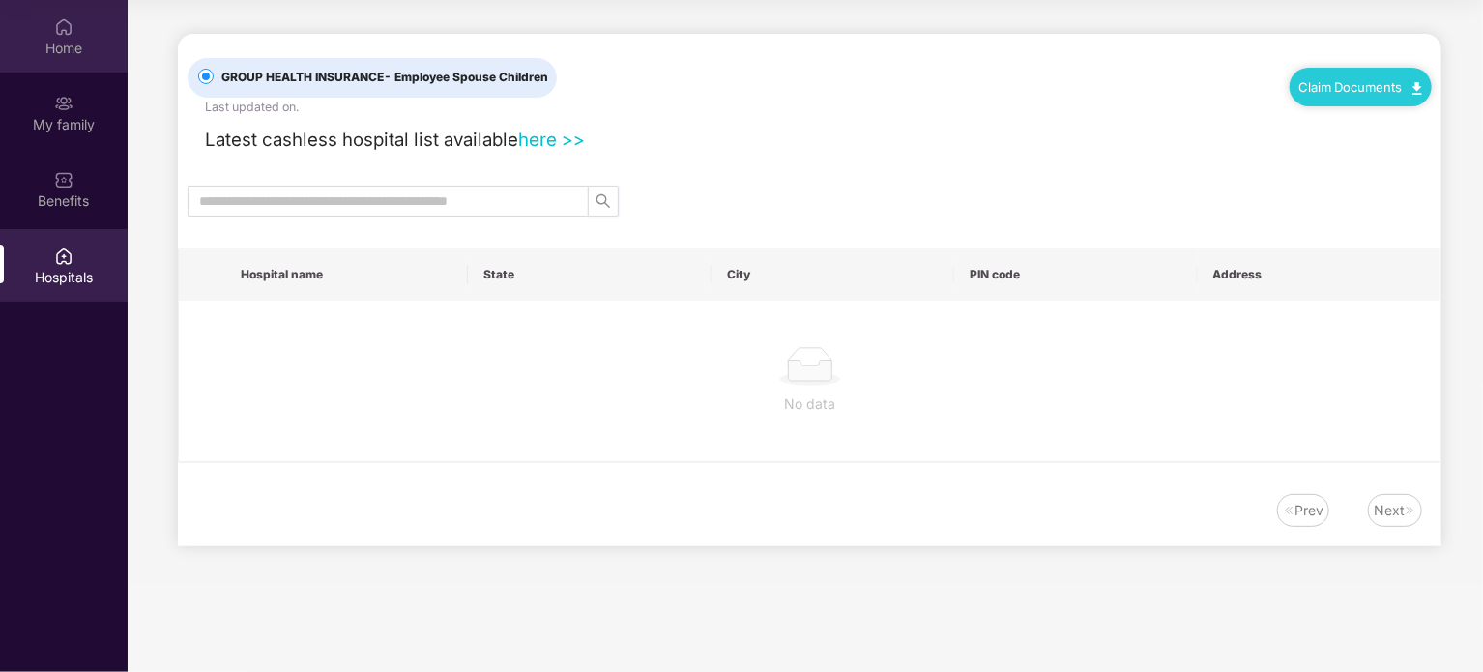
click at [82, 49] on div "Home" at bounding box center [64, 48] width 128 height 19
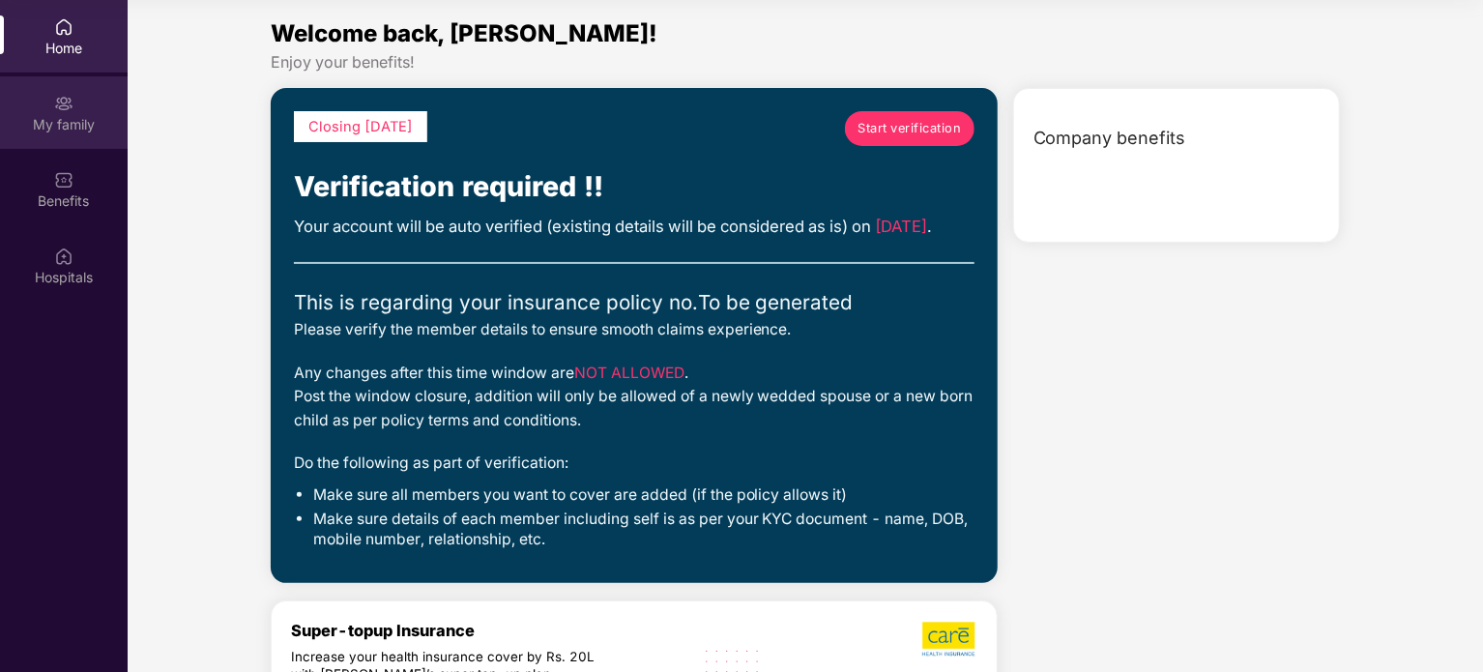
click at [77, 120] on div "My family" at bounding box center [64, 124] width 128 height 19
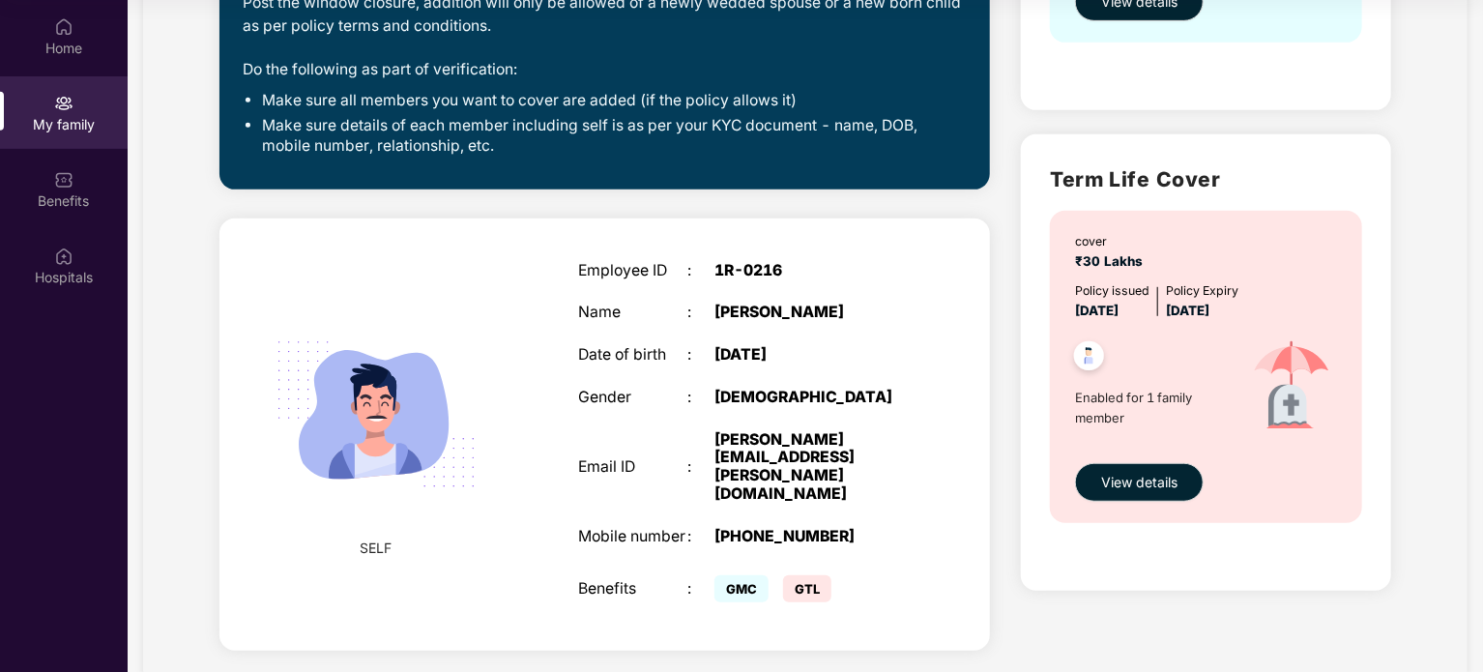
scroll to position [485, 0]
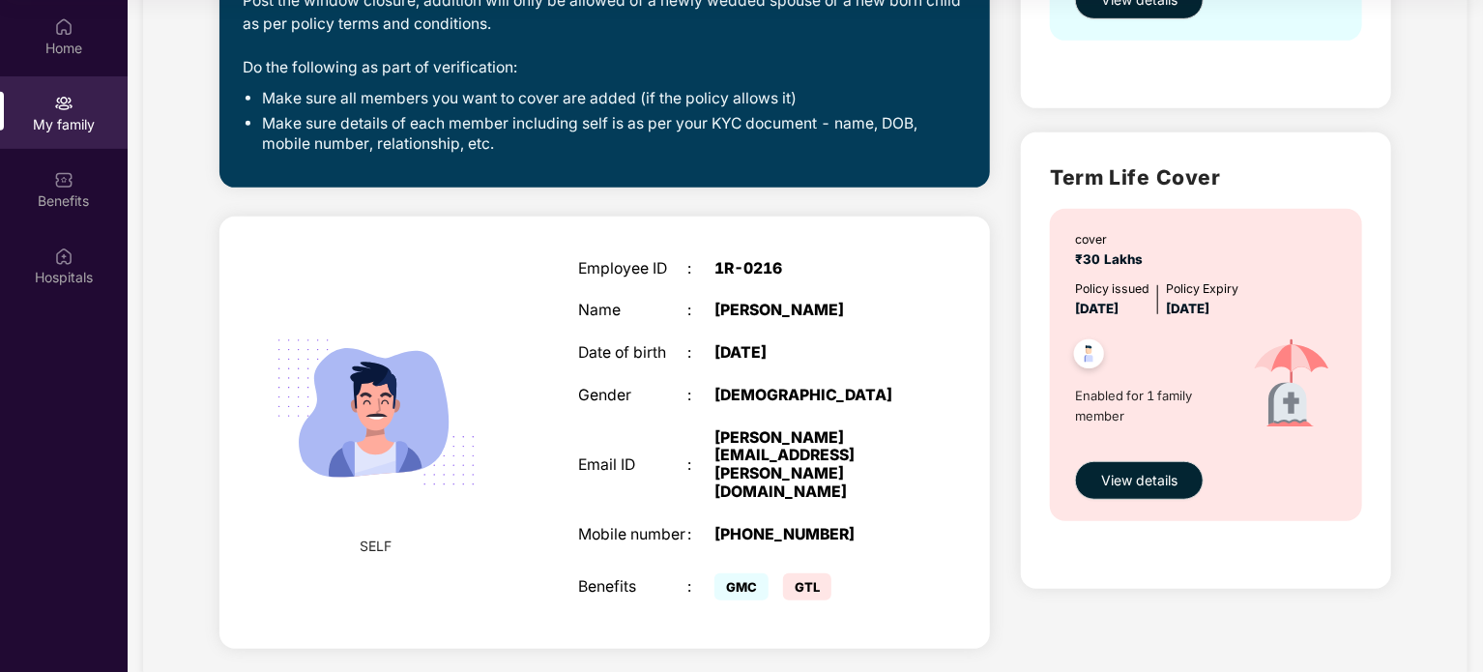
click at [809, 246] on span "GTL" at bounding box center [807, 586] width 48 height 27
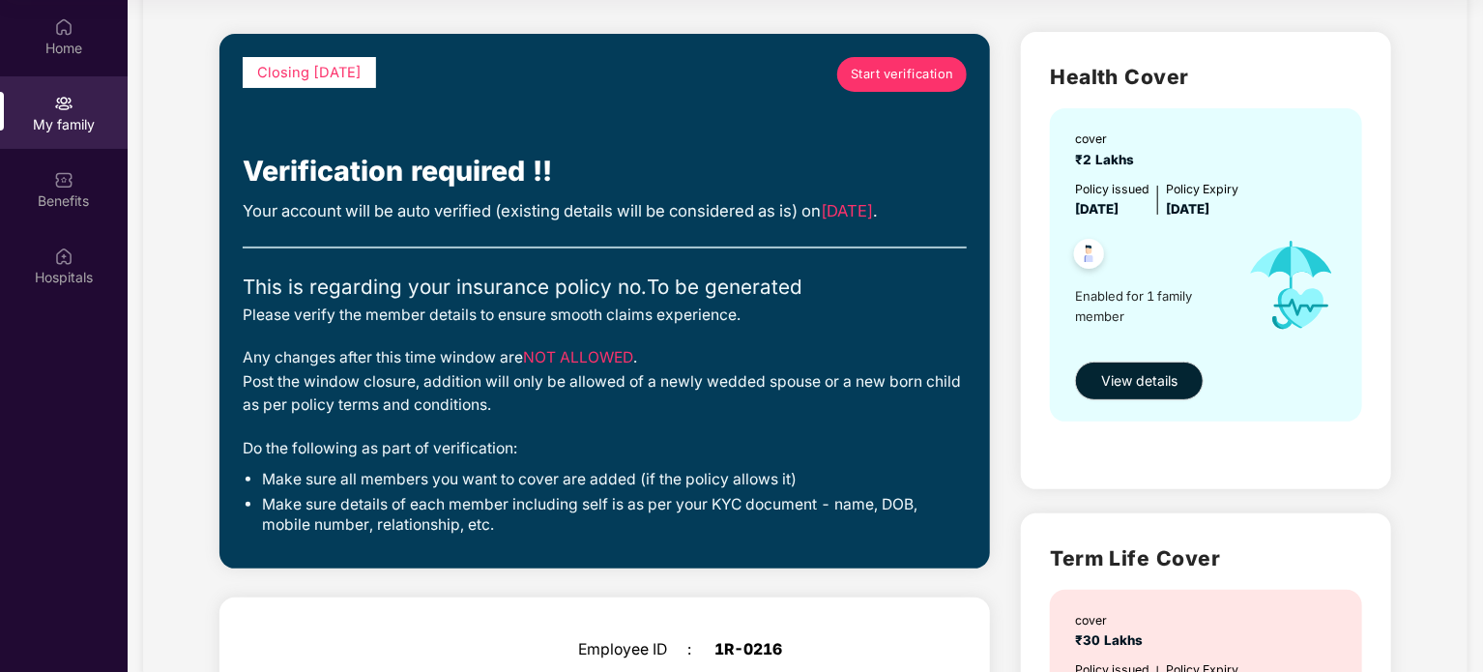
scroll to position [2, 0]
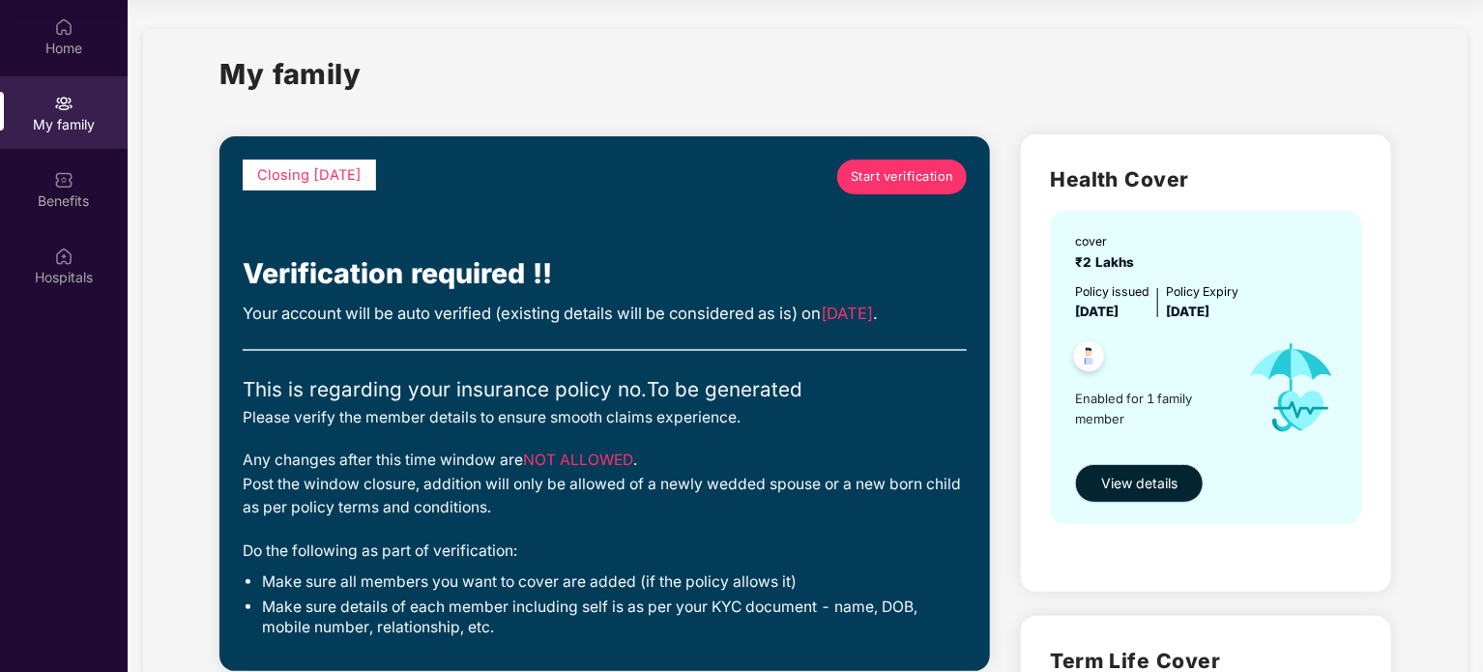
click at [1139, 246] on span "View details" at bounding box center [1139, 483] width 76 height 21
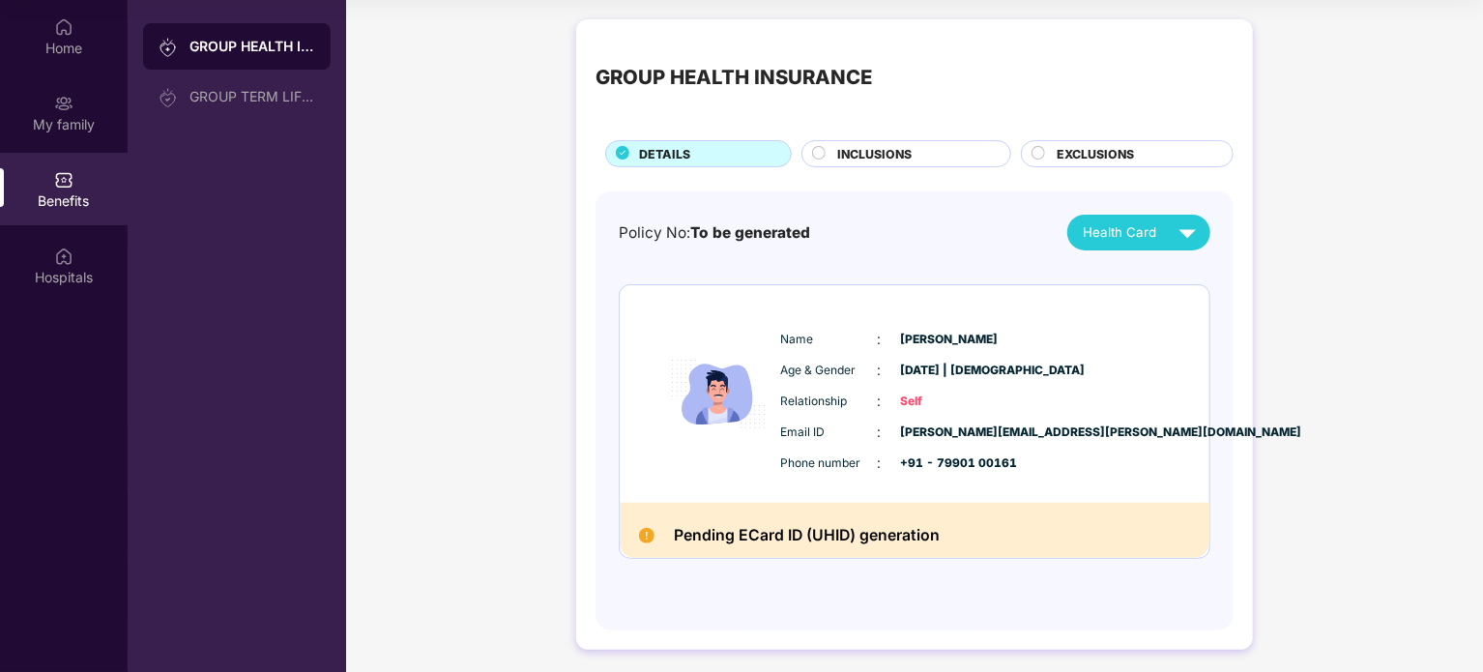
scroll to position [6, 0]
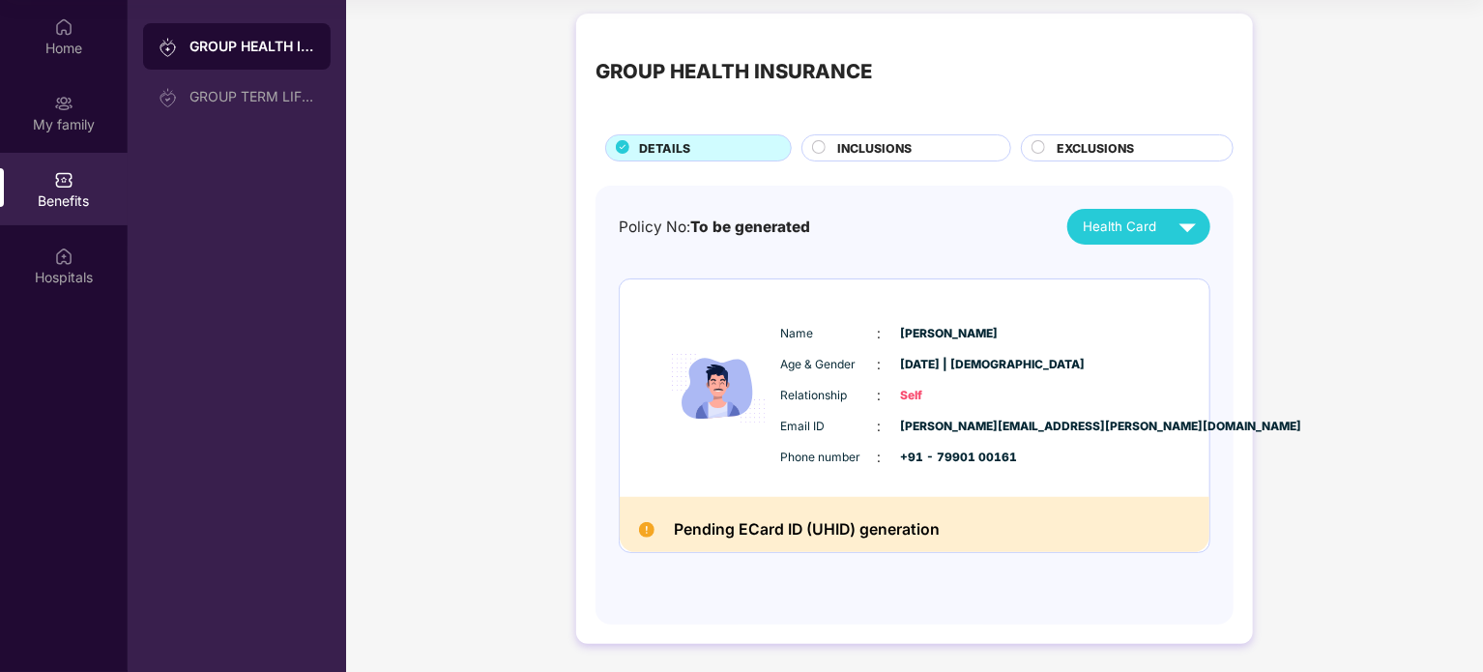
click at [883, 246] on div "Email ID : [PERSON_NAME][EMAIL_ADDRESS][PERSON_NAME][DOMAIN_NAME]" at bounding box center [973, 426] width 384 height 21
click at [880, 146] on span "INCLUSIONS" at bounding box center [874, 148] width 74 height 18
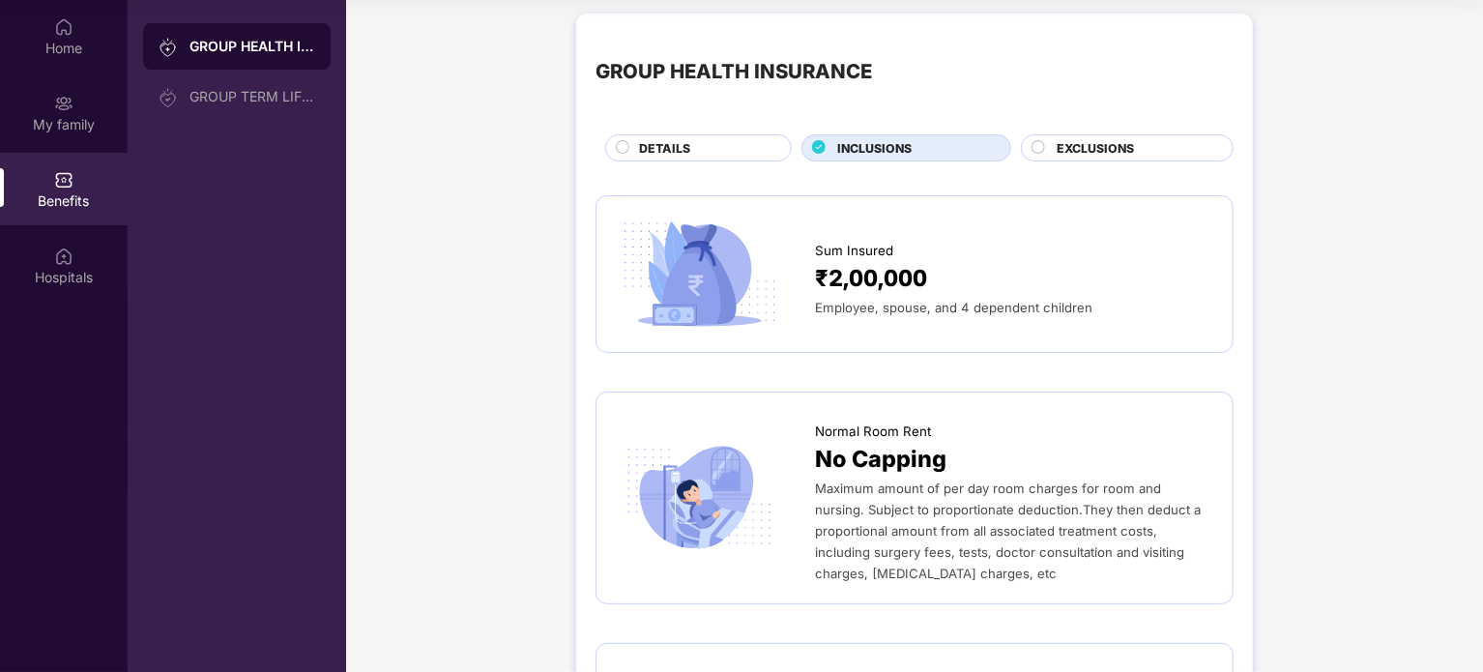
click at [1035, 155] on div at bounding box center [1038, 149] width 15 height 19
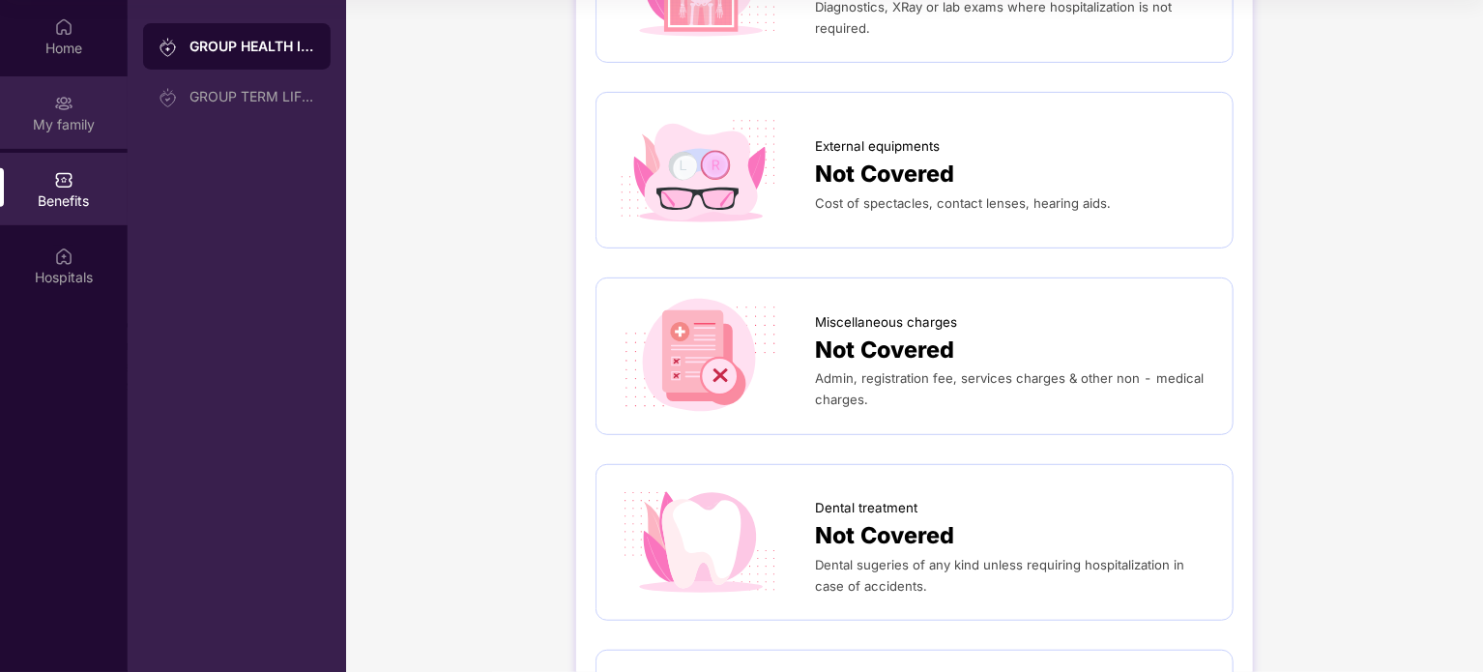
scroll to position [0, 0]
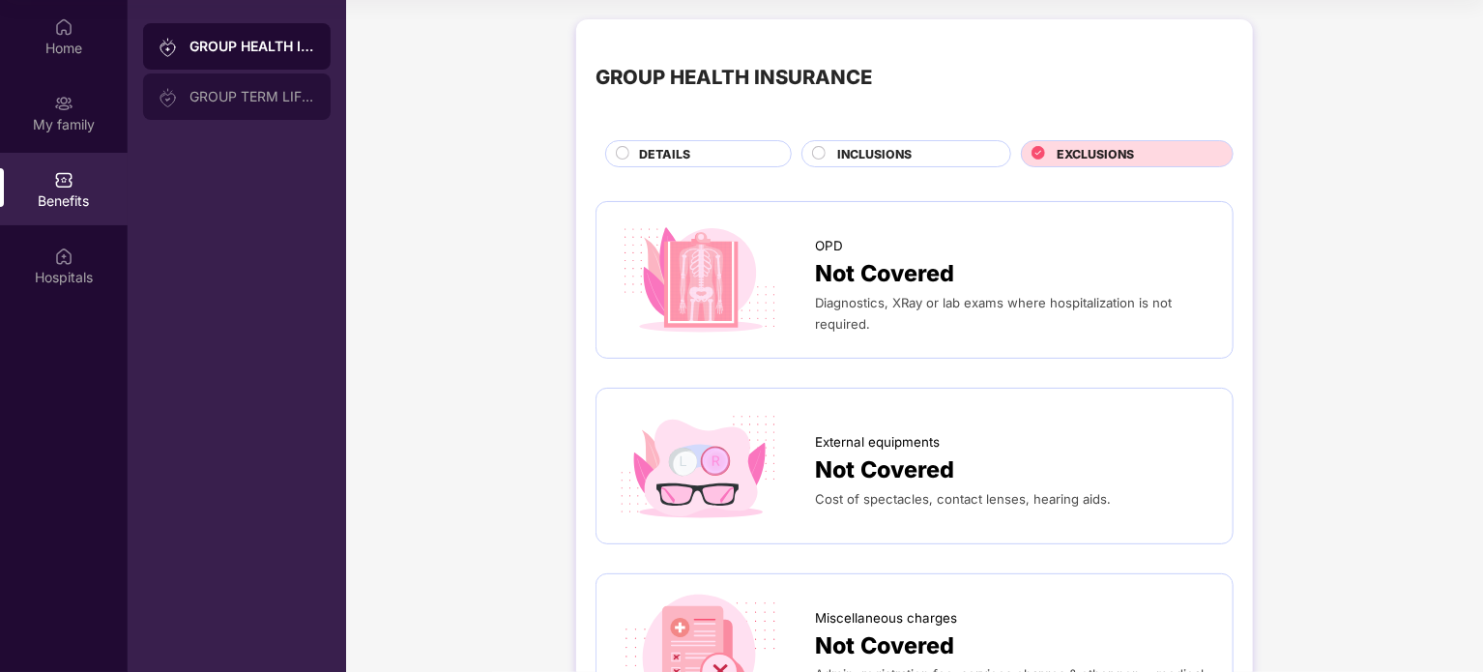
click at [247, 96] on div "GROUP TERM LIFE INSURANCE" at bounding box center [252, 96] width 126 height 15
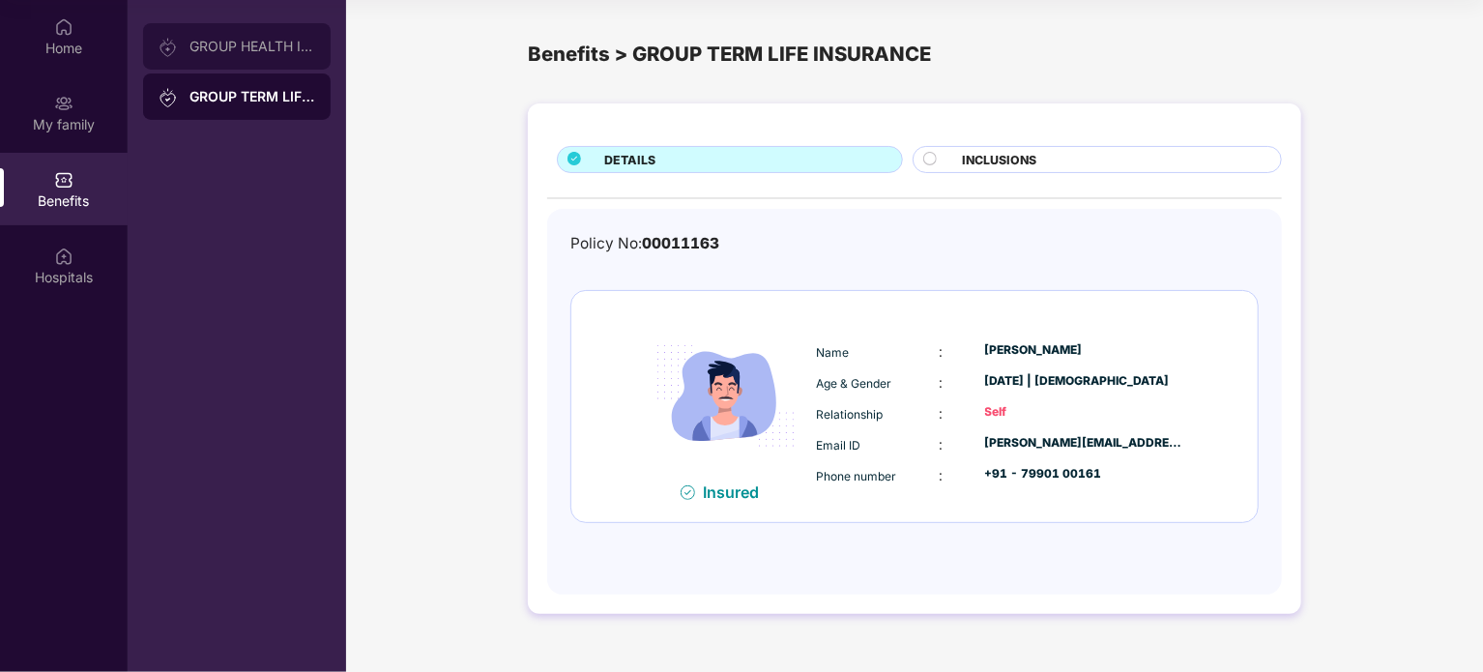
click at [244, 30] on div "GROUP HEALTH INSURANCE" at bounding box center [236, 46] width 187 height 46
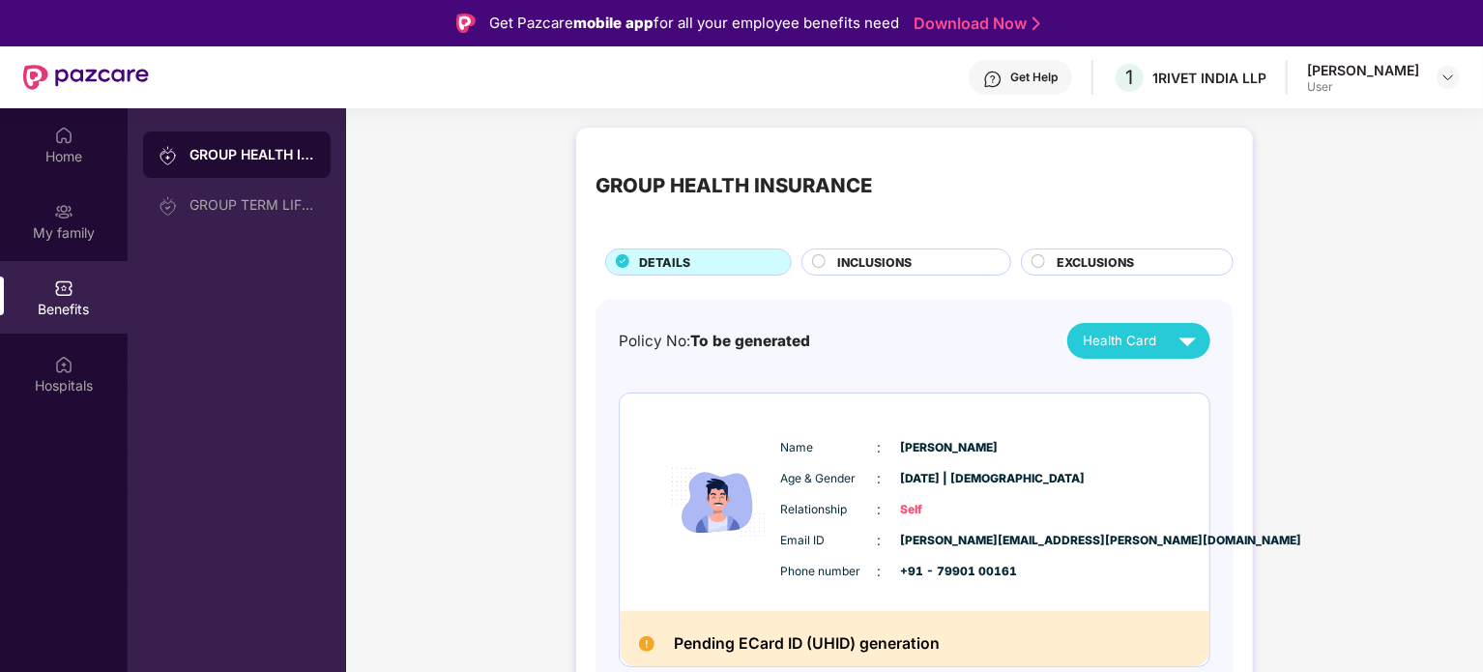
click at [1137, 246] on div "Health Card" at bounding box center [1143, 341] width 122 height 34
click at [986, 246] on div "Policy No: To be generated Health Card" at bounding box center [914, 341] width 591 height 36
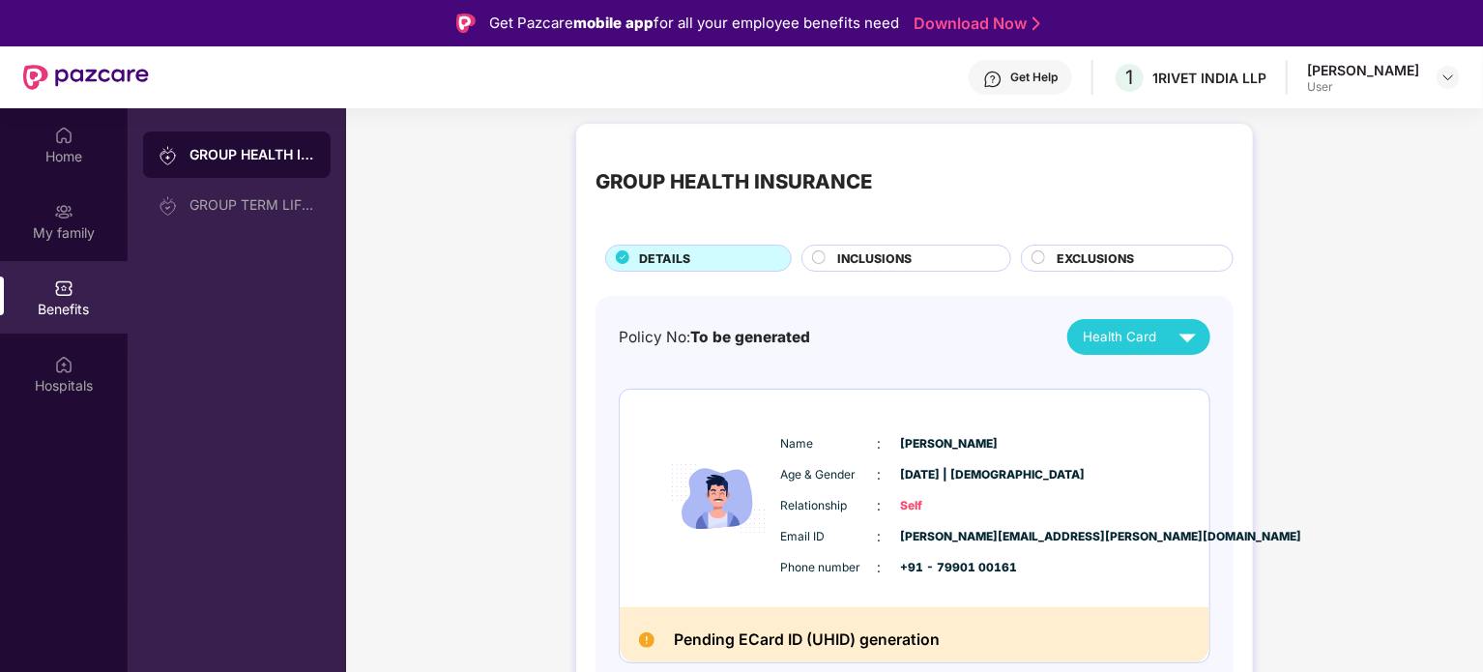
scroll to position [6, 0]
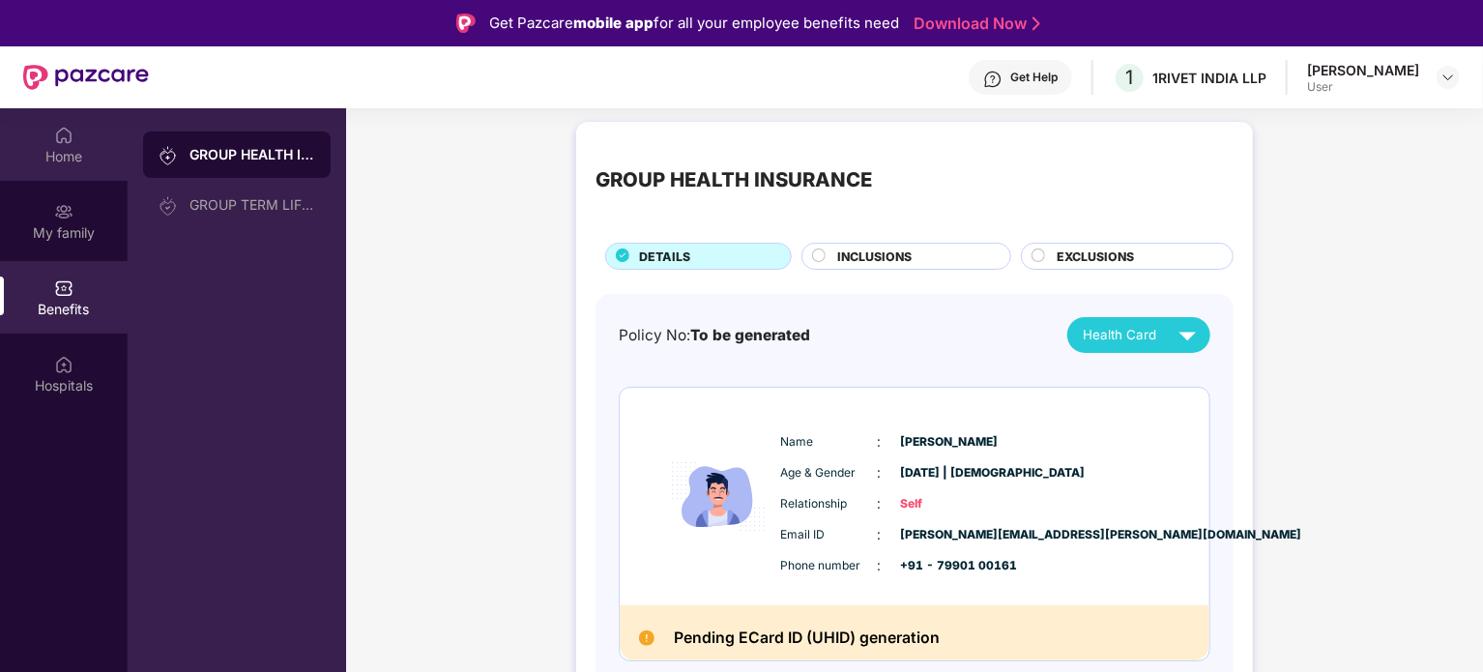
click at [81, 154] on div "Home" at bounding box center [64, 156] width 128 height 19
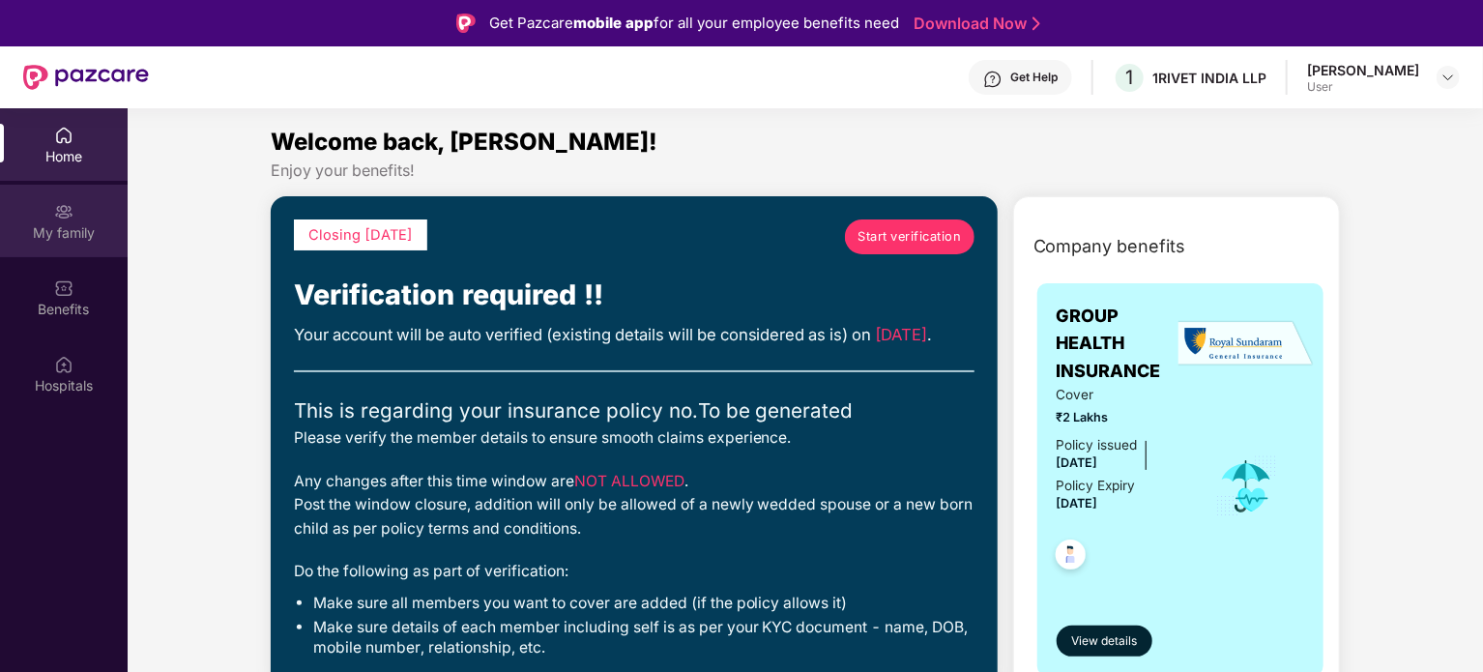
click at [68, 197] on div "My family" at bounding box center [64, 221] width 128 height 72
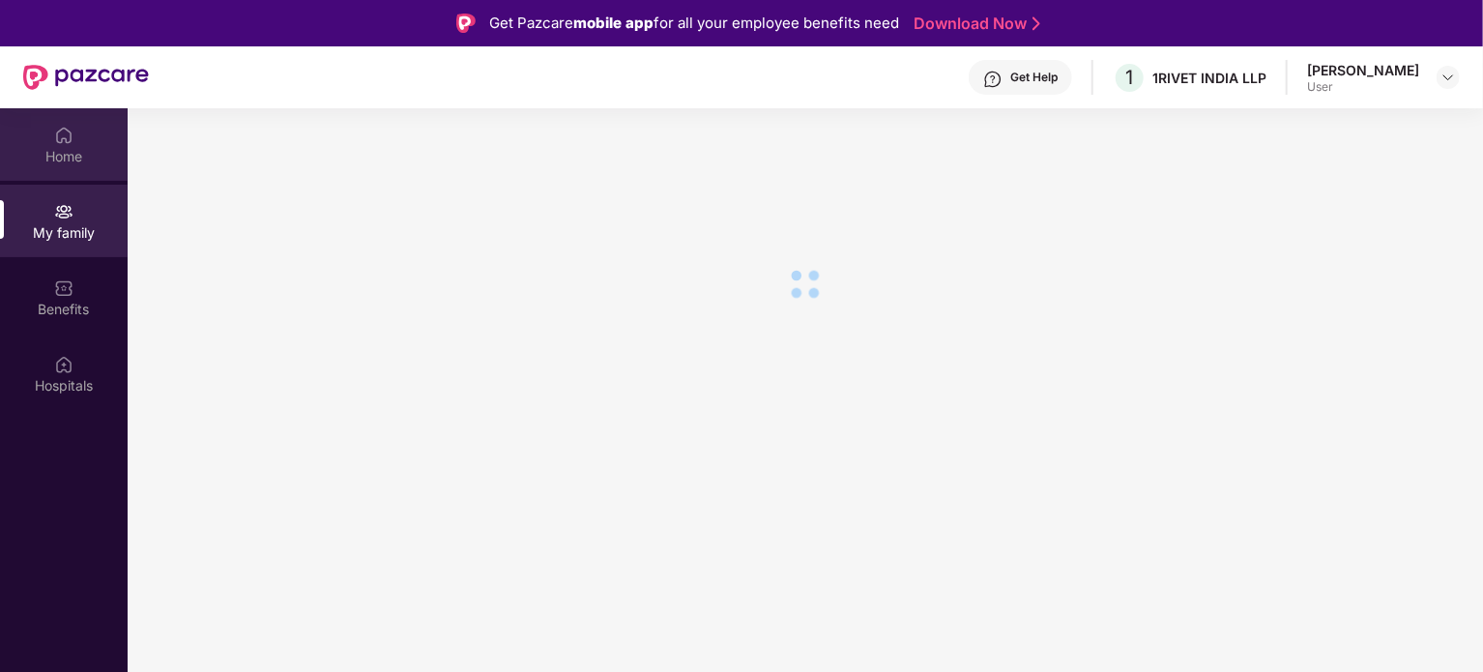
click at [62, 151] on div "Home" at bounding box center [64, 156] width 128 height 19
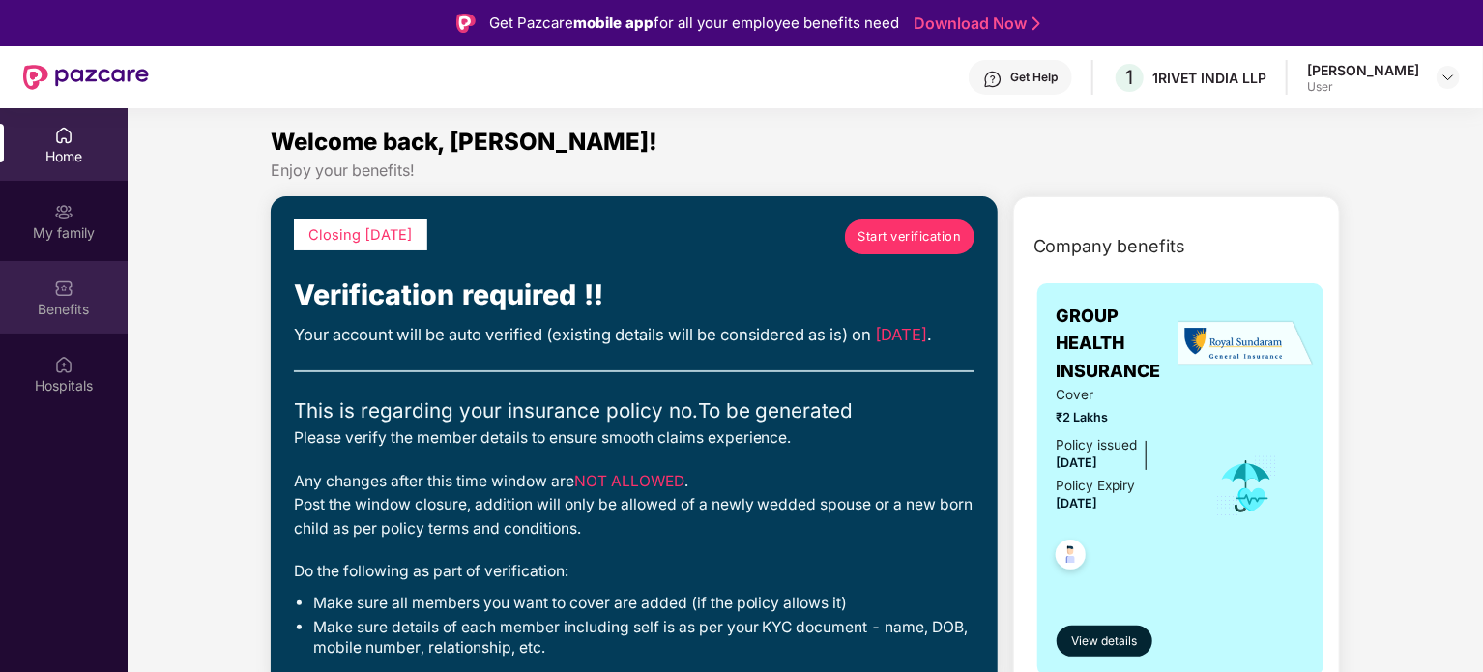
click at [54, 246] on div "Benefits" at bounding box center [64, 297] width 128 height 72
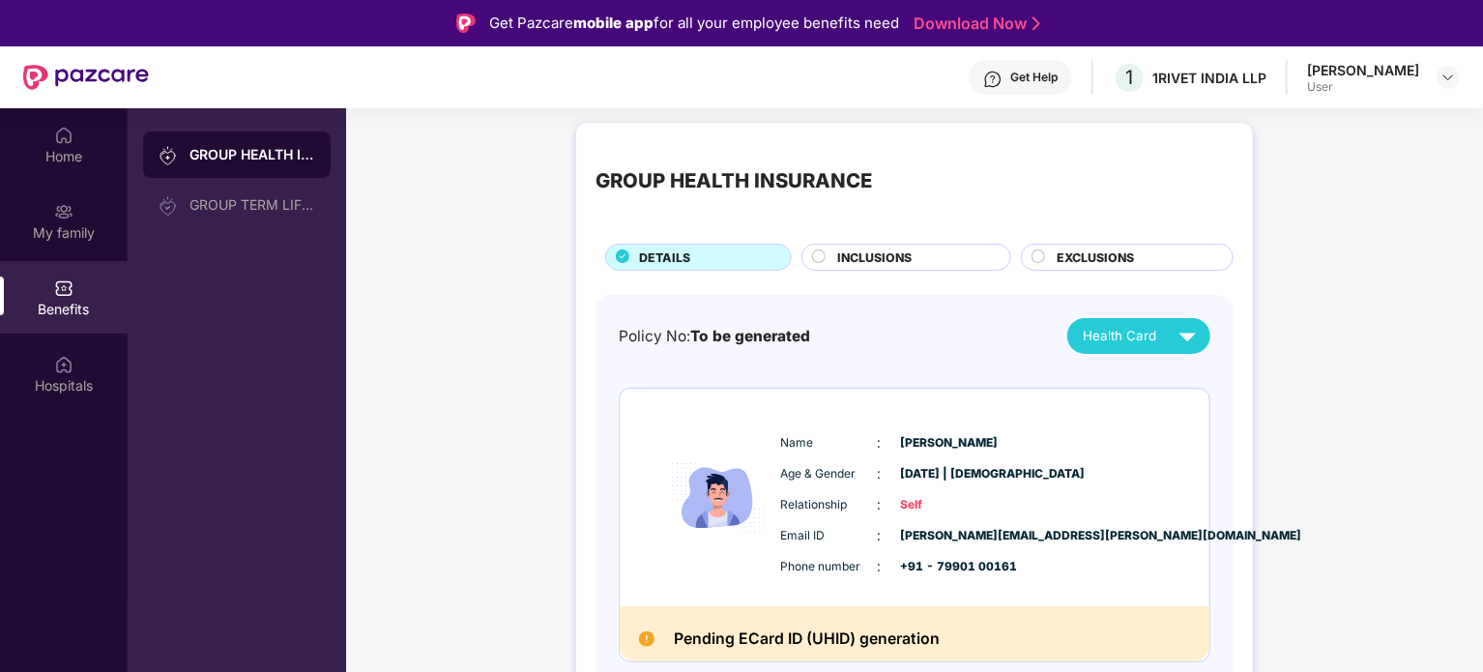
scroll to position [6, 0]
